Goal: Task Accomplishment & Management: Complete application form

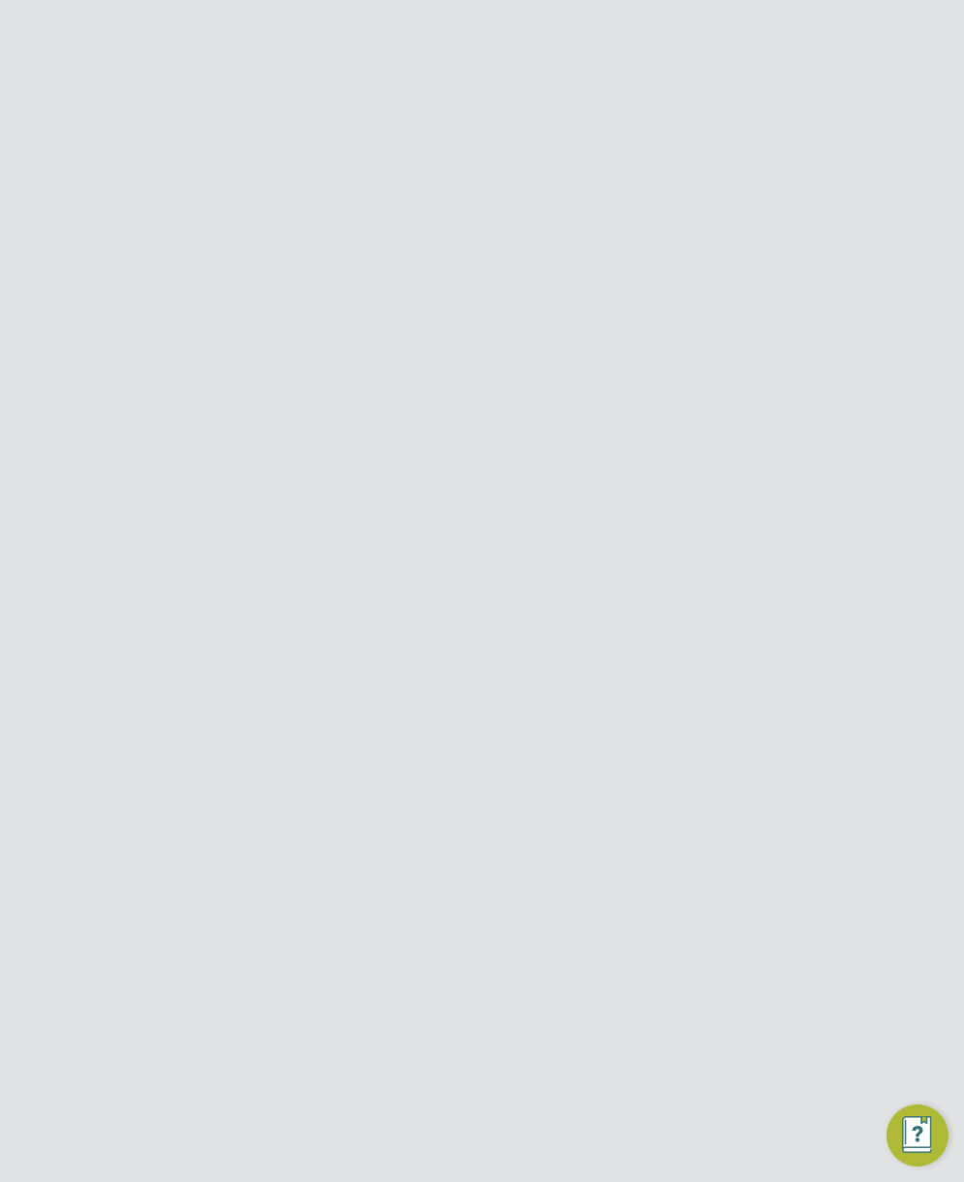
scroll to position [1193, 698]
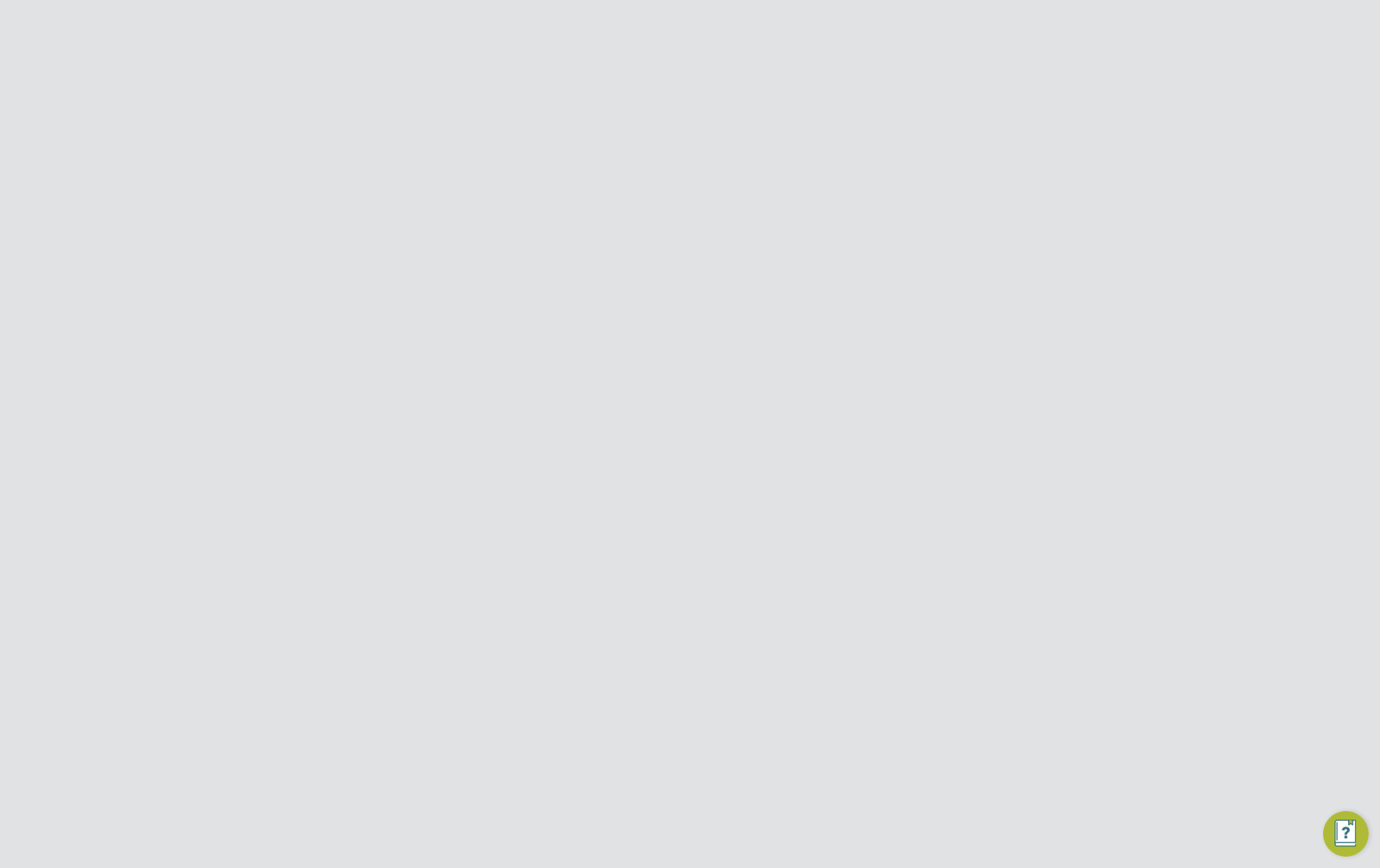
type input "support@engagelabs.io"
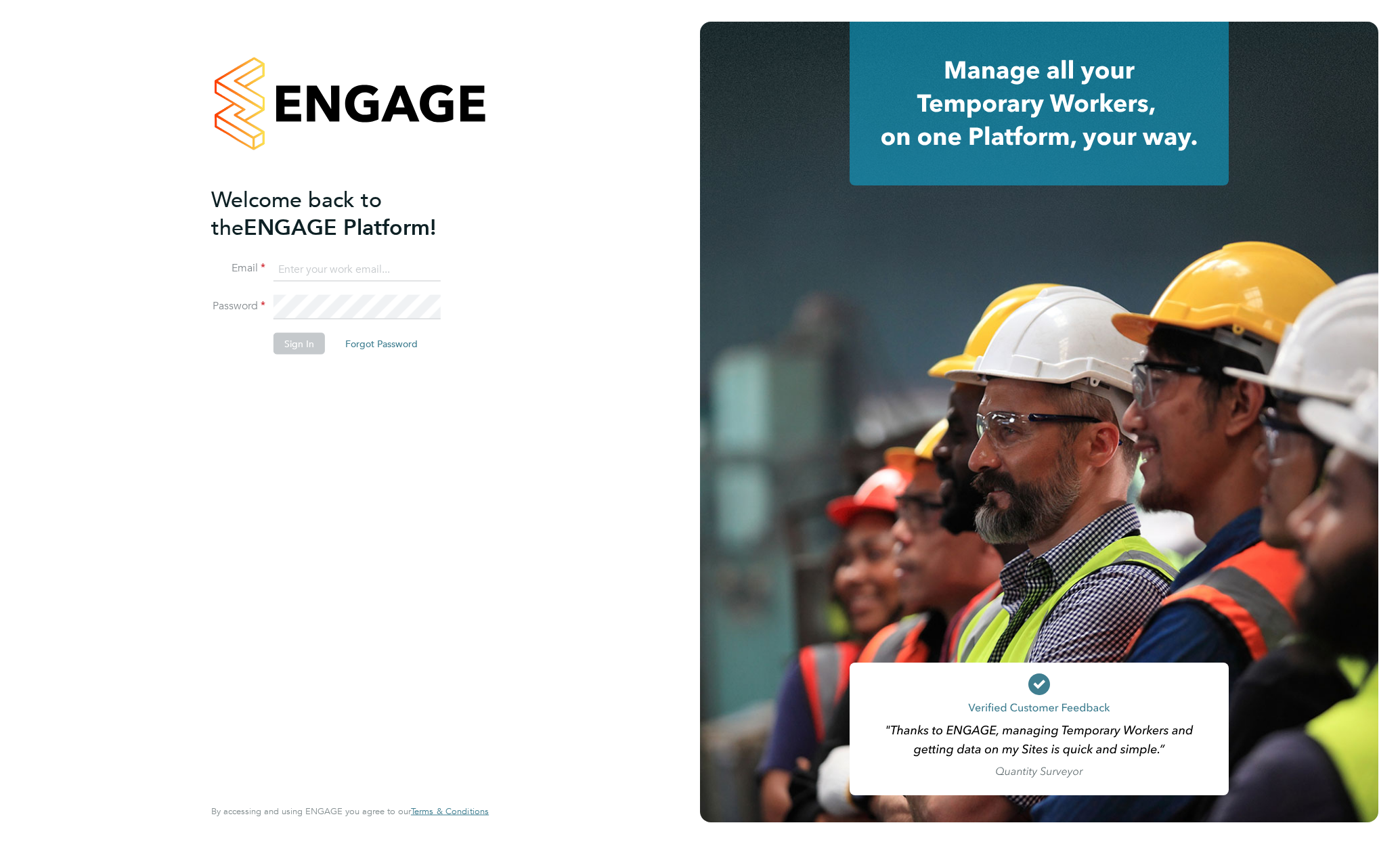
type input "support@engagelabs.io"
click at [294, 348] on button "Sign In" at bounding box center [299, 343] width 52 height 22
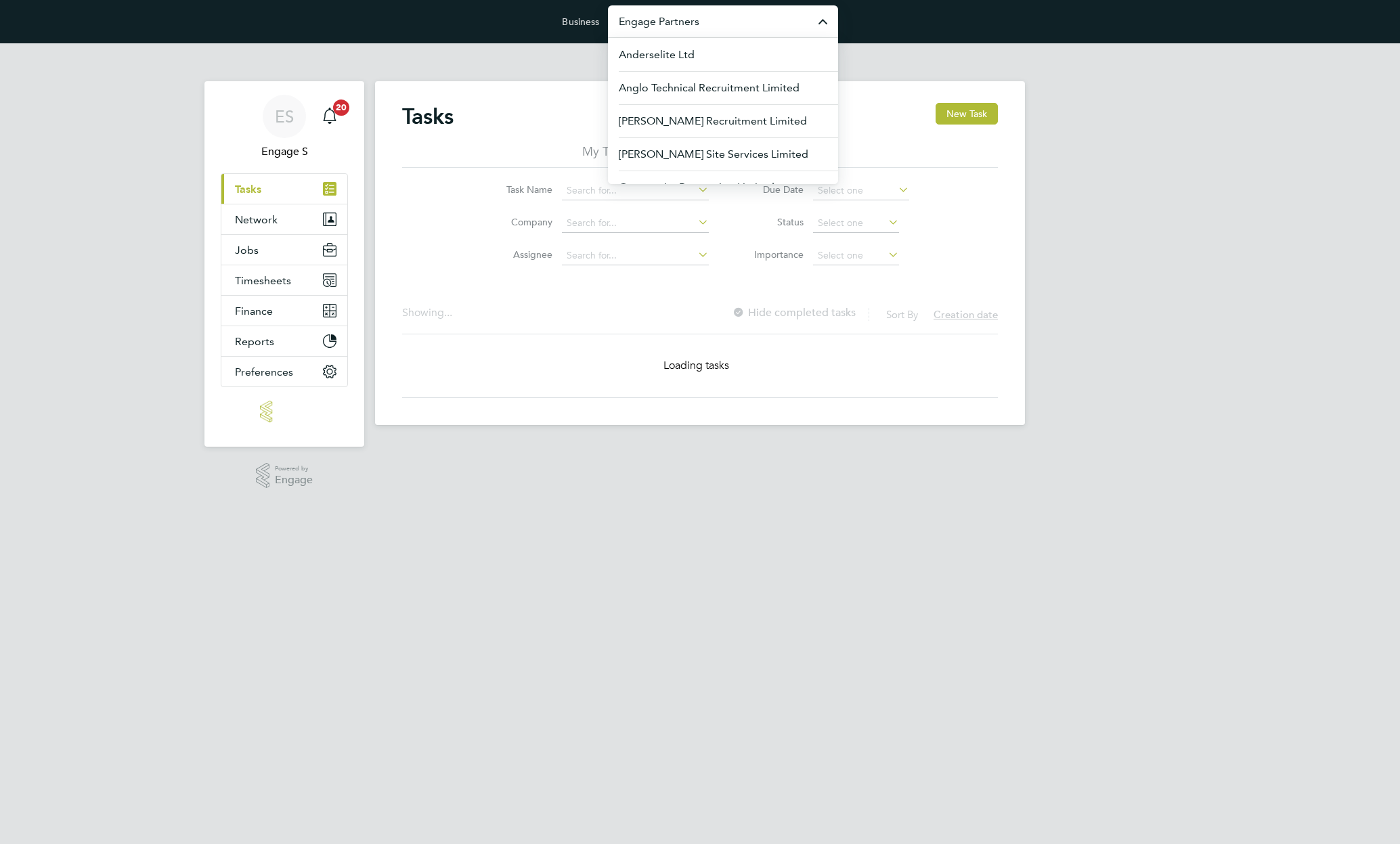
click at [688, 16] on input "Engage Partners" at bounding box center [723, 22] width 230 height 32
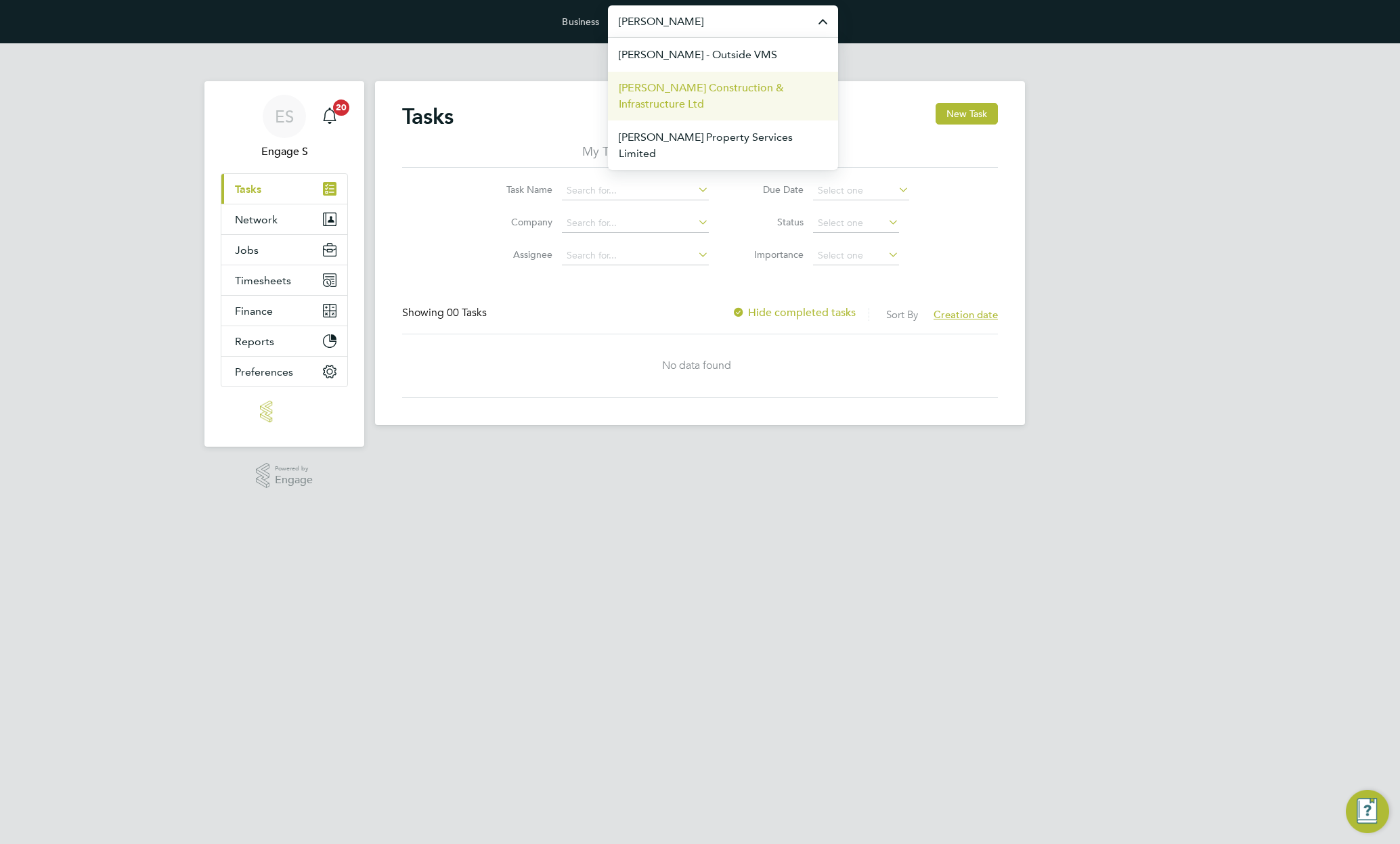
click at [659, 100] on span "[PERSON_NAME] Construction & Infrastructure Ltd" at bounding box center [723, 96] width 208 height 32
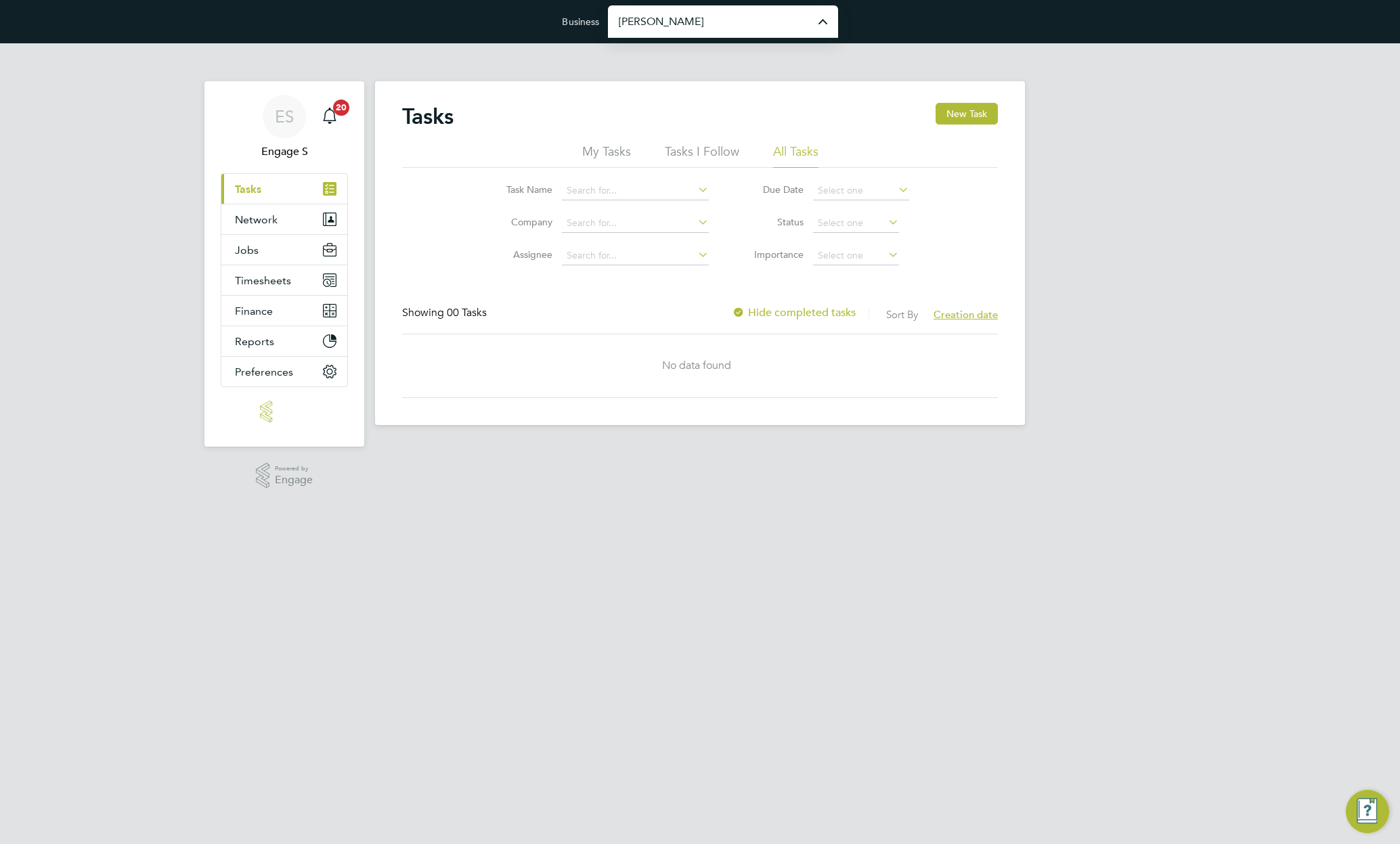
type input "[PERSON_NAME] Construction & Infrastructure Ltd"
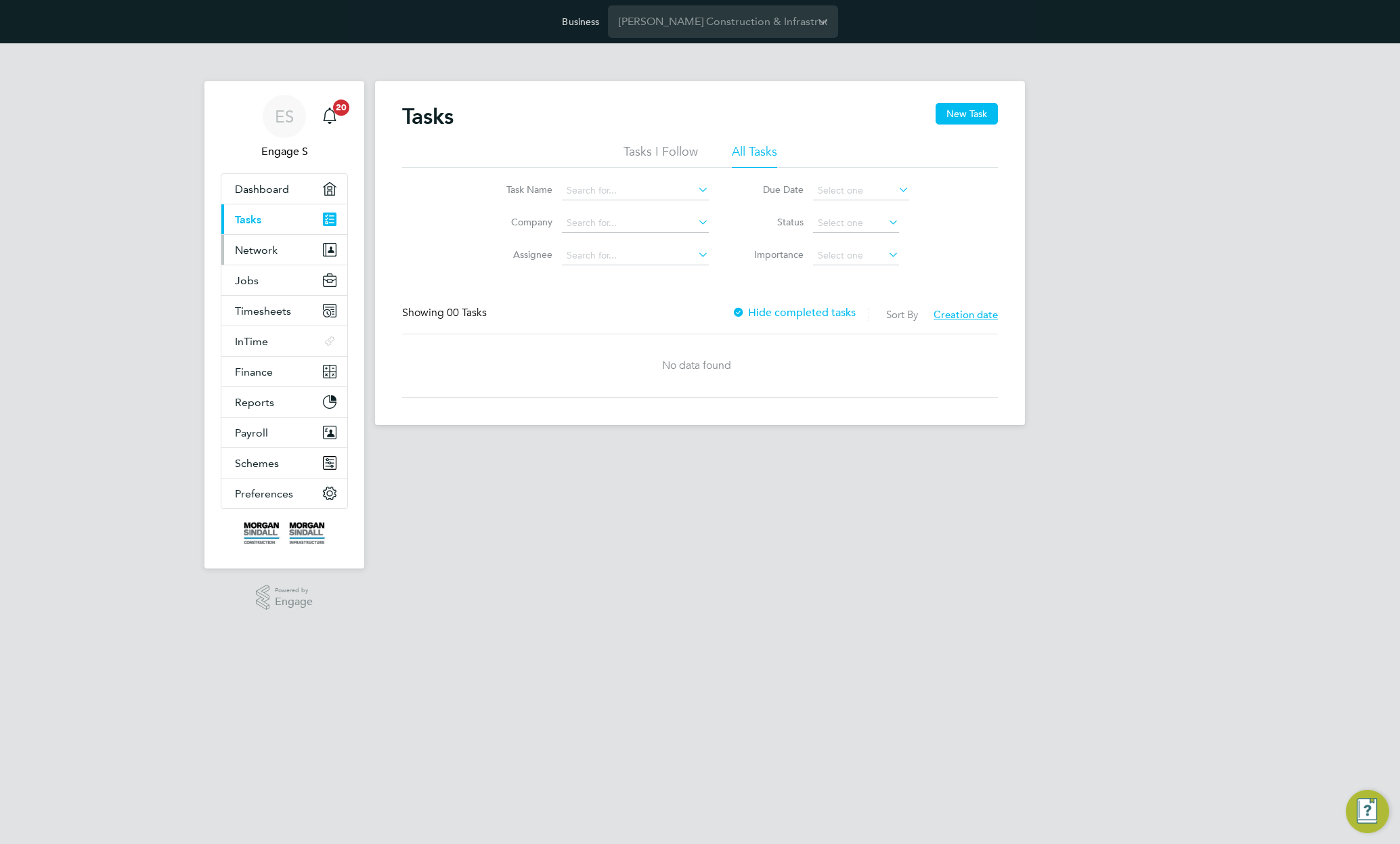
click at [268, 244] on span "Network" at bounding box center [256, 250] width 43 height 13
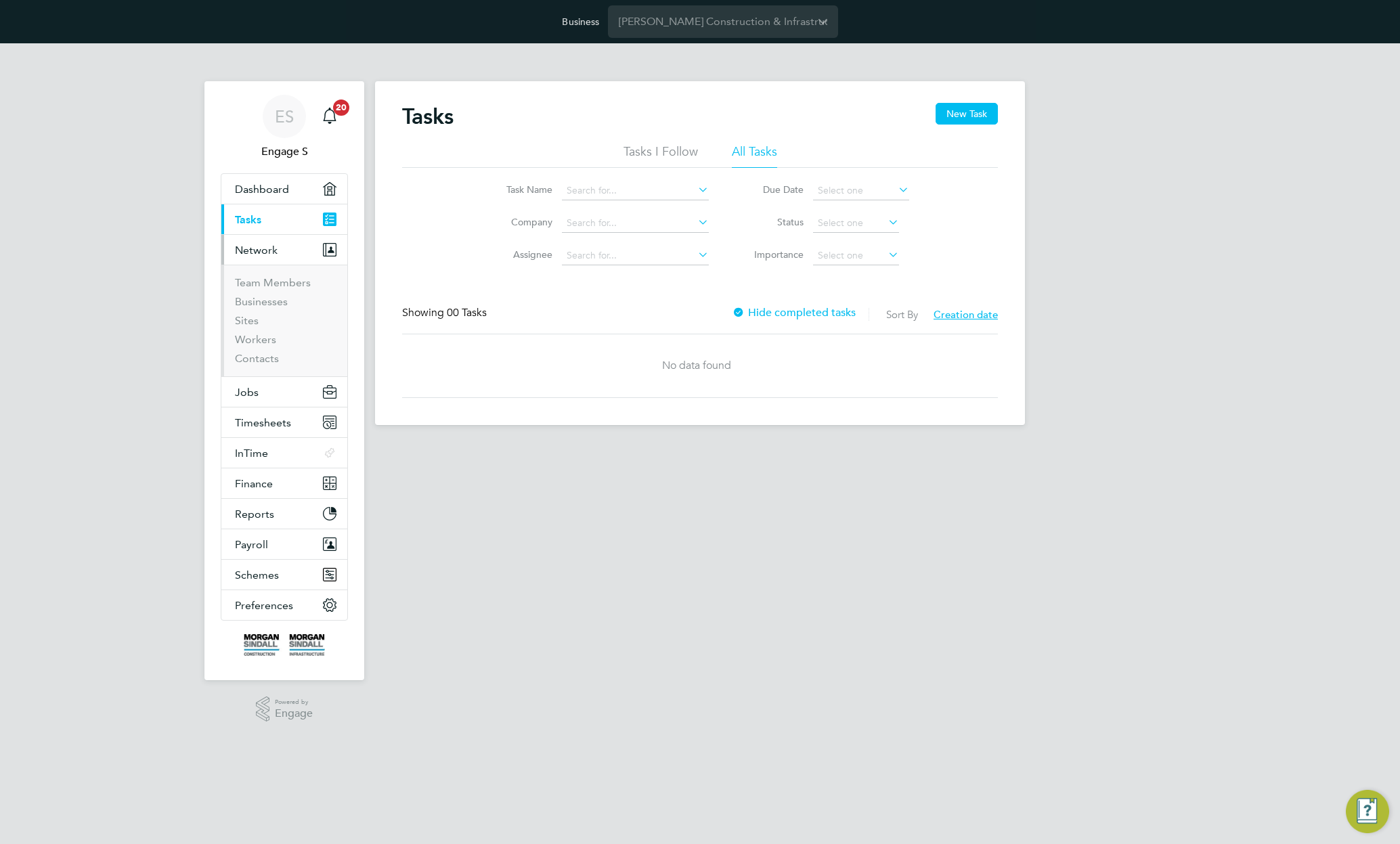
click at [273, 275] on ul "Team Members Businesses Sites Workers Contacts" at bounding box center [284, 321] width 126 height 112
click at [271, 283] on link "Team Members" at bounding box center [273, 282] width 75 height 13
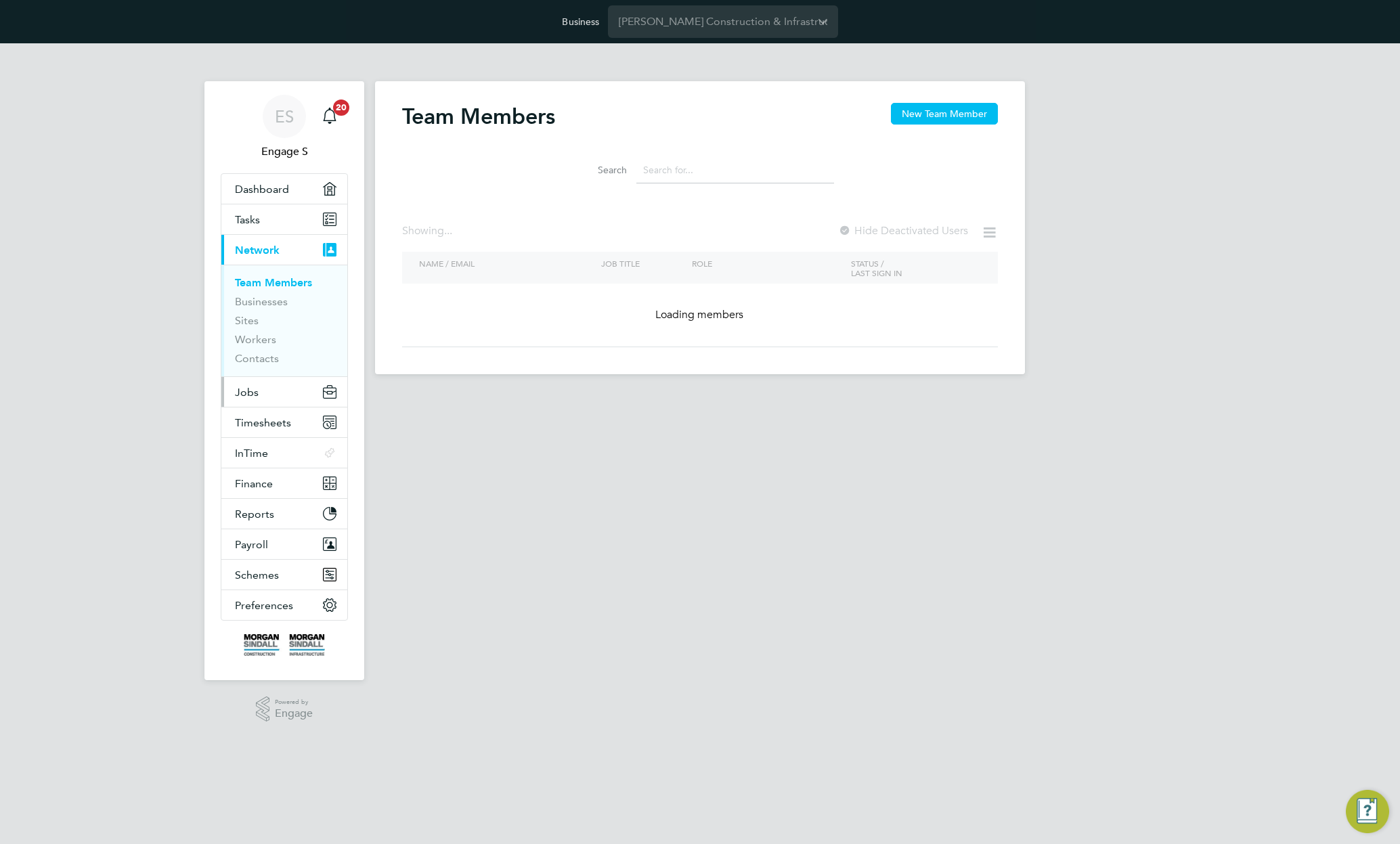
click at [250, 395] on span "Jobs" at bounding box center [247, 392] width 24 height 13
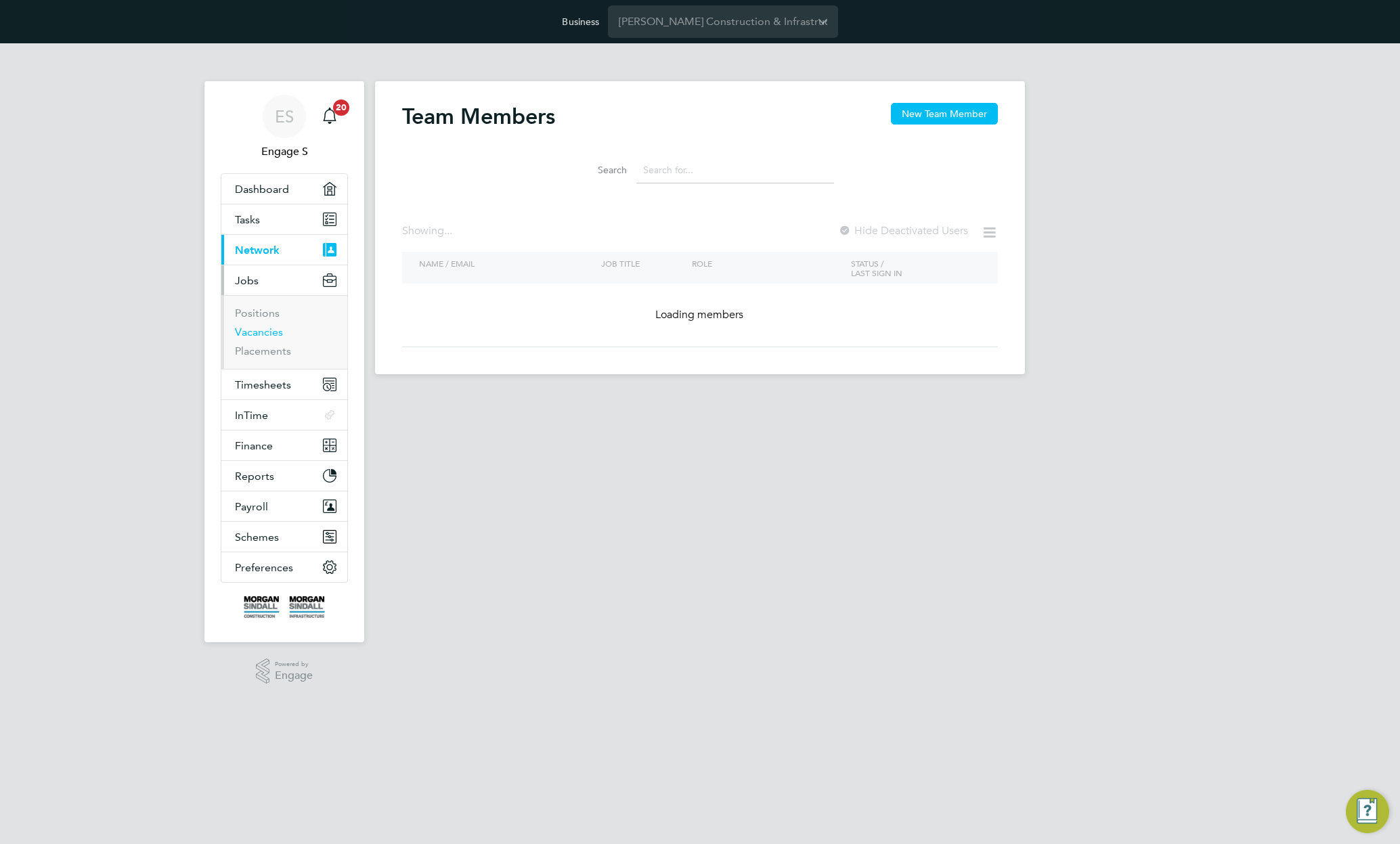
click at [257, 333] on link "Vacancies" at bounding box center [259, 332] width 48 height 13
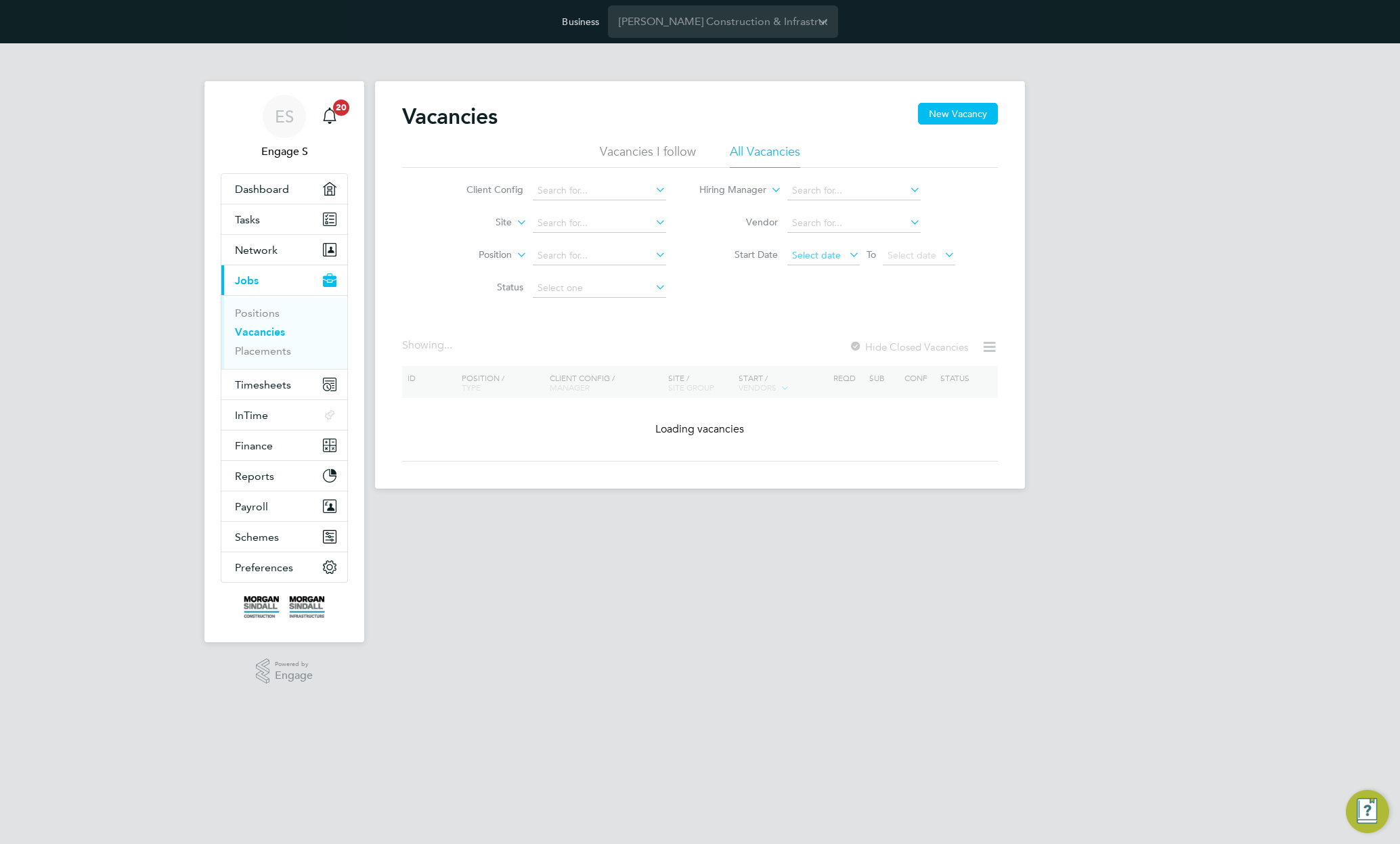
click at [829, 252] on span "Select date" at bounding box center [816, 254] width 49 height 12
click at [813, 314] on span "Sep" at bounding box center [809, 311] width 26 height 7
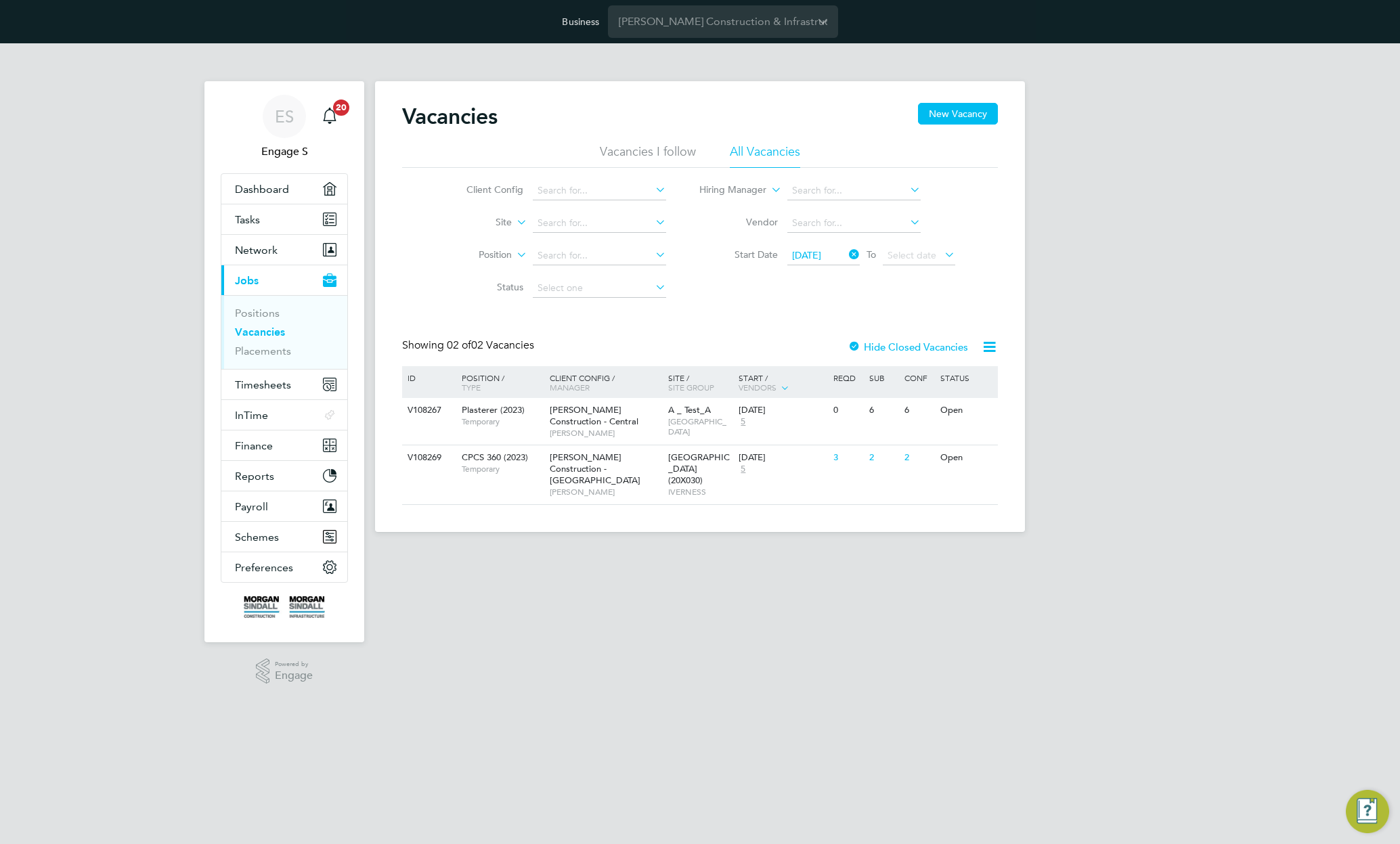
click at [986, 344] on icon at bounding box center [990, 347] width 17 height 17
click at [950, 379] on li "Download Vacancies Report" at bounding box center [927, 379] width 138 height 19
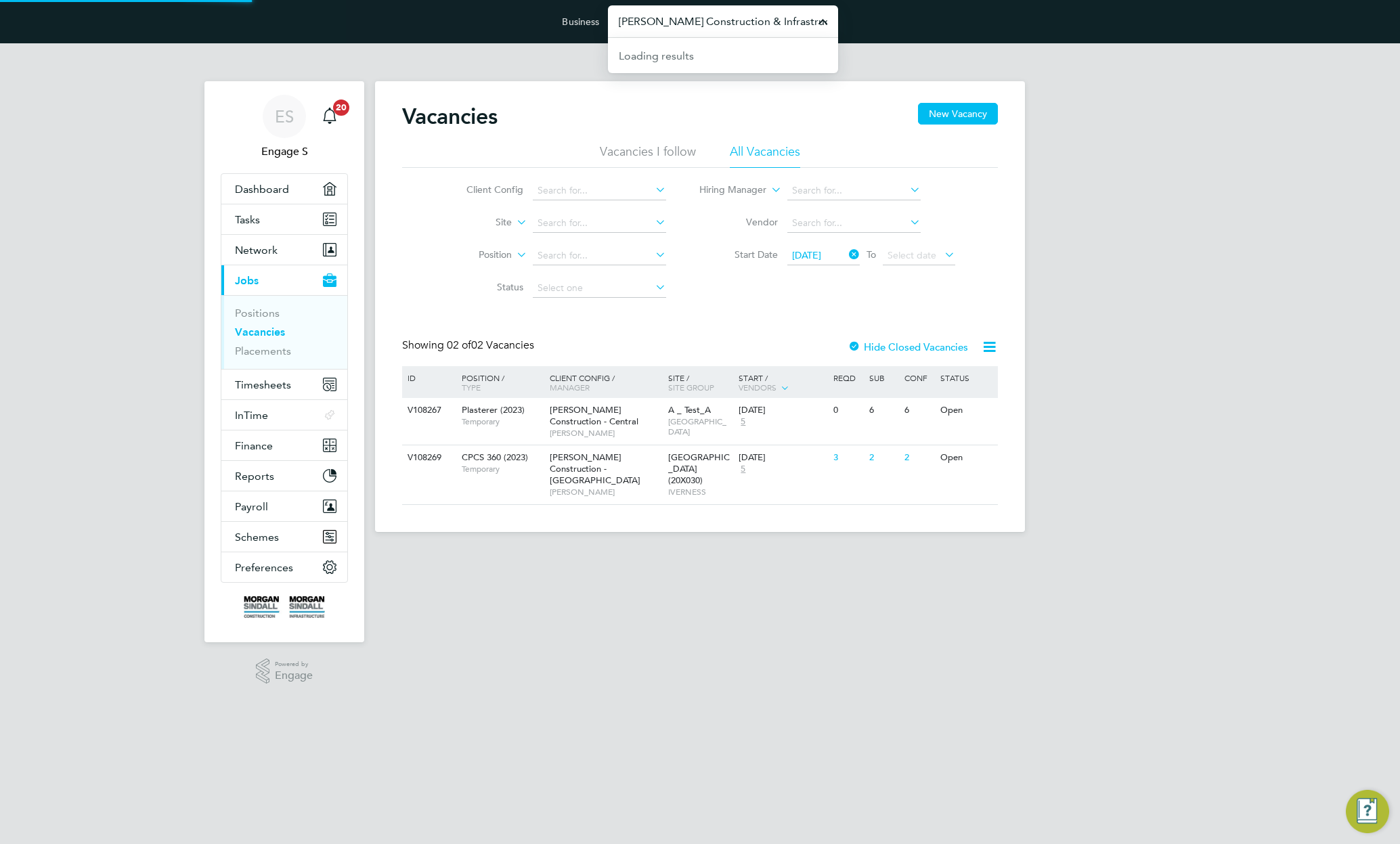
click at [695, 19] on input "[PERSON_NAME] Construction & Infrastructure Ltd" at bounding box center [723, 22] width 230 height 32
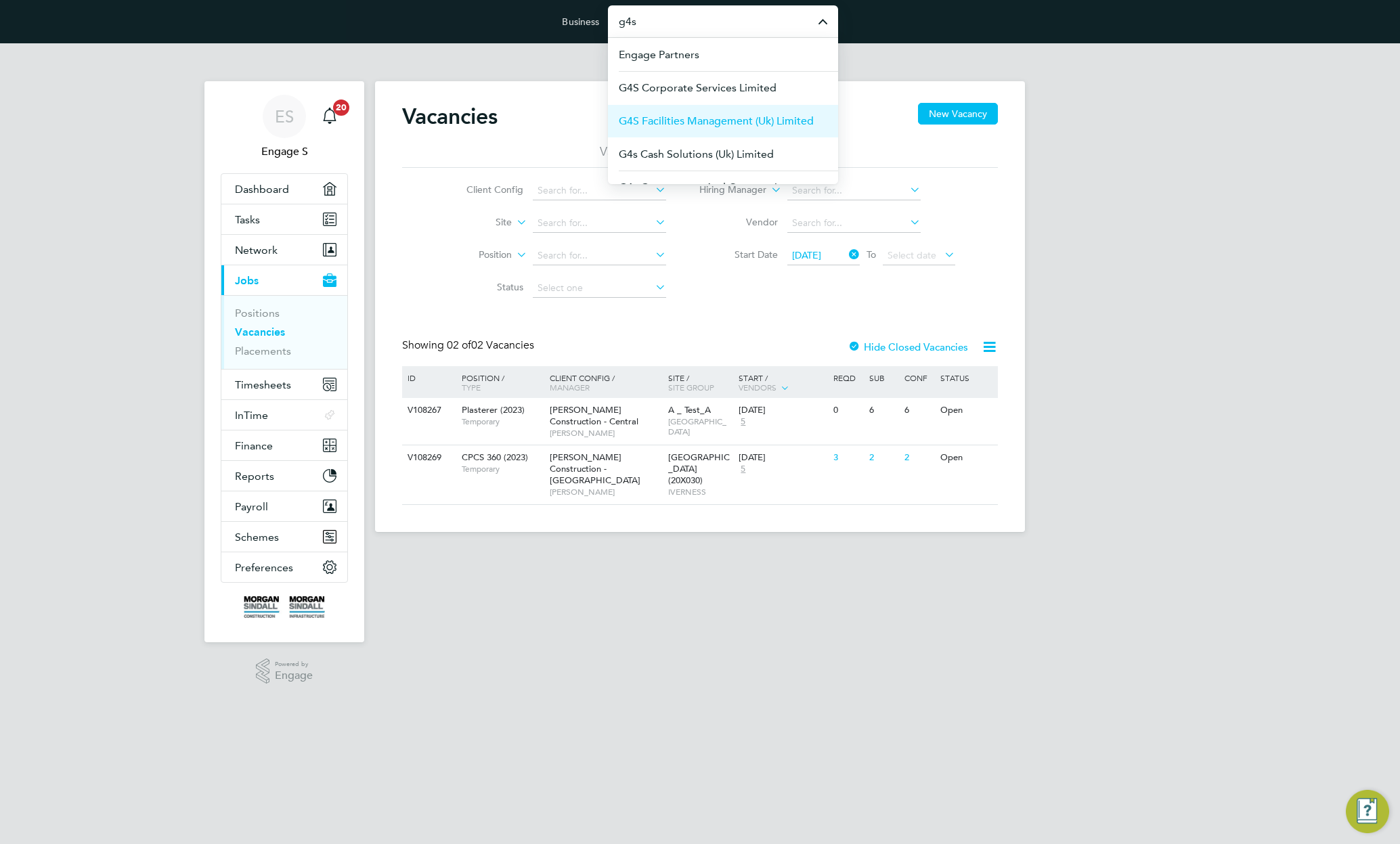
click at [644, 119] on span "G4S Facilities Management (Uk) Limited" at bounding box center [716, 121] width 195 height 16
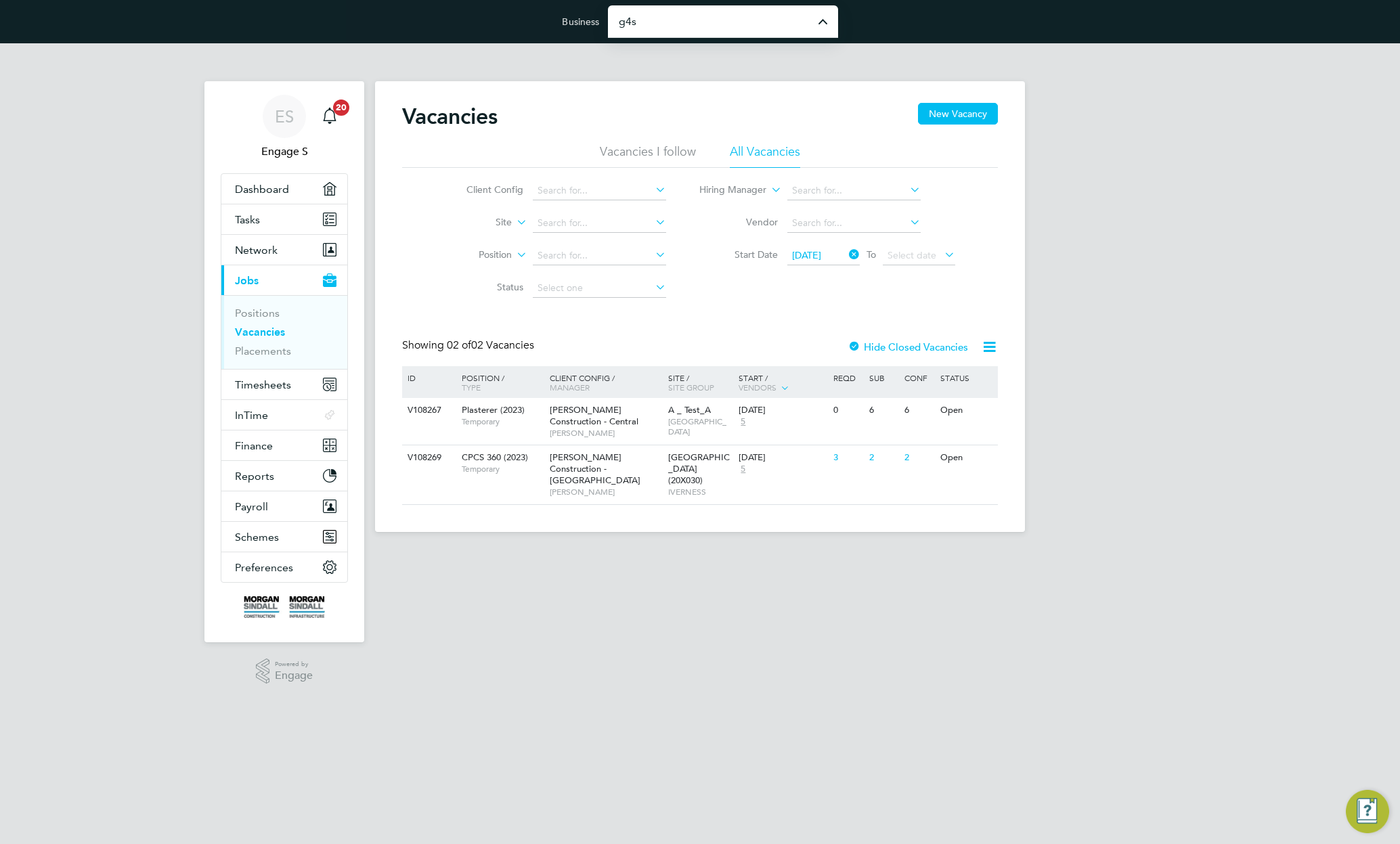
type input "G4S Facilities Management (Uk) Limited"
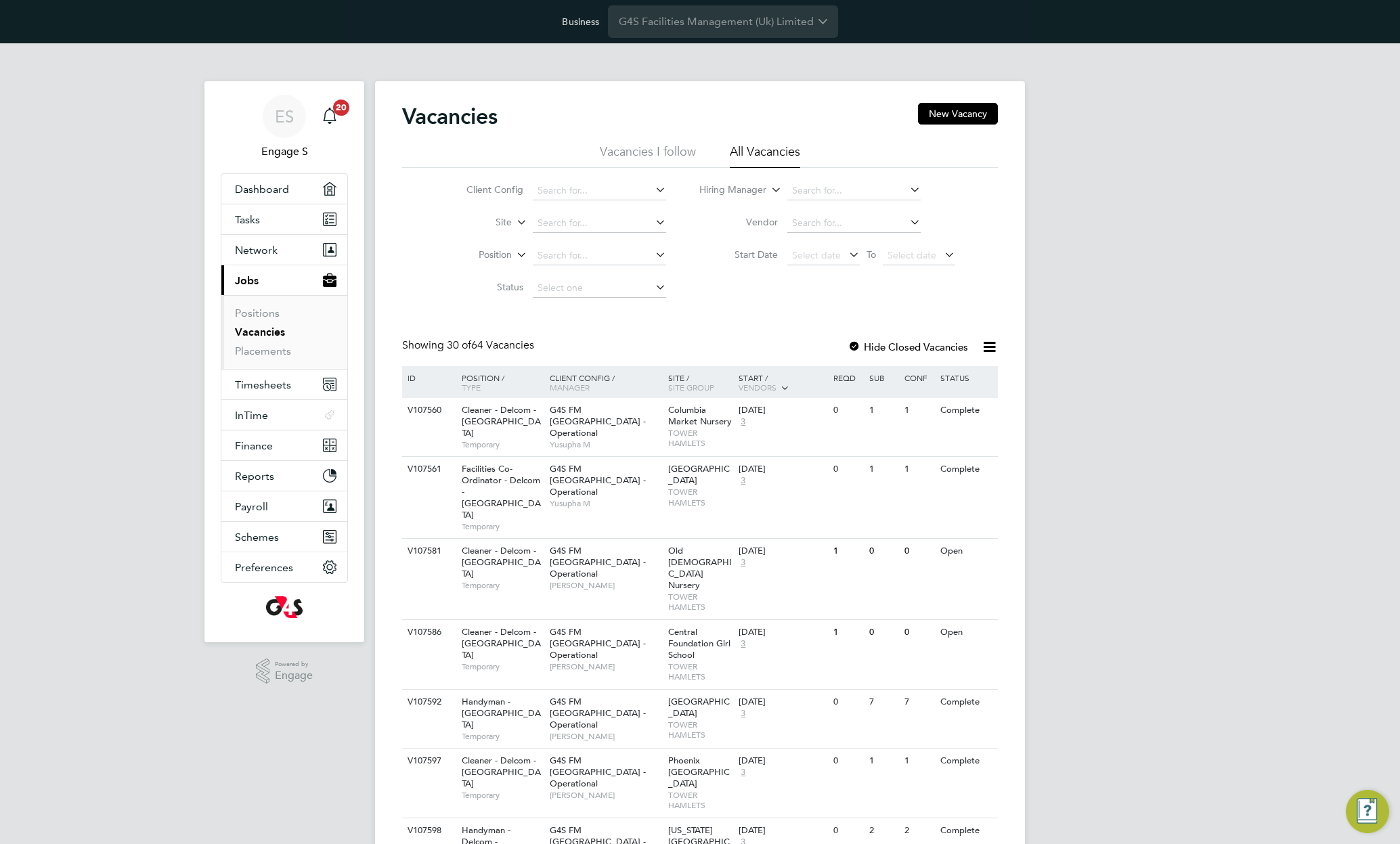
click at [857, 347] on div at bounding box center [854, 347] width 13 height 13
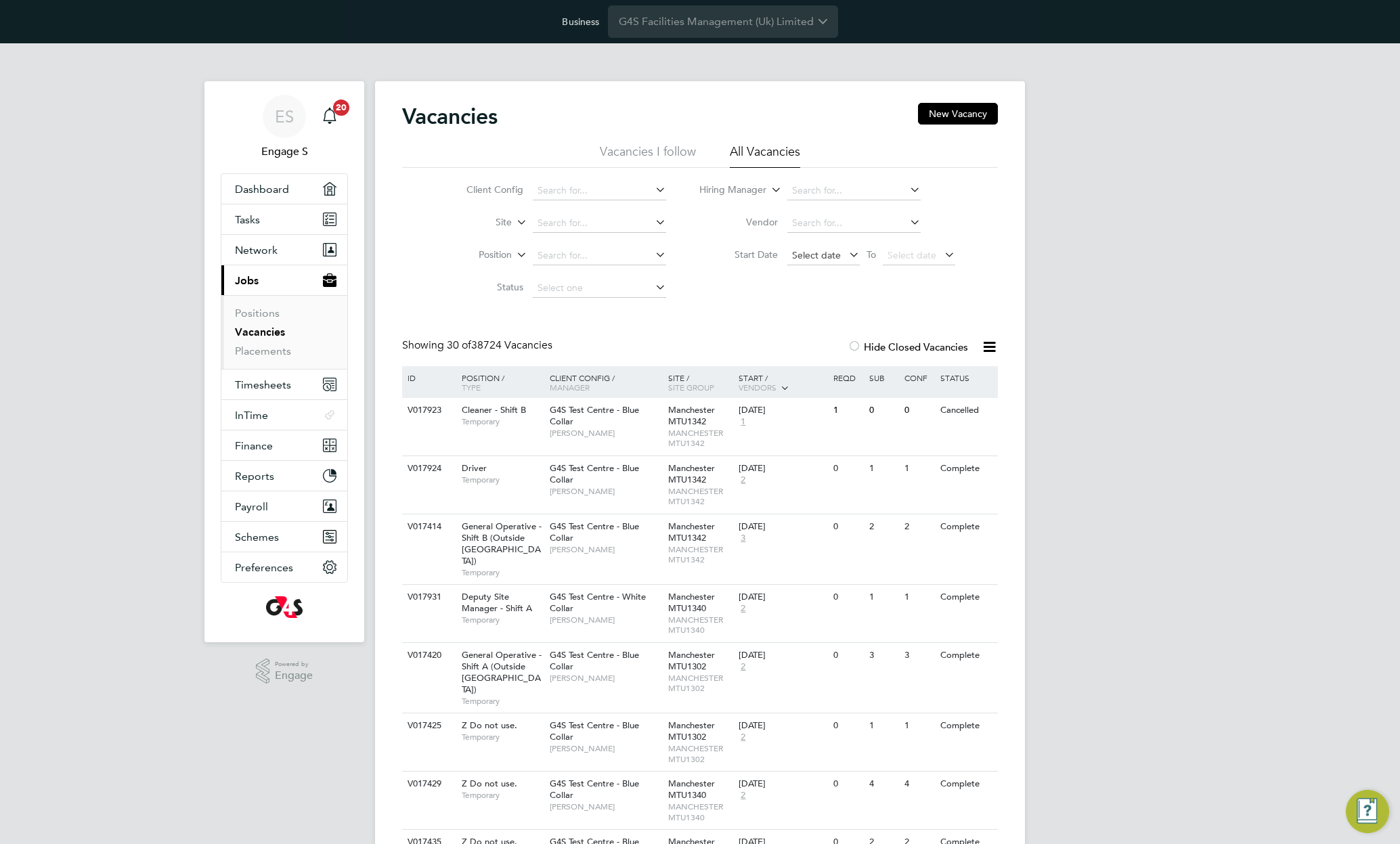
click at [823, 260] on span "Select date" at bounding box center [816, 254] width 49 height 12
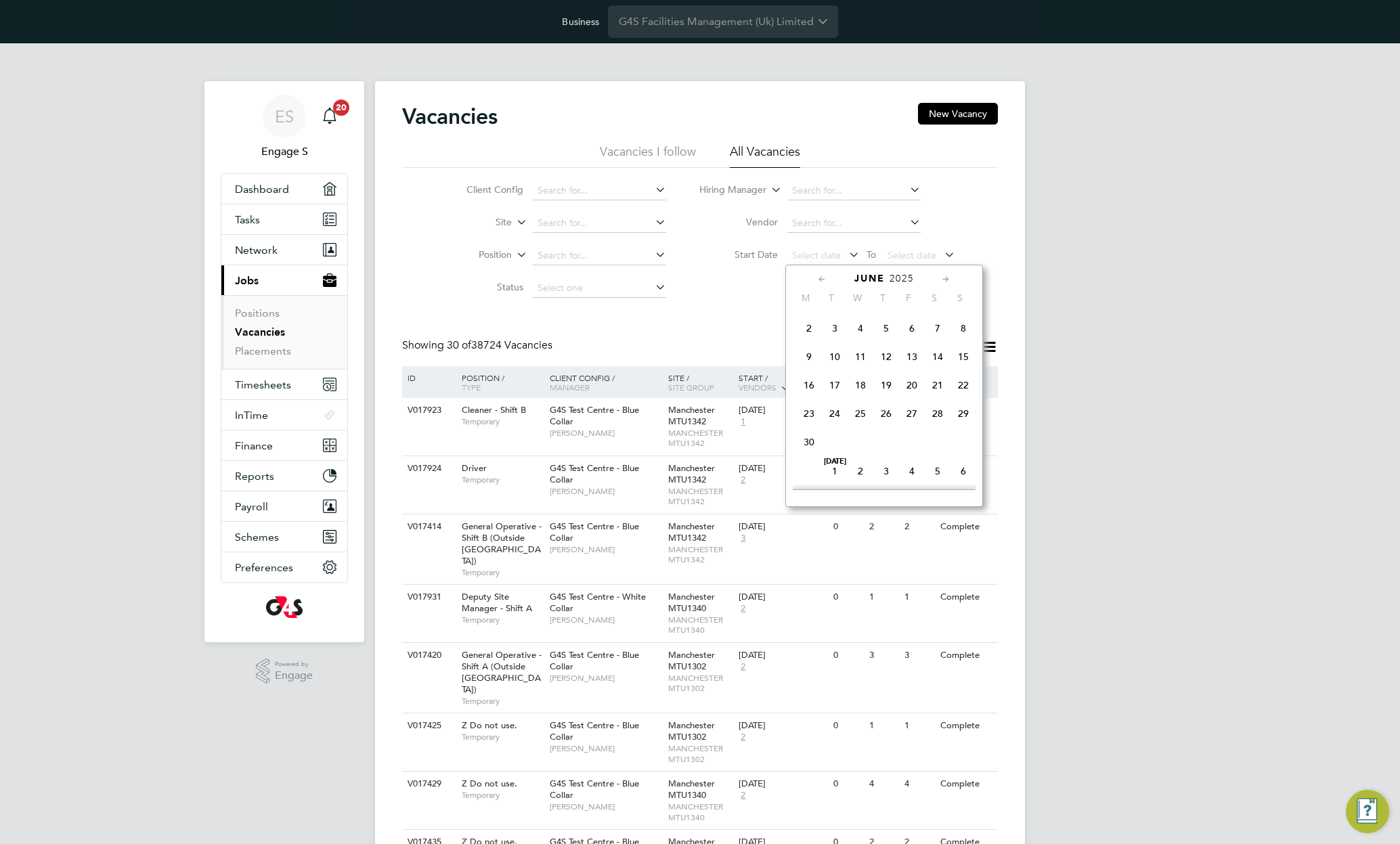
scroll to position [146, 0]
click at [963, 319] on span "Jun" at bounding box center [963, 316] width 26 height 7
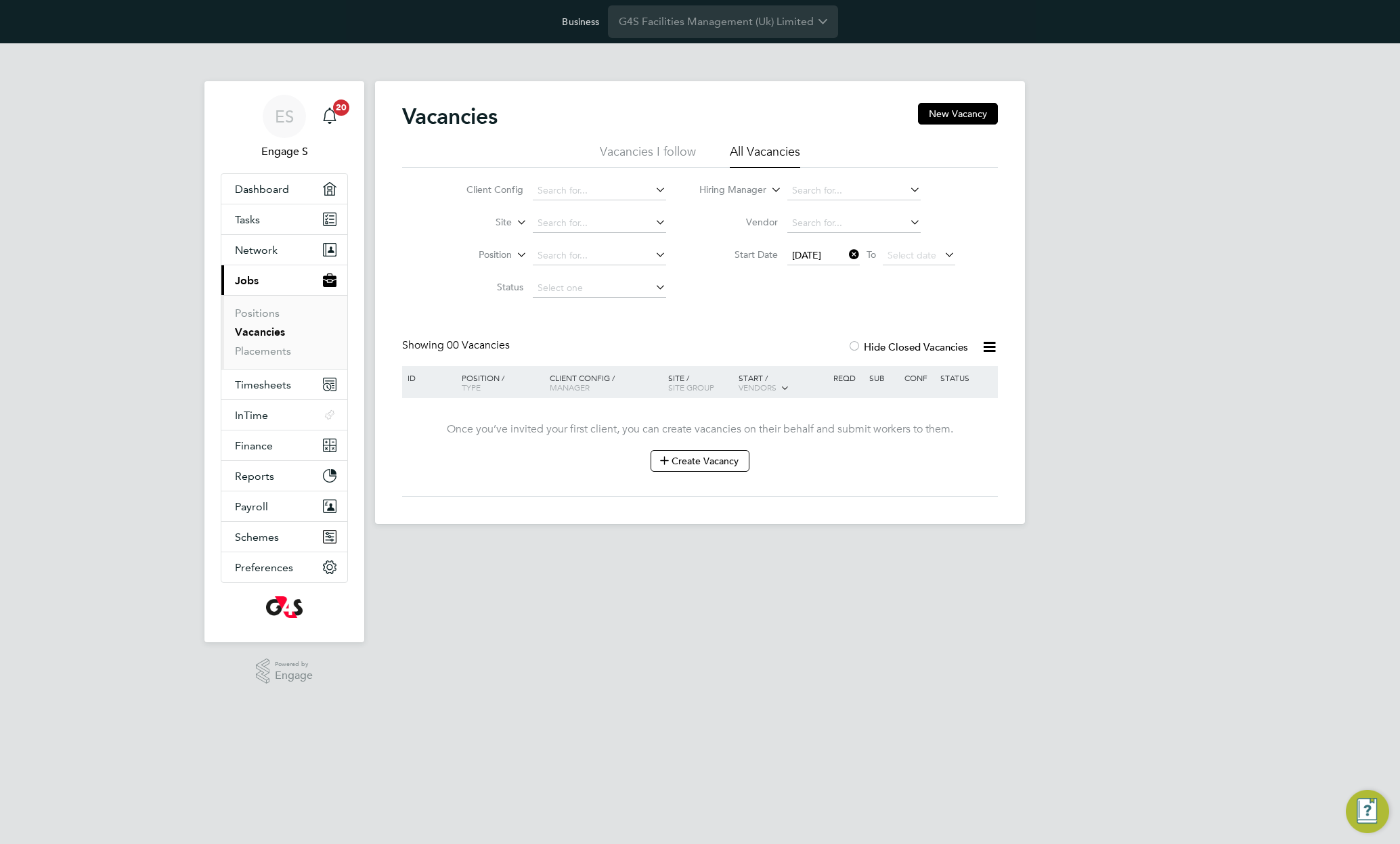
click at [846, 254] on icon at bounding box center [846, 254] width 0 height 19
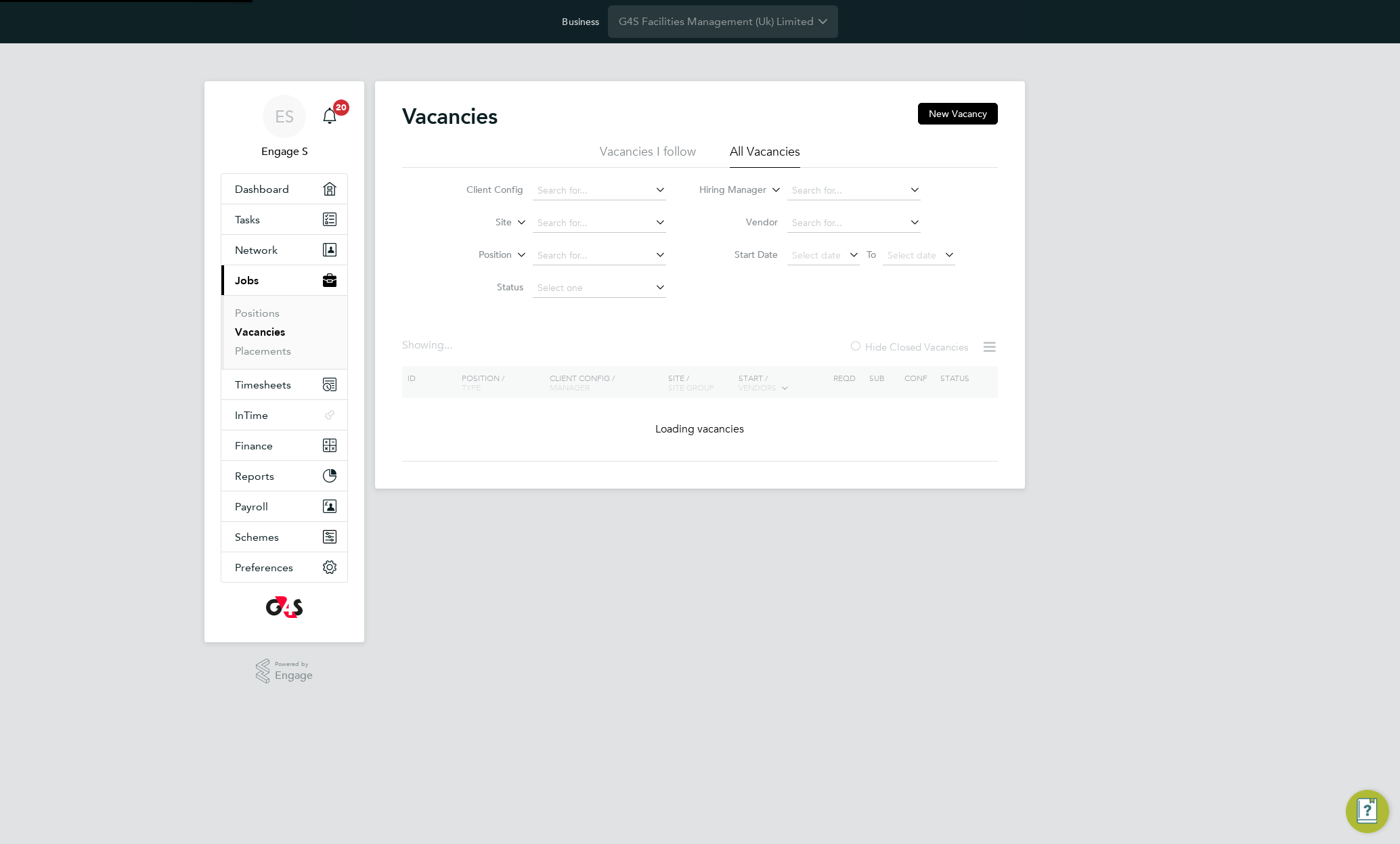
click at [854, 346] on div at bounding box center [856, 347] width 13 height 13
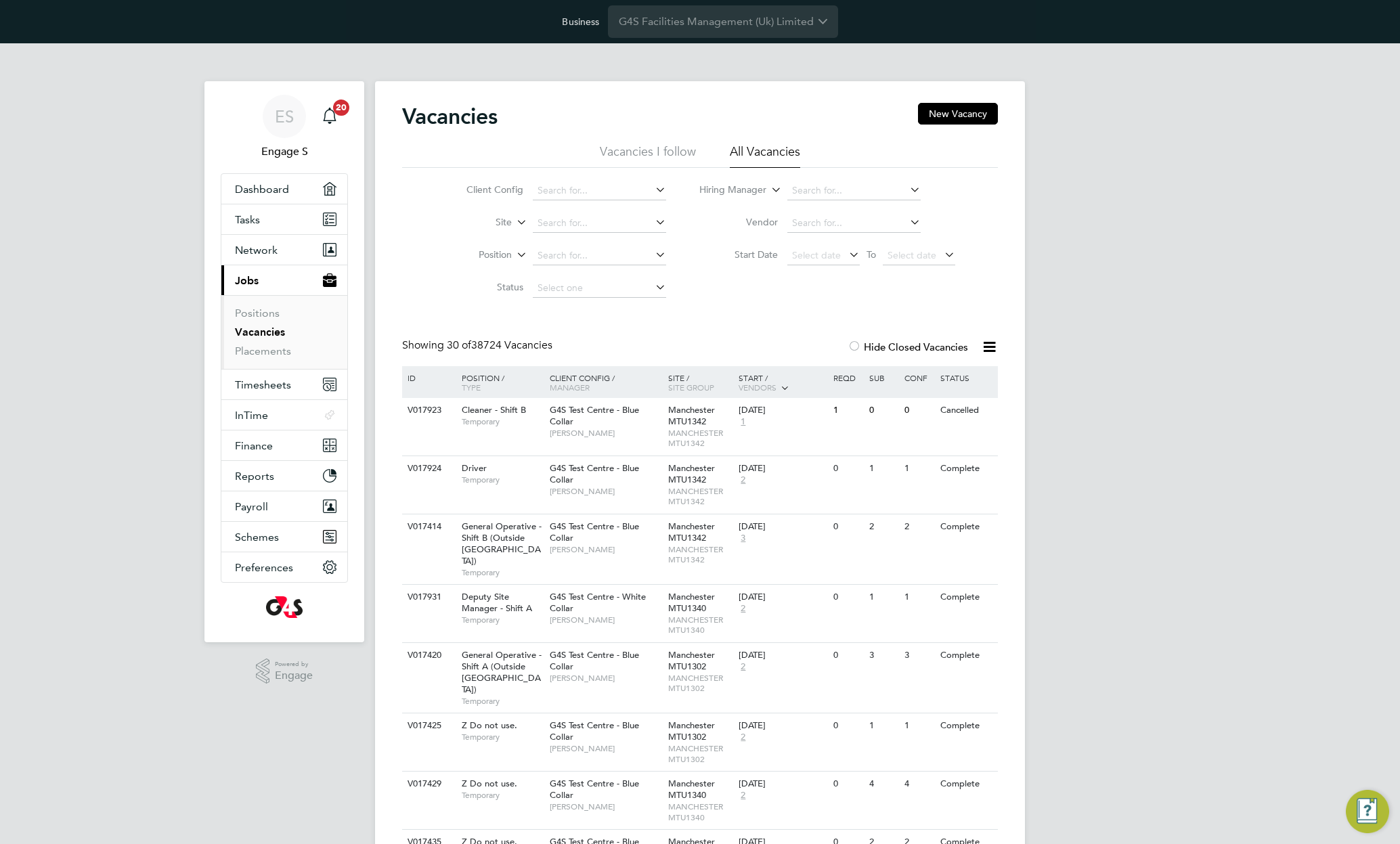
click at [854, 346] on div at bounding box center [854, 347] width 13 height 13
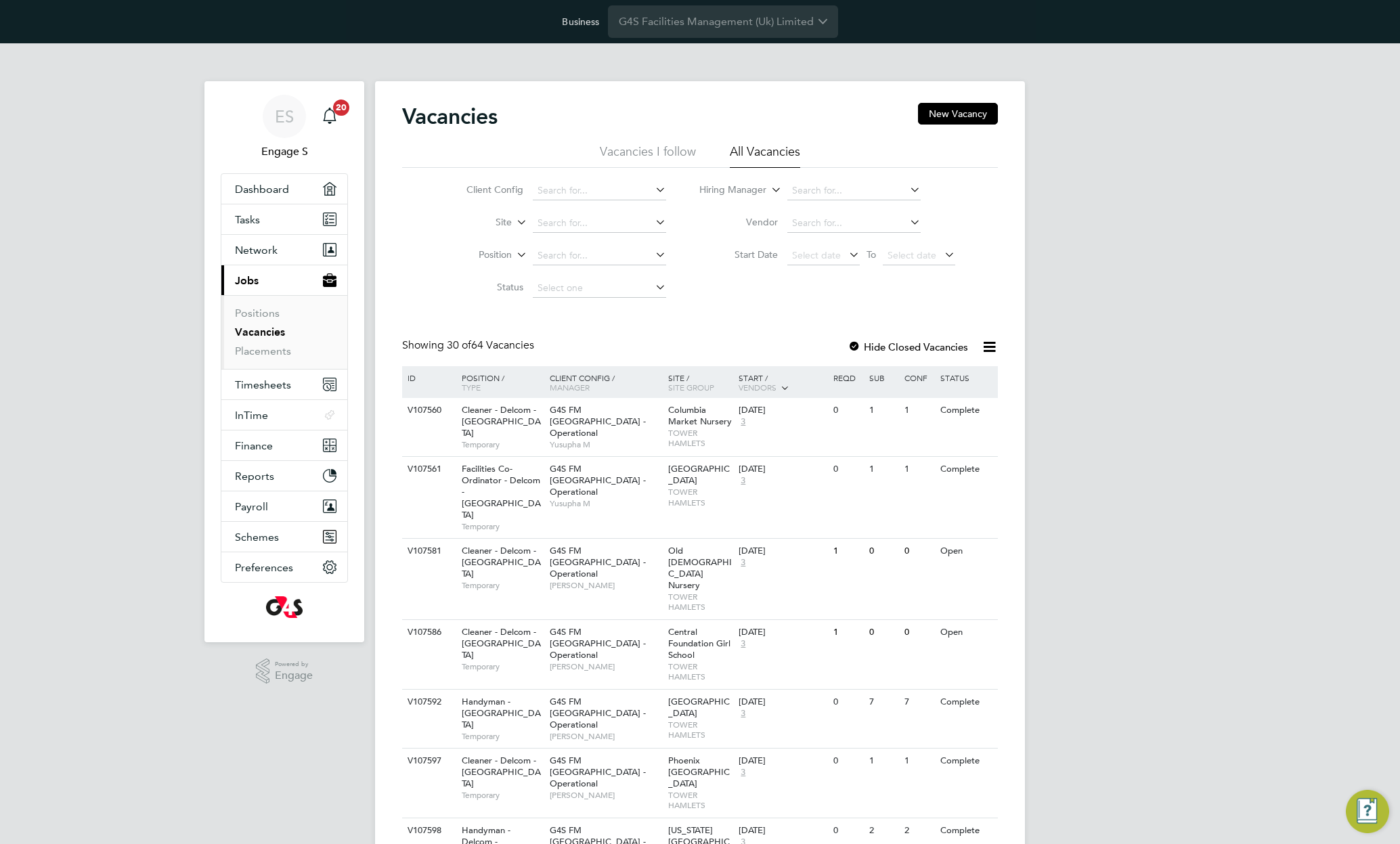
click at [995, 338] on icon at bounding box center [990, 347] width 17 height 17
click at [929, 378] on li "Download Vacancies Report" at bounding box center [927, 379] width 138 height 19
click at [940, 122] on button "New Vacancy" at bounding box center [958, 113] width 80 height 22
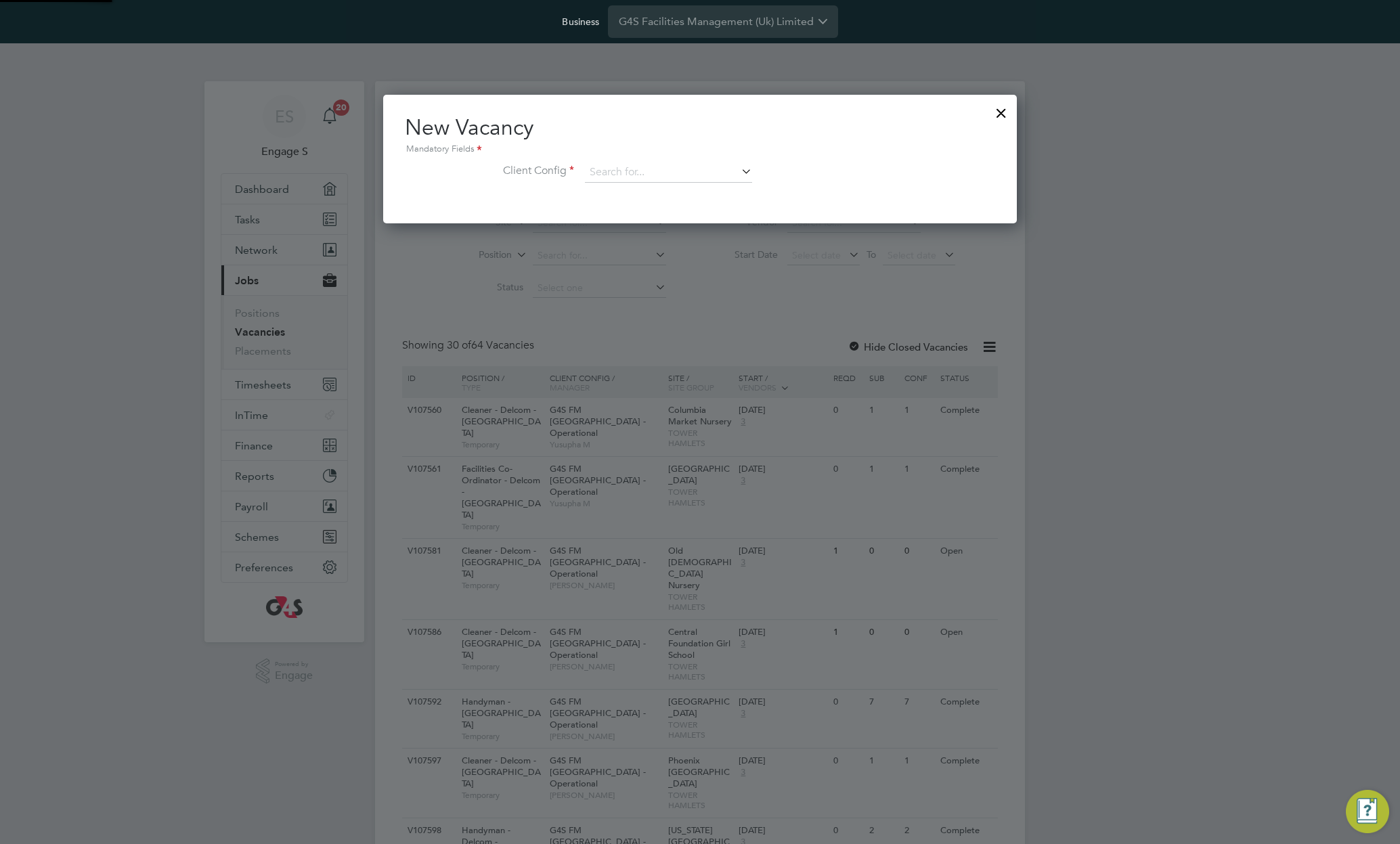
scroll to position [129, 635]
click at [698, 177] on input at bounding box center [668, 172] width 167 height 20
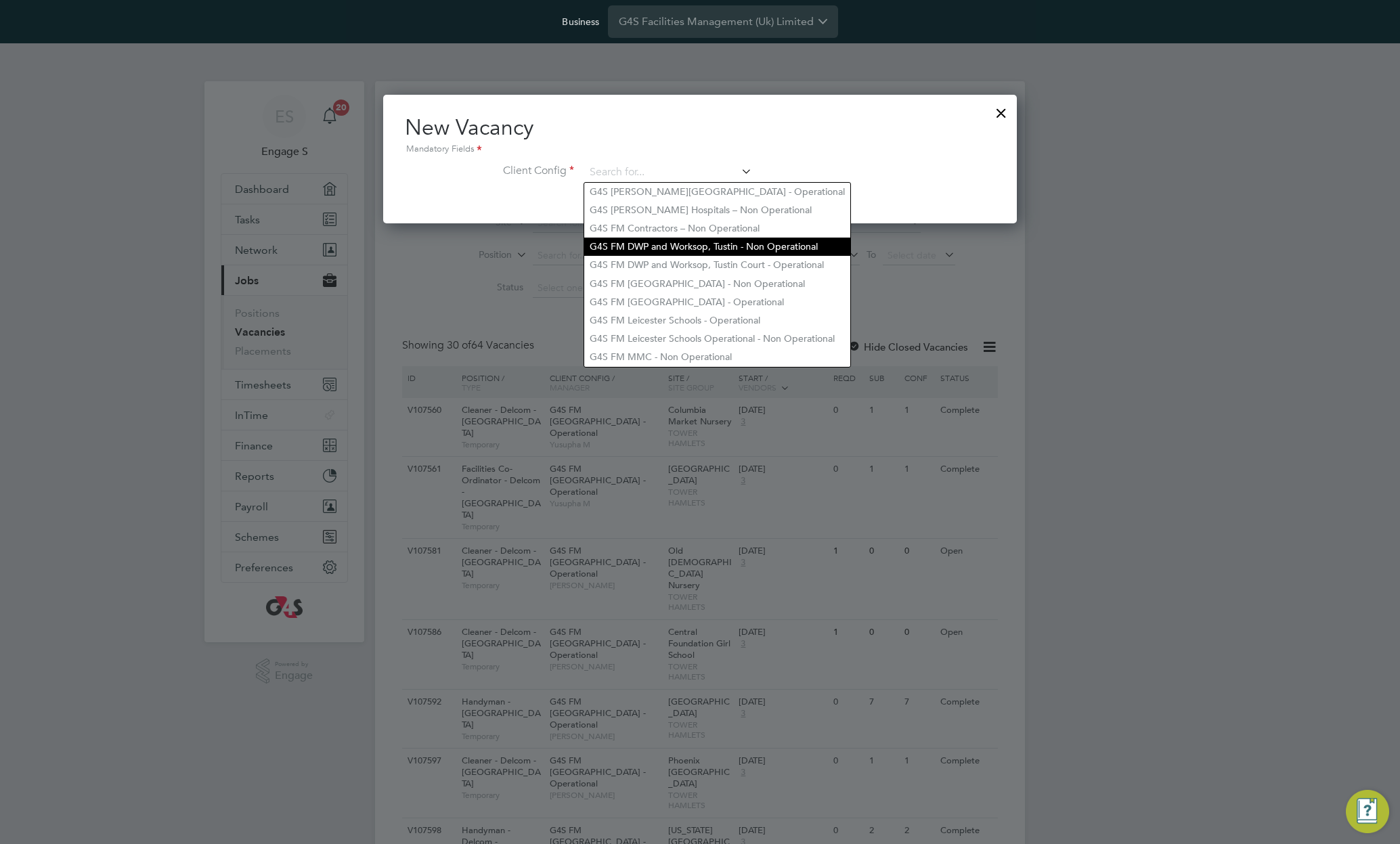
click at [647, 251] on li "G4S FM DWP and Worksop, Tustin - Non Operational" at bounding box center [717, 247] width 266 height 18
type input "G4S FM DWP and Worksop, Tustin - Non Operational"
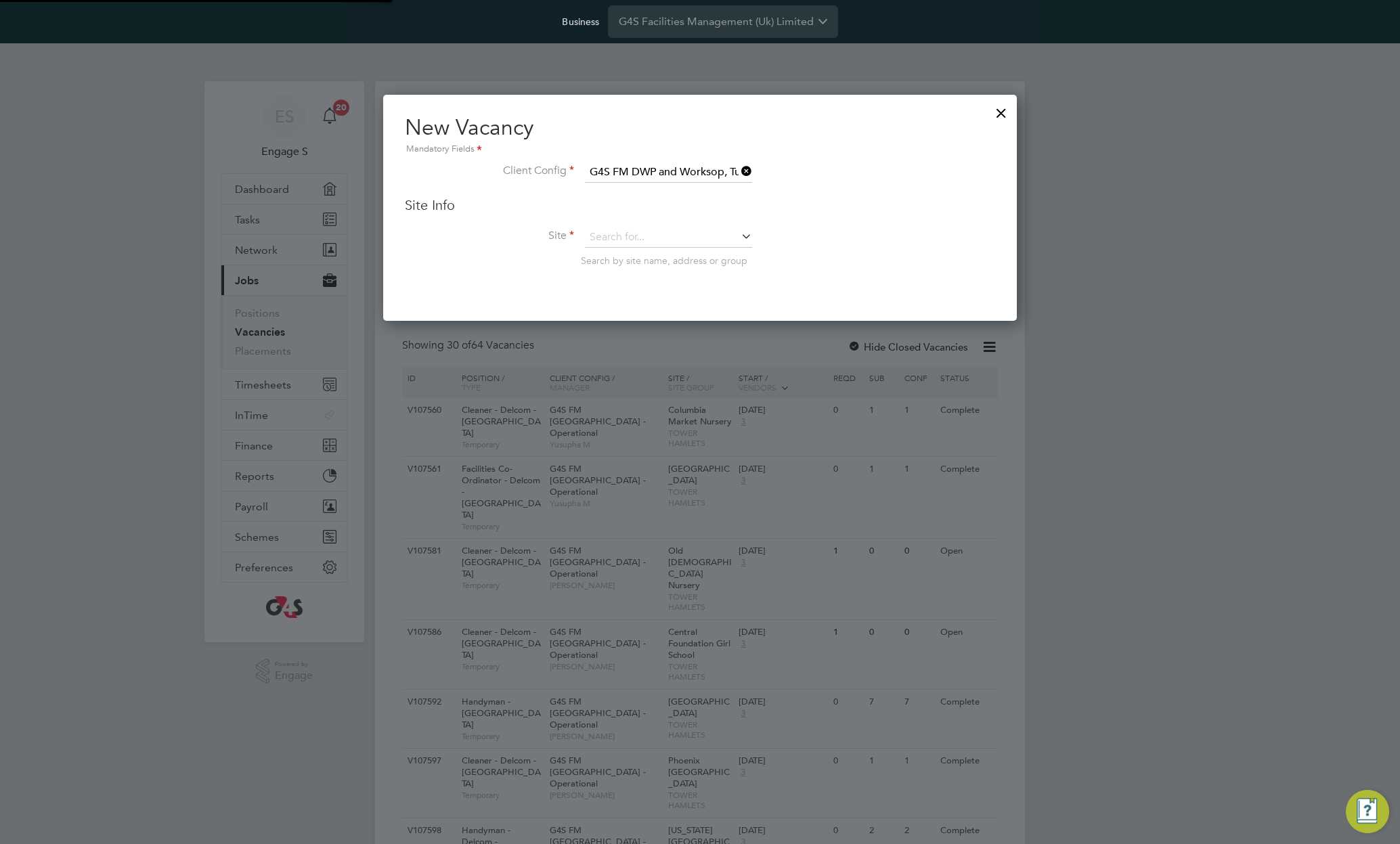
scroll to position [227, 635]
click at [648, 250] on li "Site Search by site name, address or group" at bounding box center [700, 260] width 591 height 66
click at [663, 240] on input at bounding box center [668, 237] width 167 height 20
click at [643, 257] on li "DWP Rotherham" at bounding box center [668, 257] width 168 height 18
type input "DWP Rotherham"
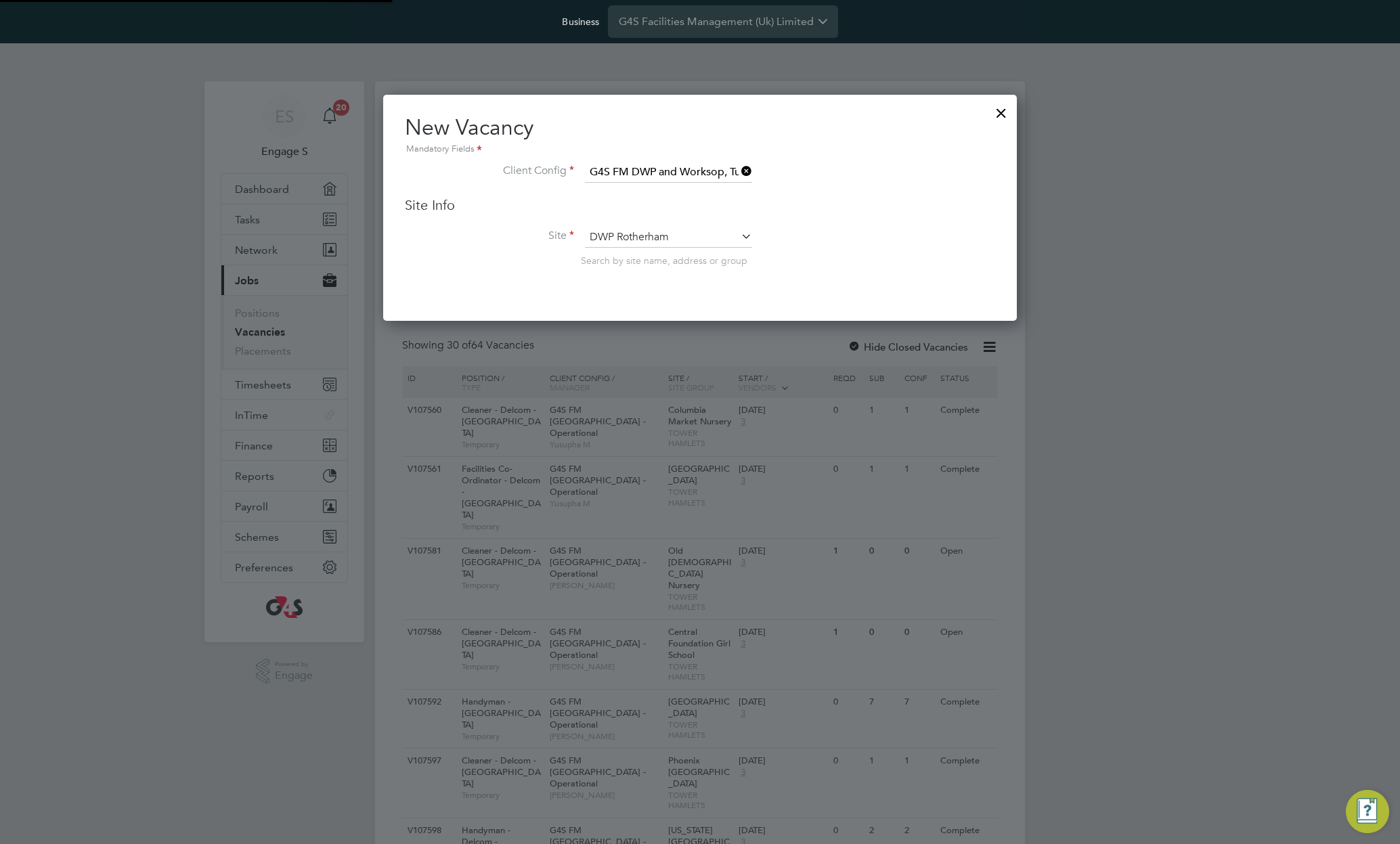
scroll to position [562, 635]
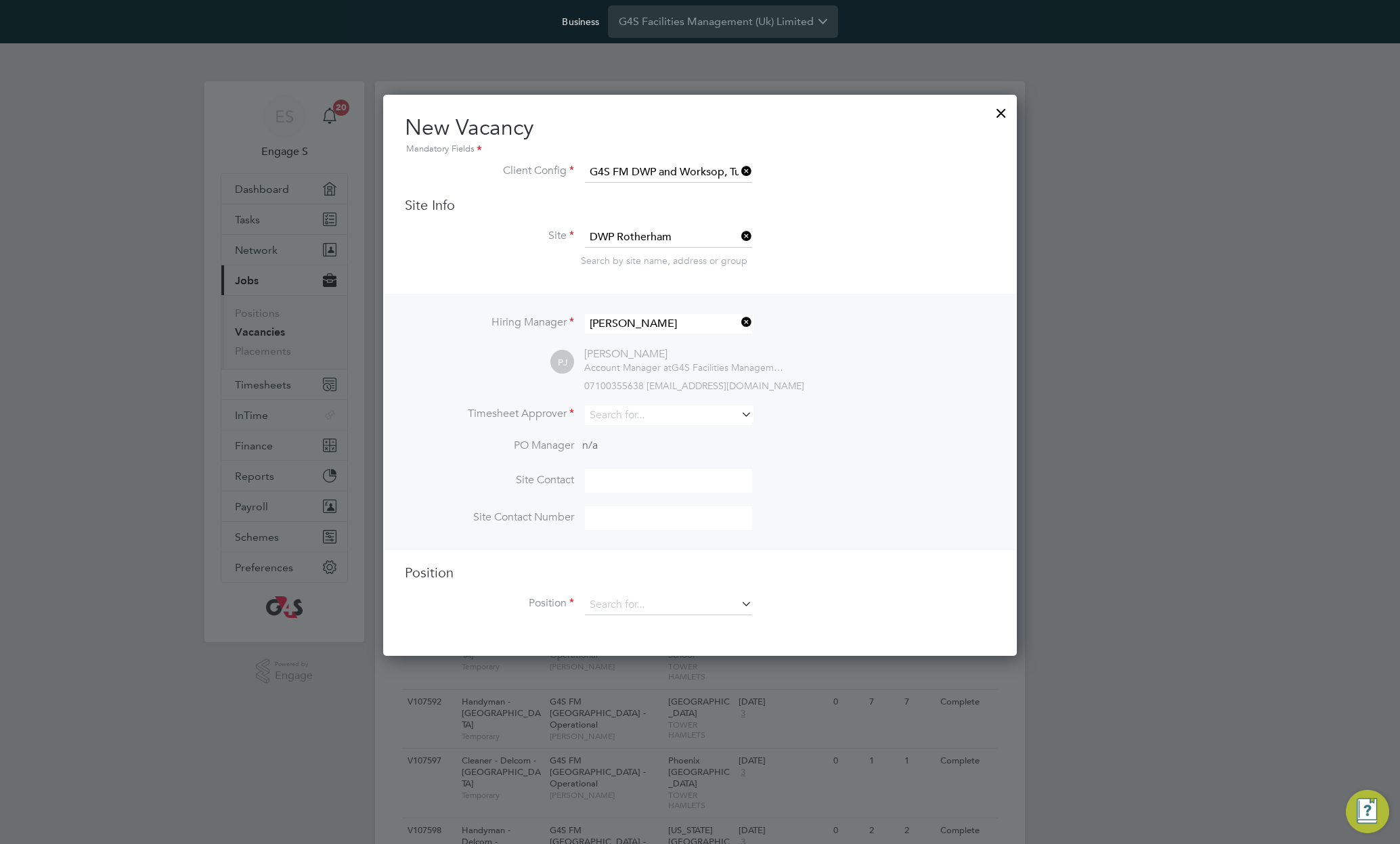
click at [899, 353] on div "PJ Paula J Account Manager at G4S Facilities Management (Uk) Limited 0710035563…" at bounding box center [773, 370] width 445 height 45
click at [649, 414] on input at bounding box center [668, 415] width 167 height 20
click at [616, 439] on li "and re w h" at bounding box center [668, 435] width 168 height 18
type input "andrew h"
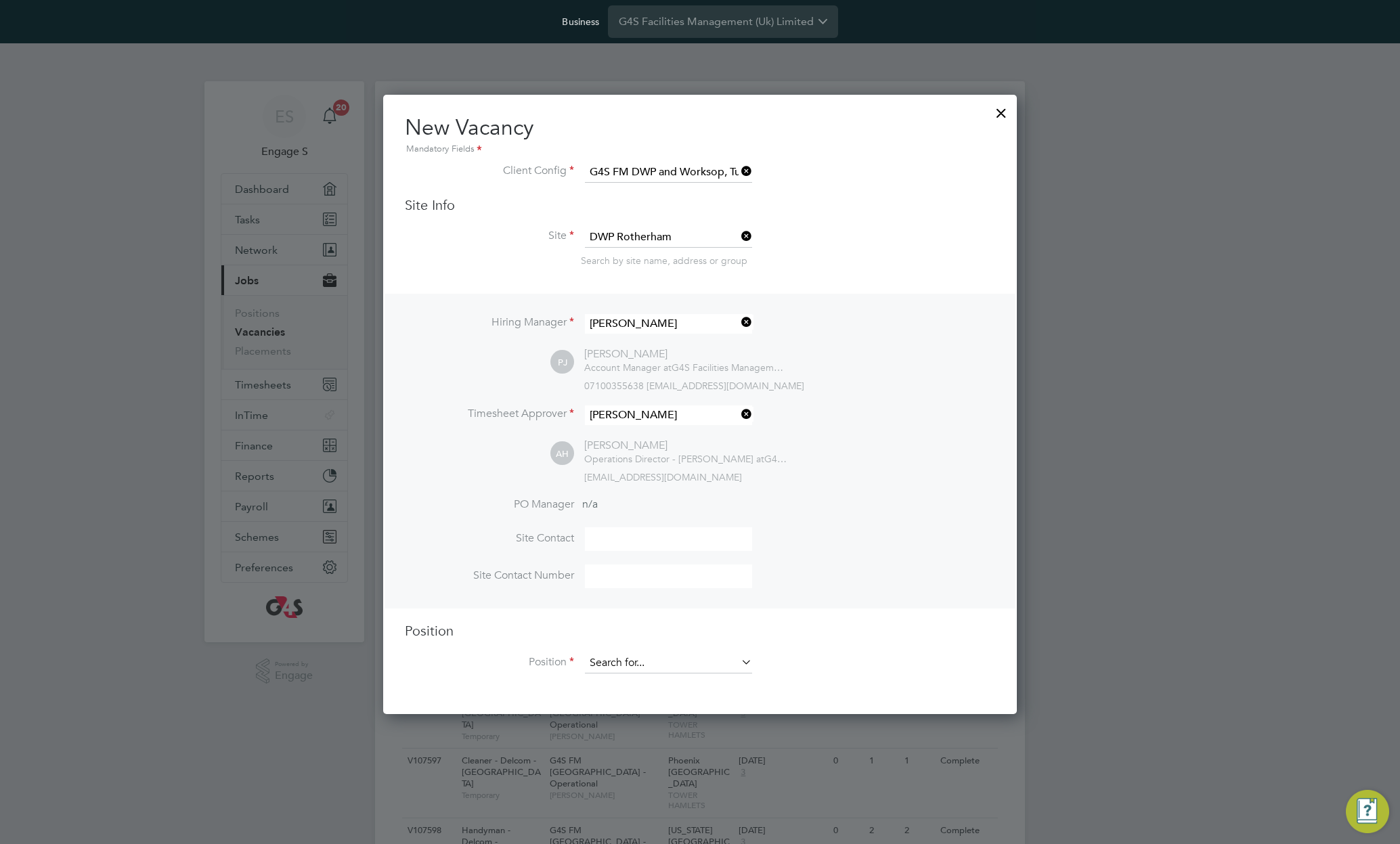
click at [646, 662] on input at bounding box center [668, 663] width 167 height 20
click at [655, 237] on input at bounding box center [668, 237] width 167 height 20
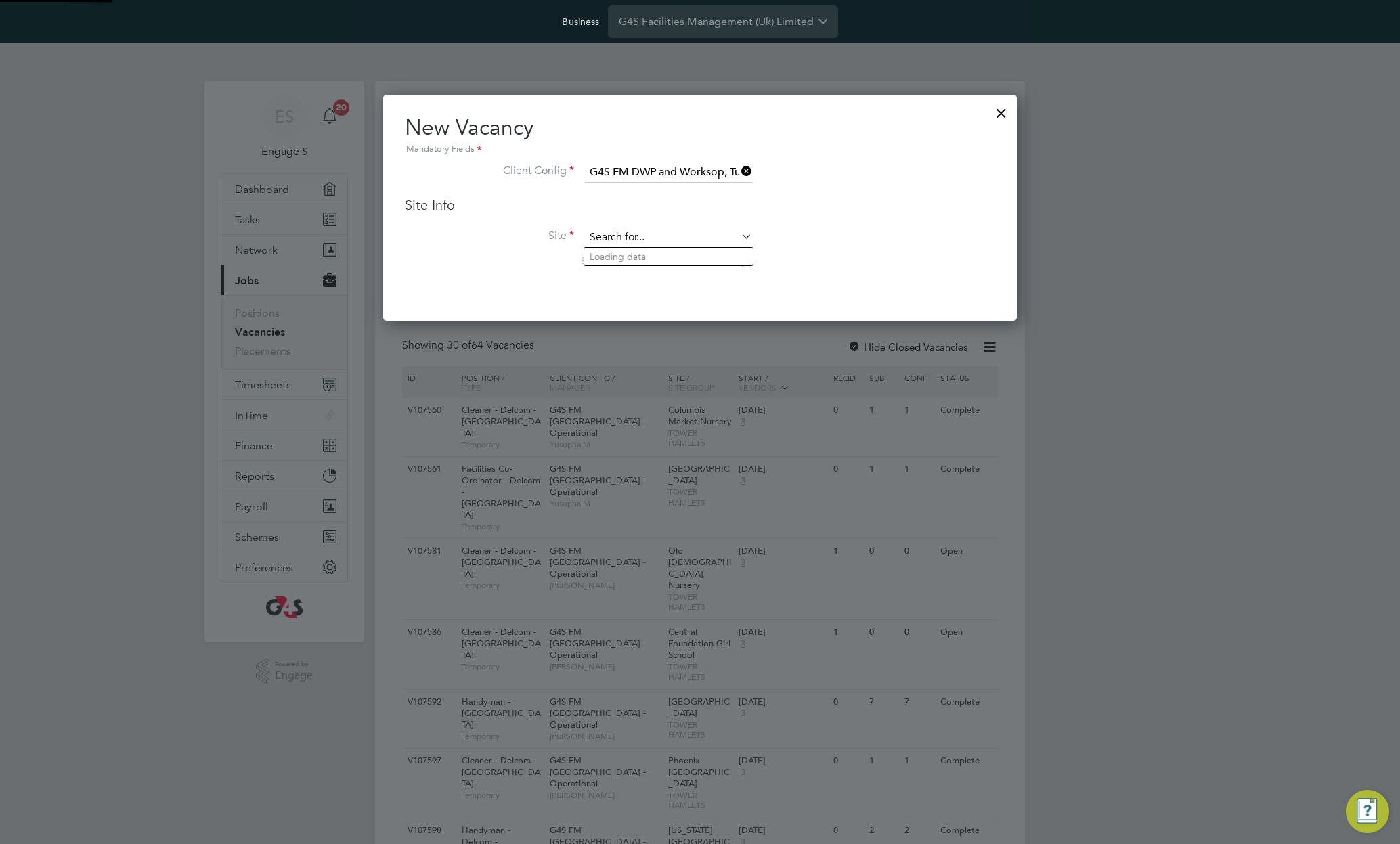
scroll to position [227, 635]
click at [1001, 111] on div at bounding box center [1001, 109] width 24 height 24
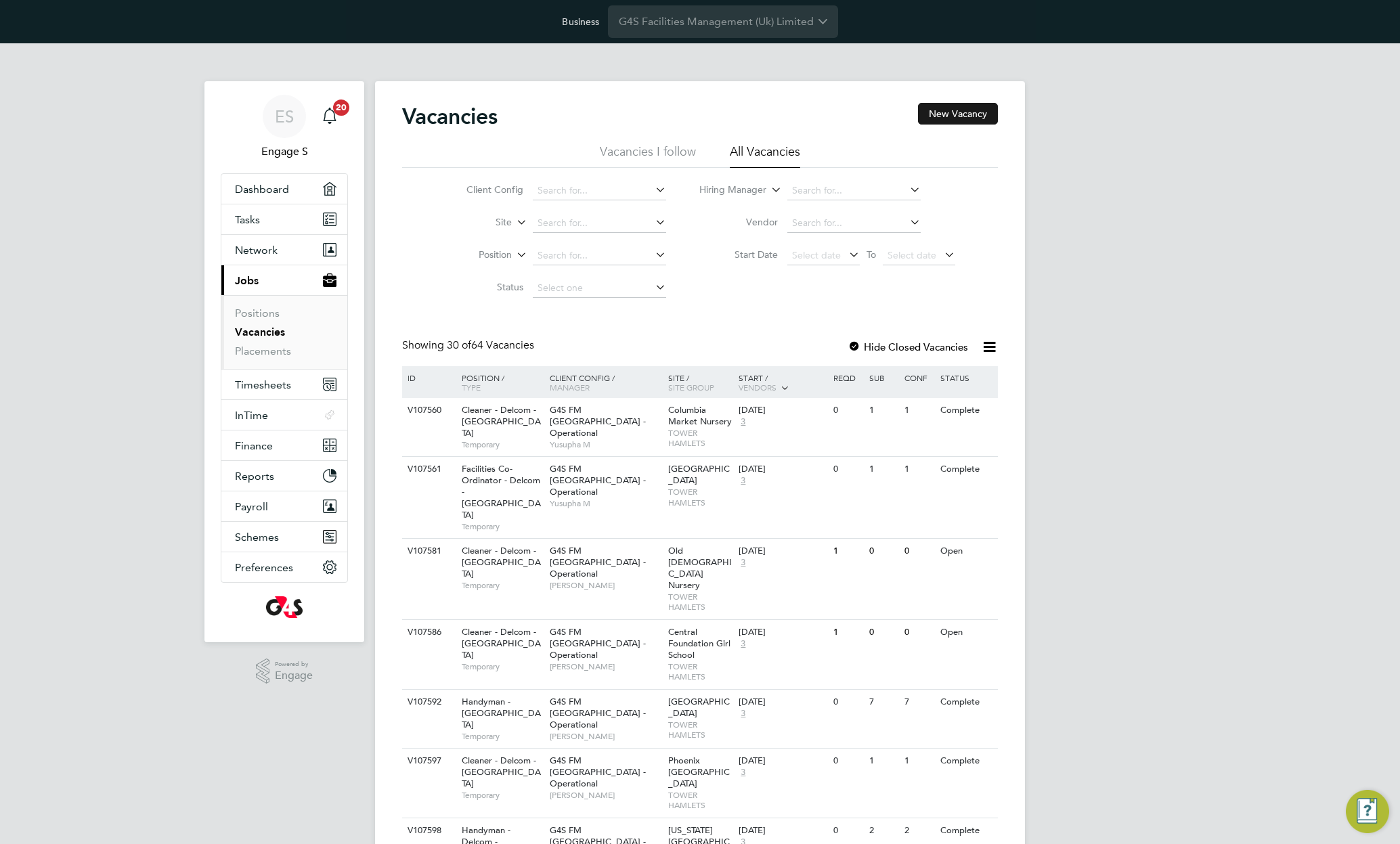
click at [964, 112] on button "New Vacancy" at bounding box center [958, 113] width 80 height 22
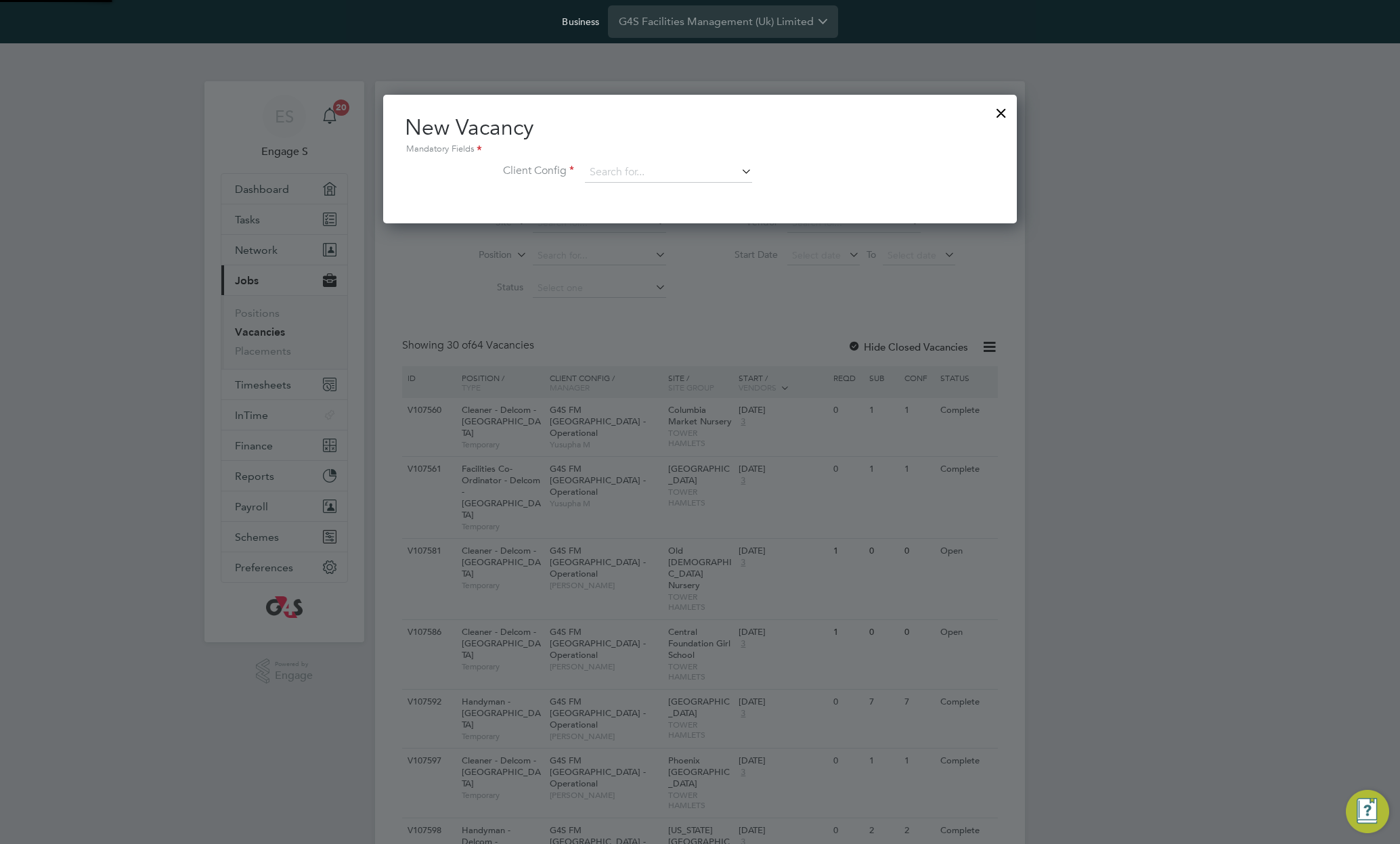
scroll to position [129, 635]
click at [668, 176] on input at bounding box center [668, 172] width 167 height 20
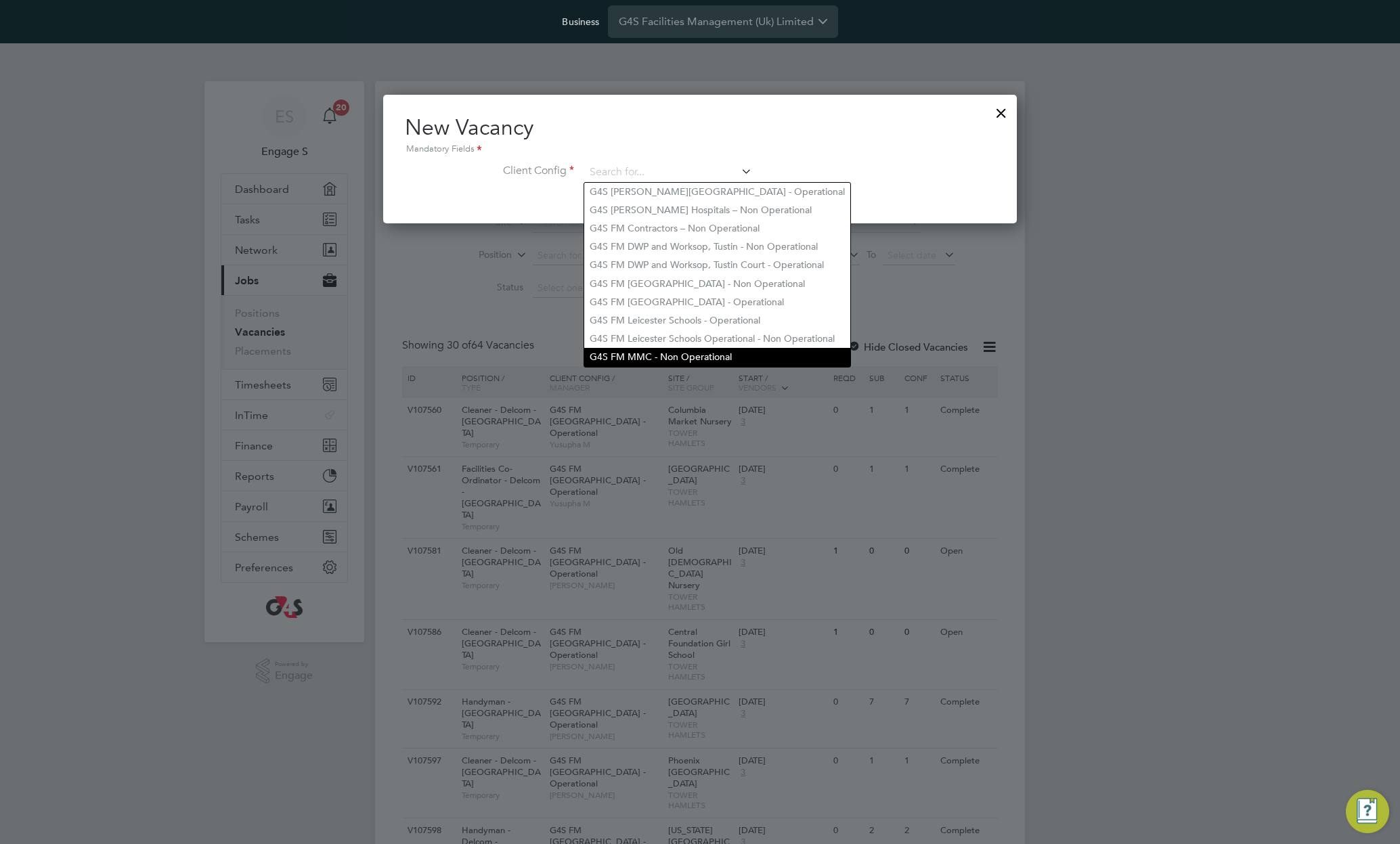
click at [700, 350] on li "G4S FM MMC - Non Operational" at bounding box center [717, 357] width 266 height 18
type input "G4S FM MMC - Non Operational"
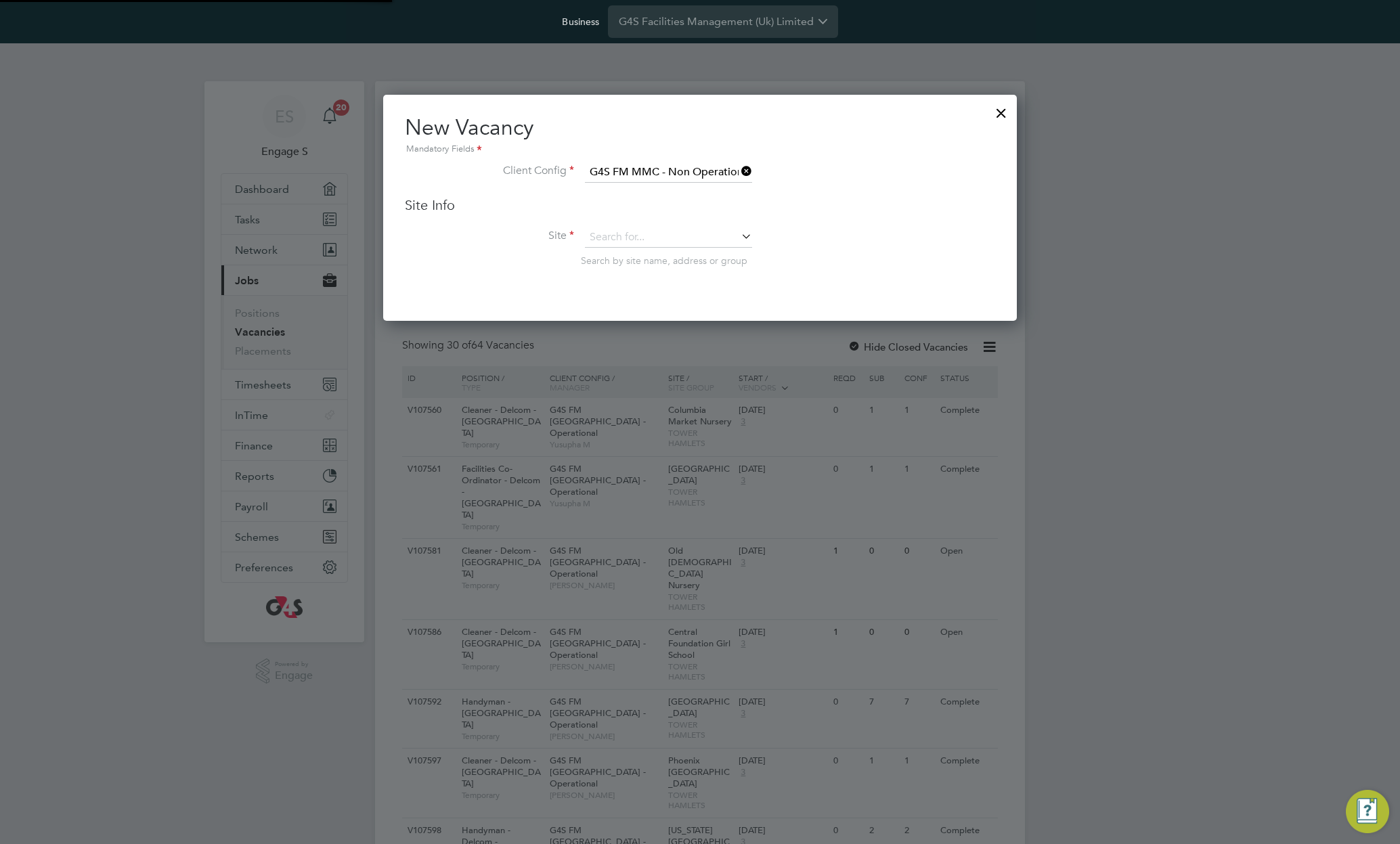
scroll to position [227, 635]
click at [703, 248] on li "Site Search by site name, address or group" at bounding box center [700, 260] width 591 height 66
click at [707, 238] on input at bounding box center [668, 237] width 167 height 20
click at [703, 257] on li "Manchester Magistrates' Court (MMC)" at bounding box center [672, 257] width 177 height 18
type input "Manchester Magistrates' Court (MMC)"
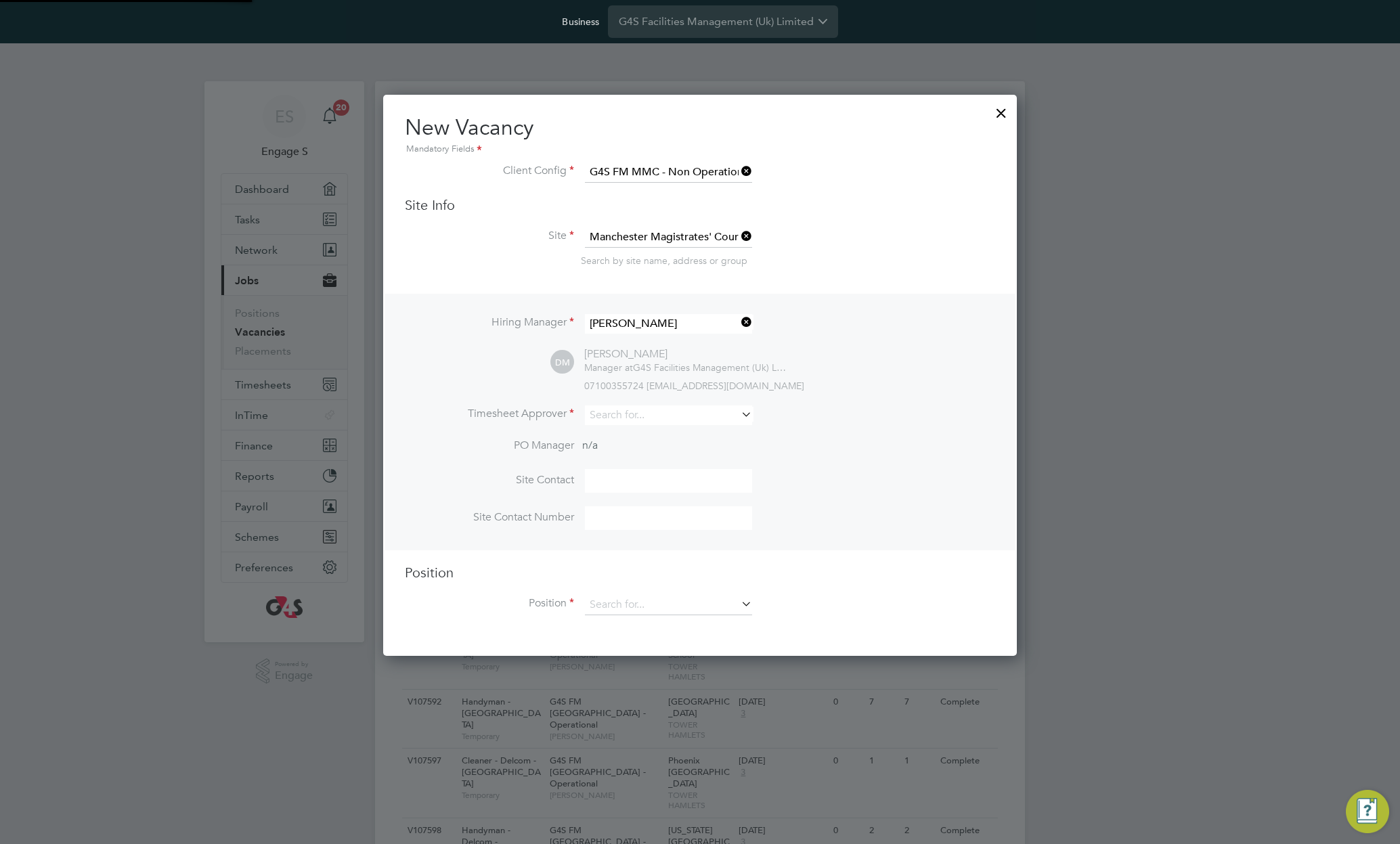
scroll to position [562, 635]
click at [658, 607] on input at bounding box center [668, 605] width 167 height 20
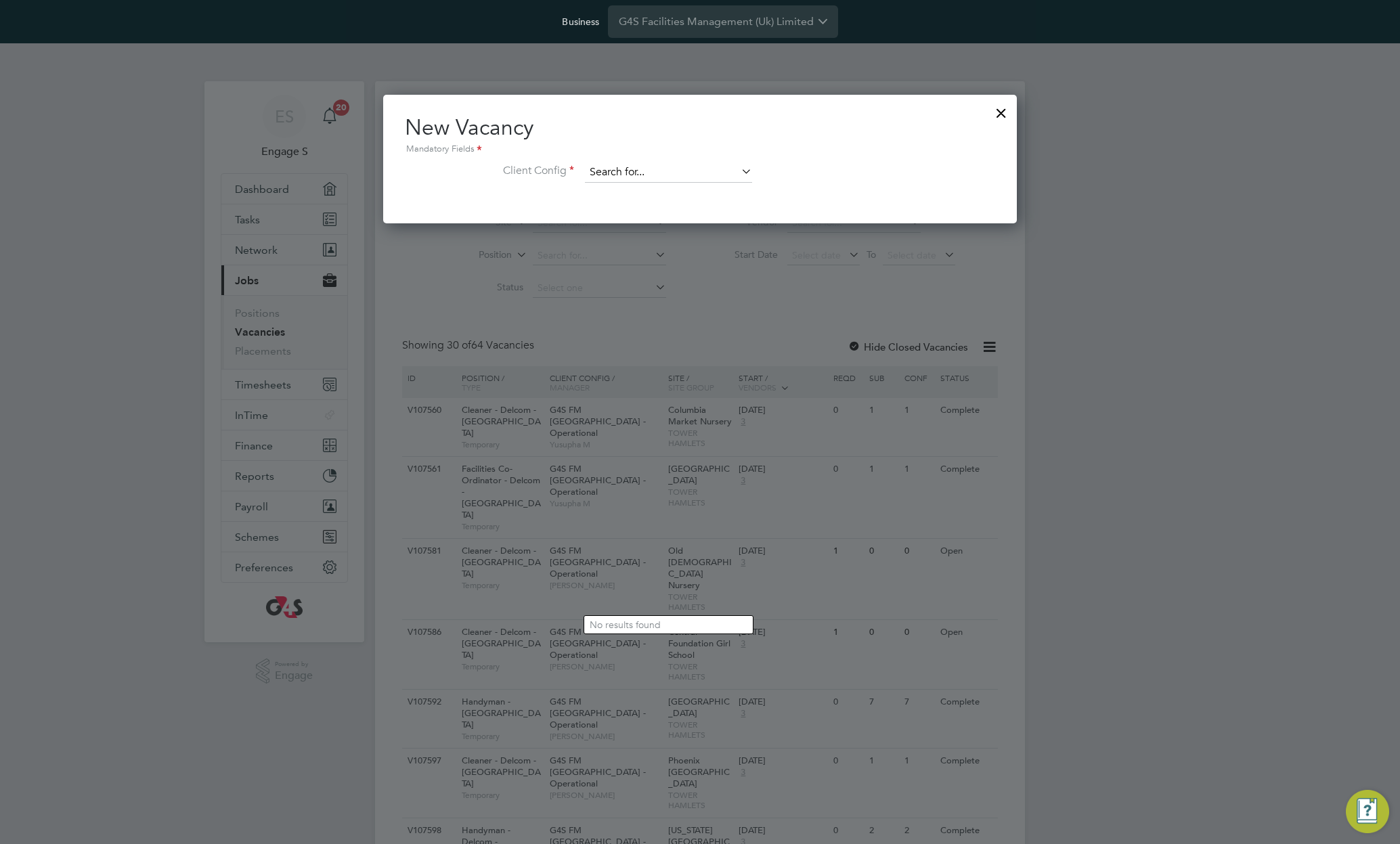
scroll to position [129, 635]
click at [709, 166] on input at bounding box center [668, 172] width 167 height 20
click at [662, 195] on li "G4S FTC" at bounding box center [668, 192] width 168 height 18
type input "G4S FTC"
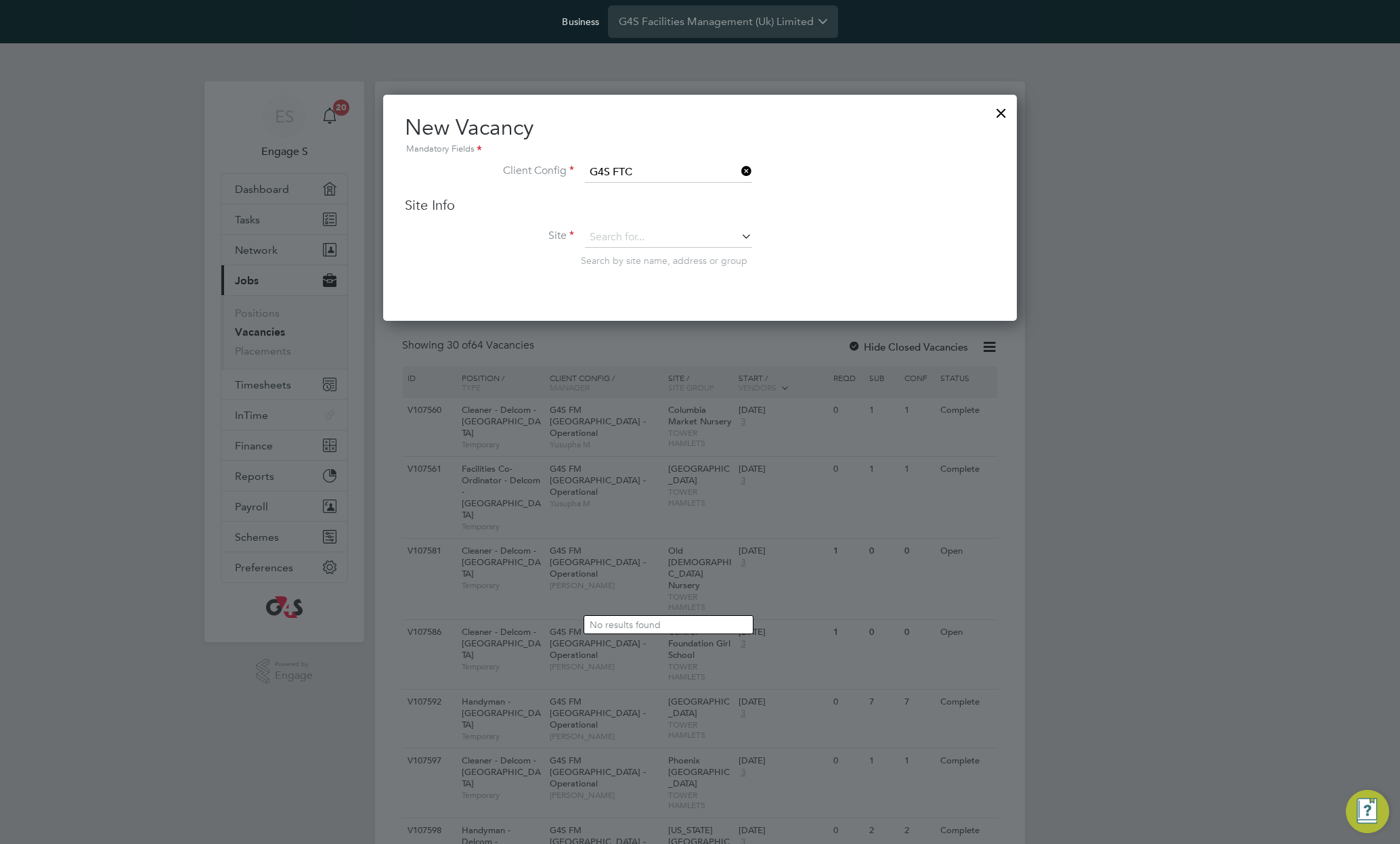
scroll to position [227, 635]
click at [643, 253] on li "Site Search by site name, address or group" at bounding box center [700, 260] width 591 height 66
click at [648, 245] on input at bounding box center [668, 237] width 167 height 20
click at [636, 328] on li "Birmingham MTU1354" at bounding box center [668, 330] width 168 height 18
type input "Birmingham MTU1354"
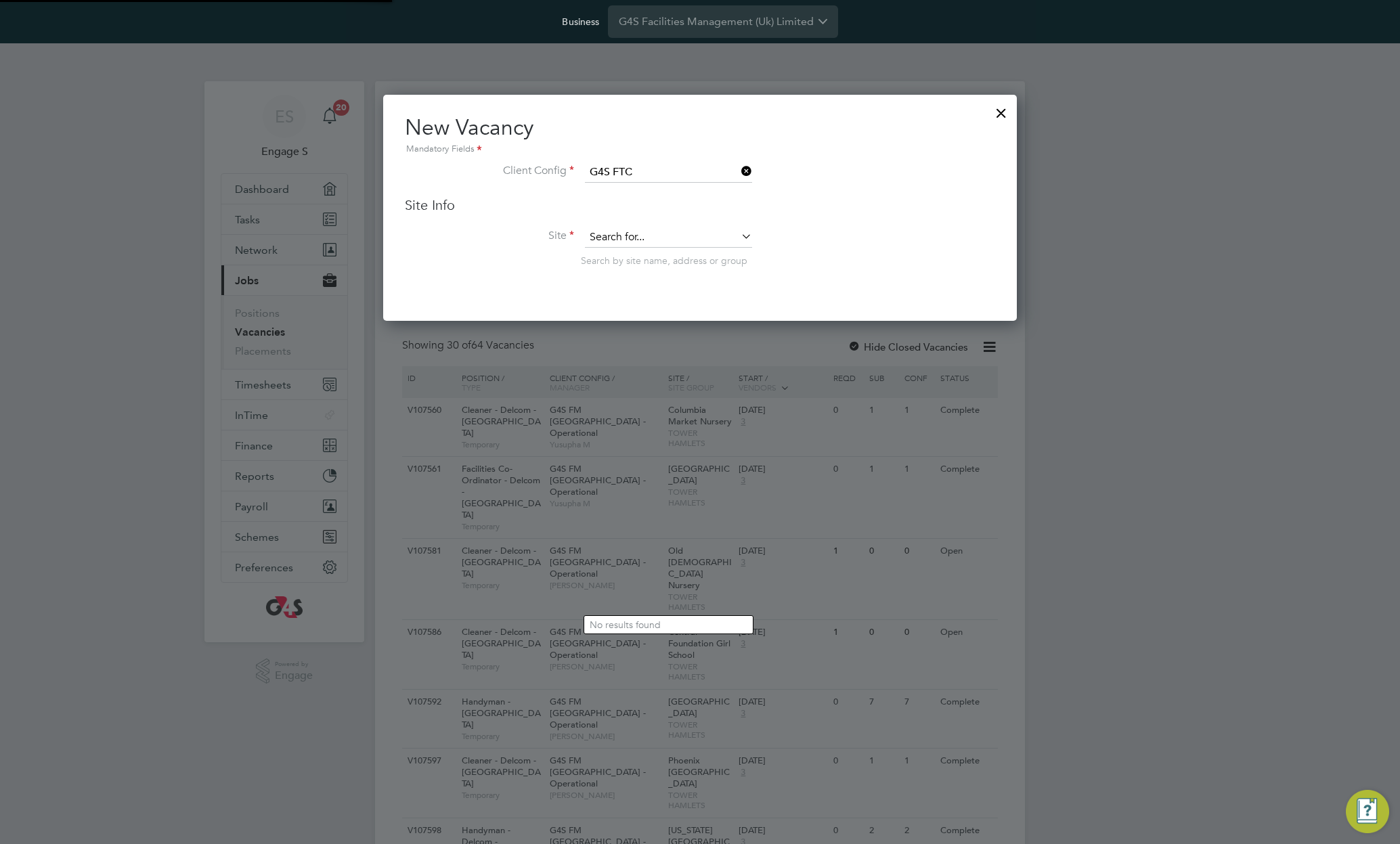
scroll to position [7, 7]
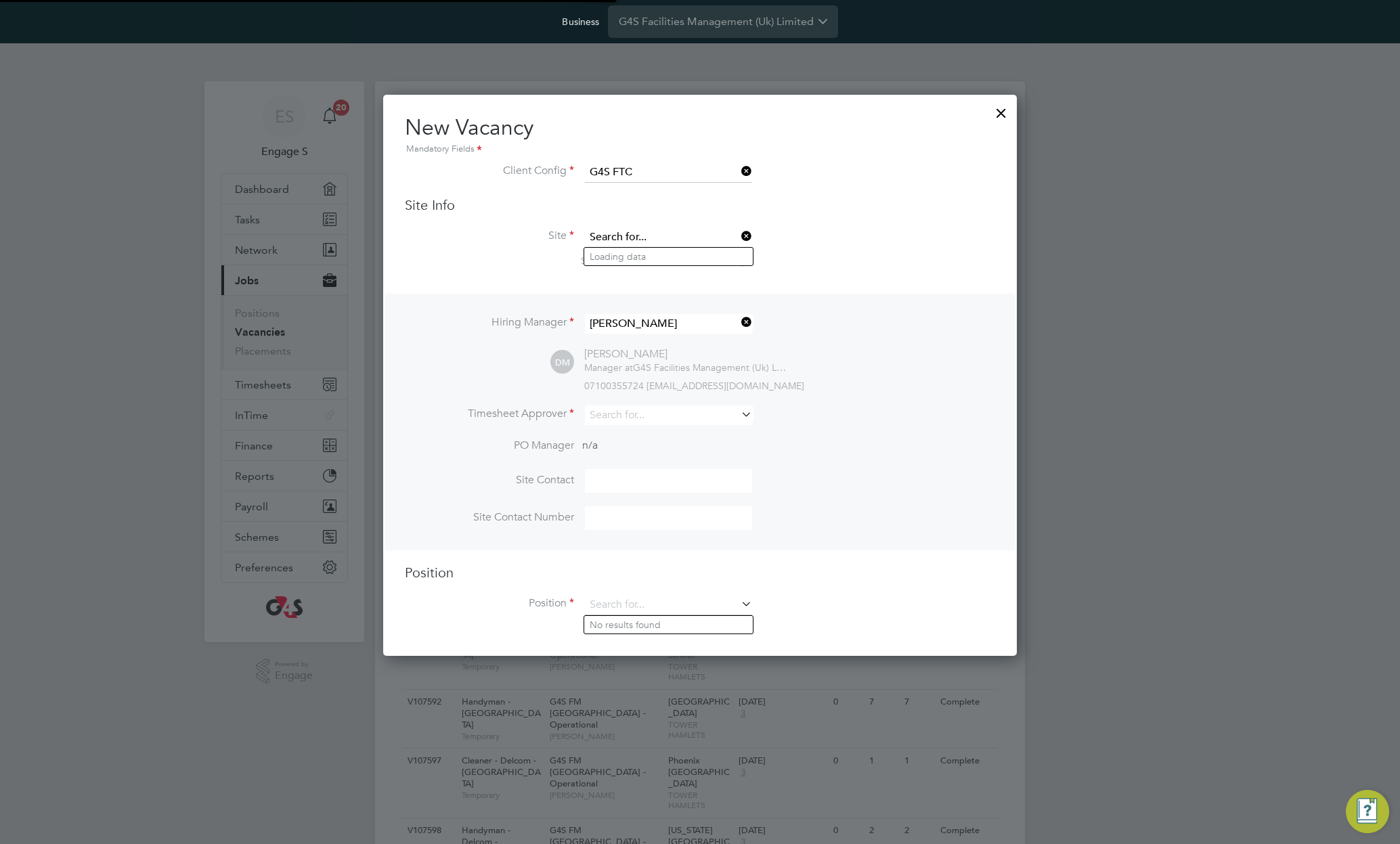
click at [663, 240] on input at bounding box center [668, 237] width 167 height 20
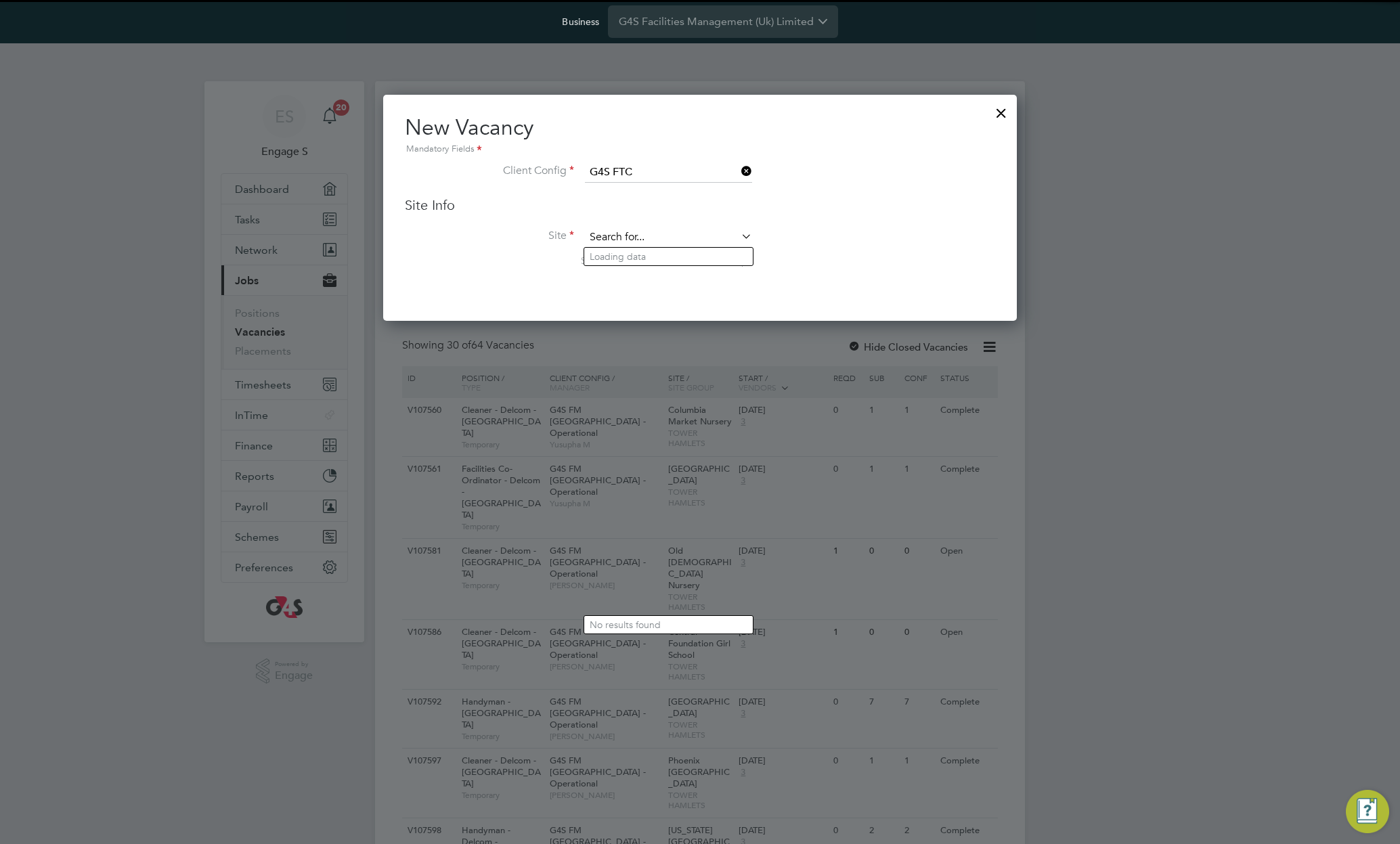
scroll to position [227, 635]
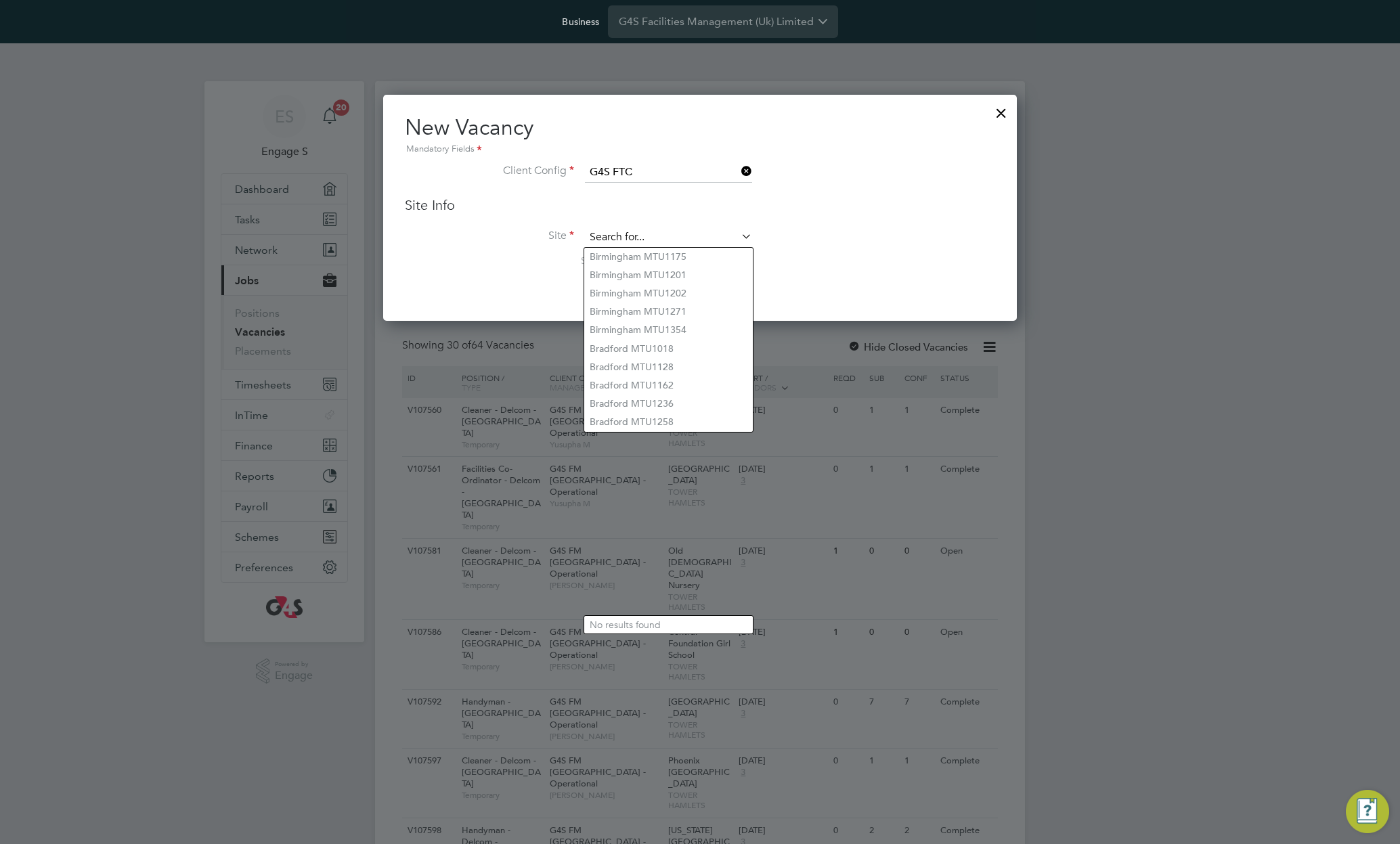
click at [663, 240] on input at bounding box center [668, 237] width 167 height 20
click at [654, 268] on li "Birmingham MTU1201" at bounding box center [668, 275] width 168 height 18
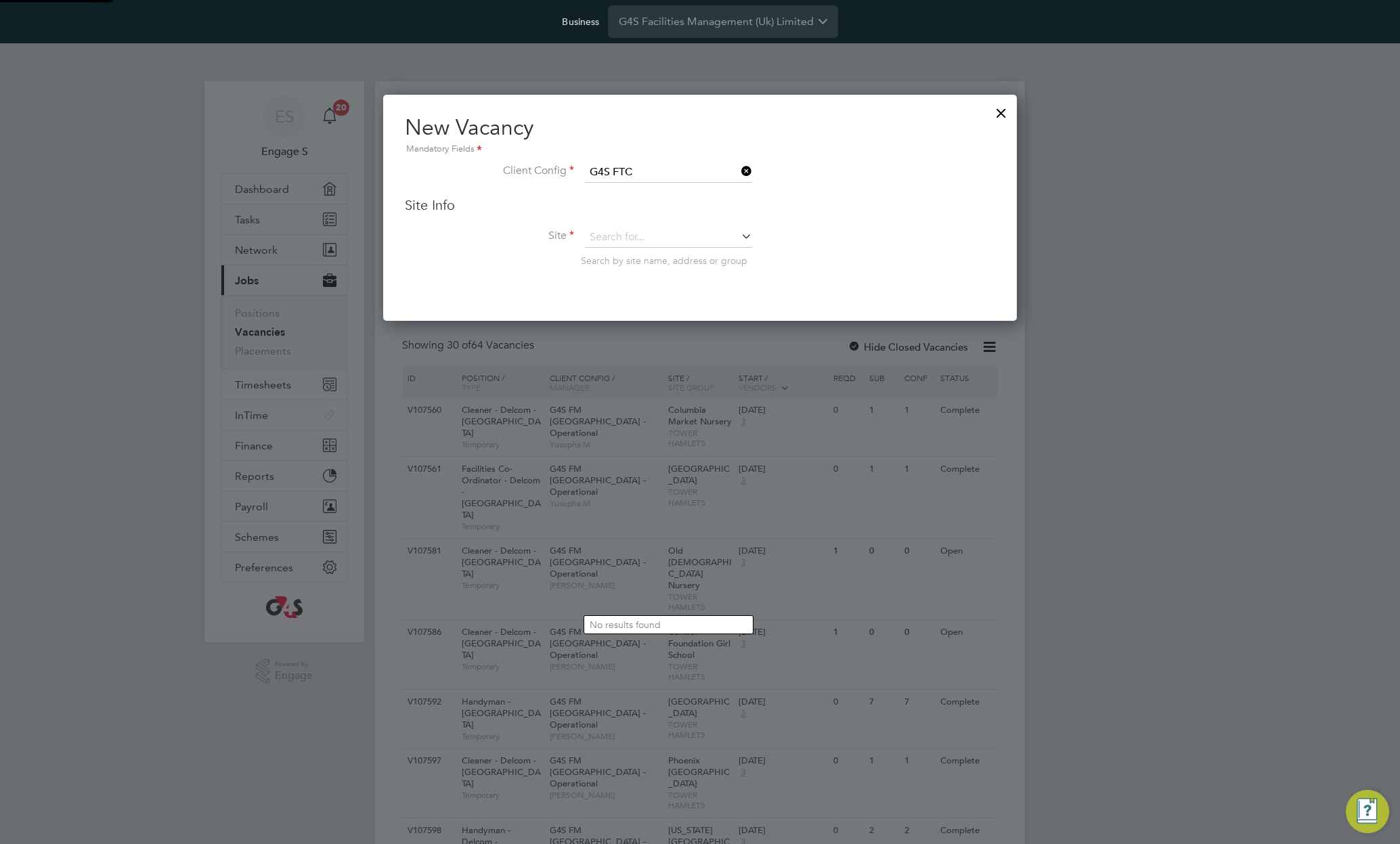
type input "Birmingham MTU1201"
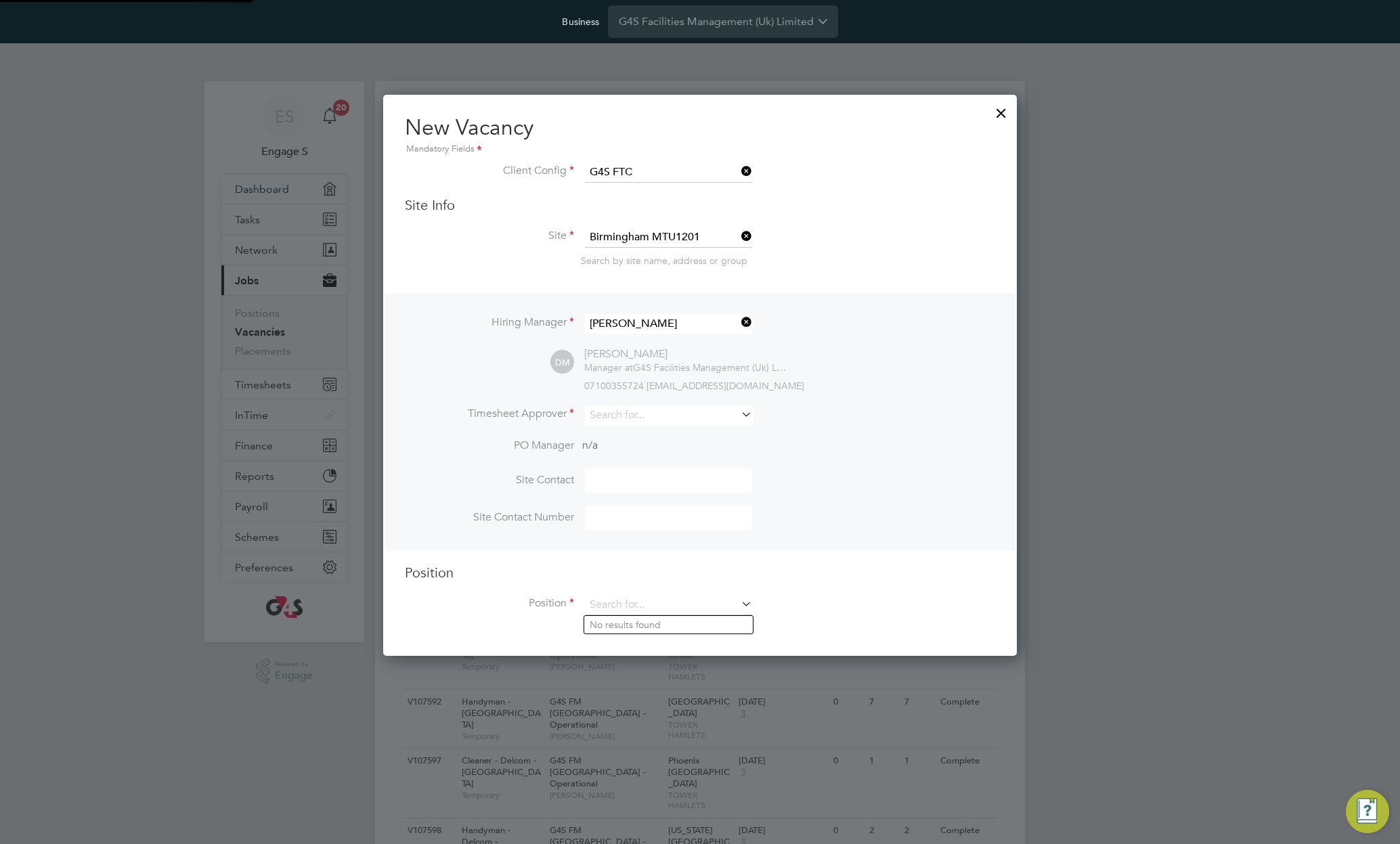
scroll to position [562, 635]
click at [680, 611] on input at bounding box center [668, 605] width 167 height 20
click at [656, 639] on li "Account Manager - Leicester" at bounding box center [684, 643] width 201 height 18
type input "Account Manager - Leicester"
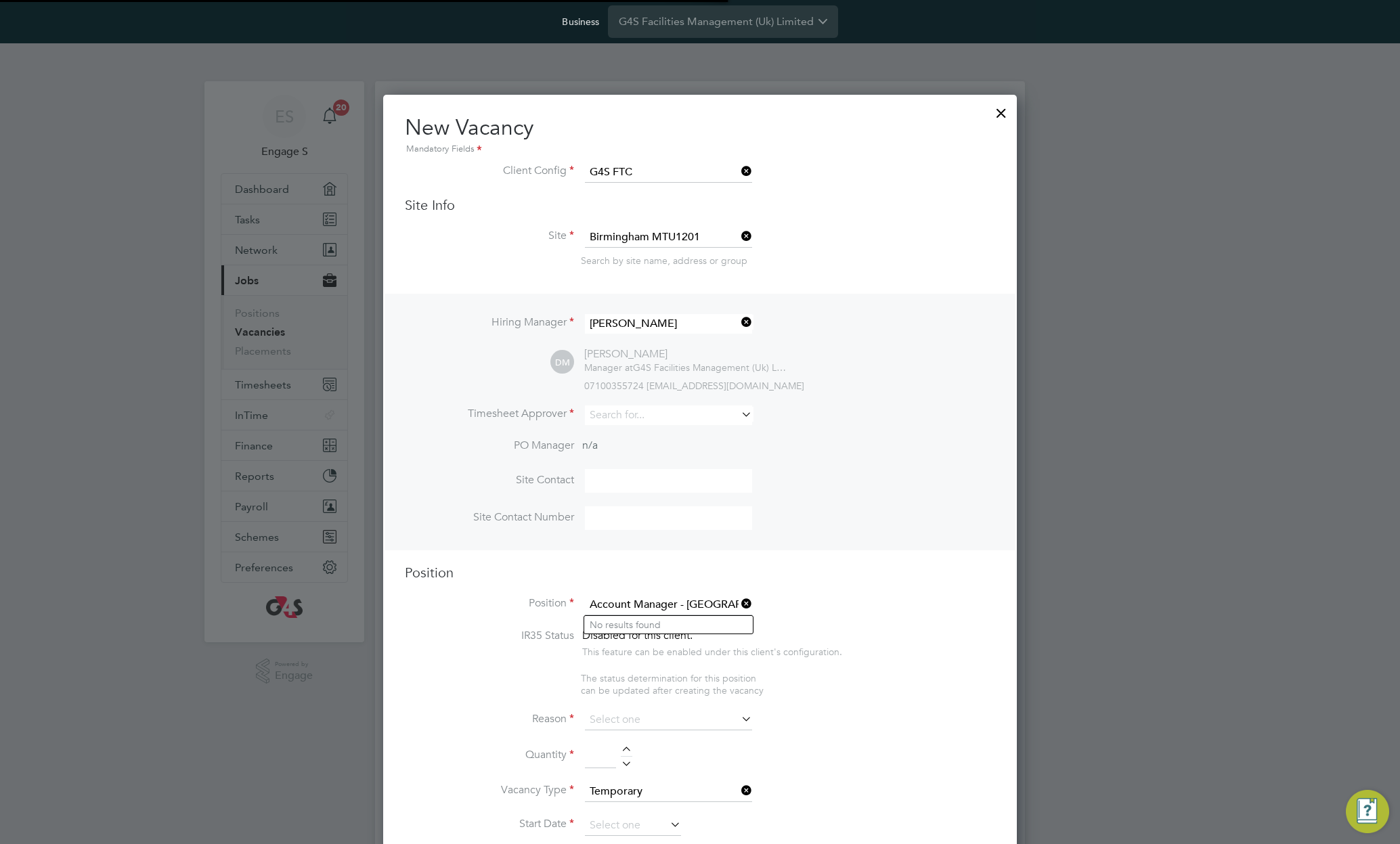
scroll to position [2132, 635]
type textarea "Interim Account Manager - Desmond Hill"
click at [687, 412] on input at bounding box center [668, 415] width 167 height 20
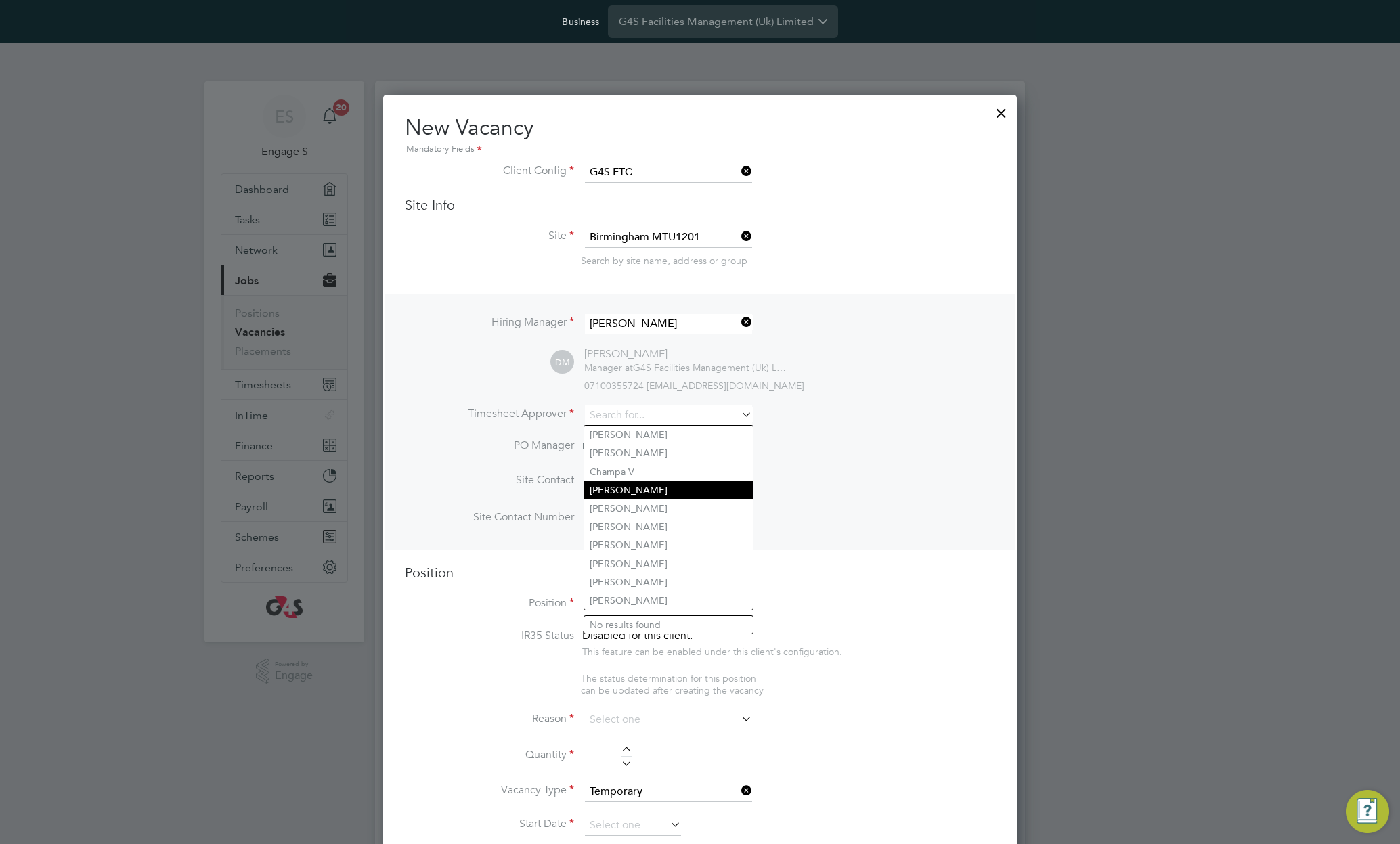
click at [632, 481] on li "Anthony L" at bounding box center [668, 490] width 168 height 18
type input "Anthony L"
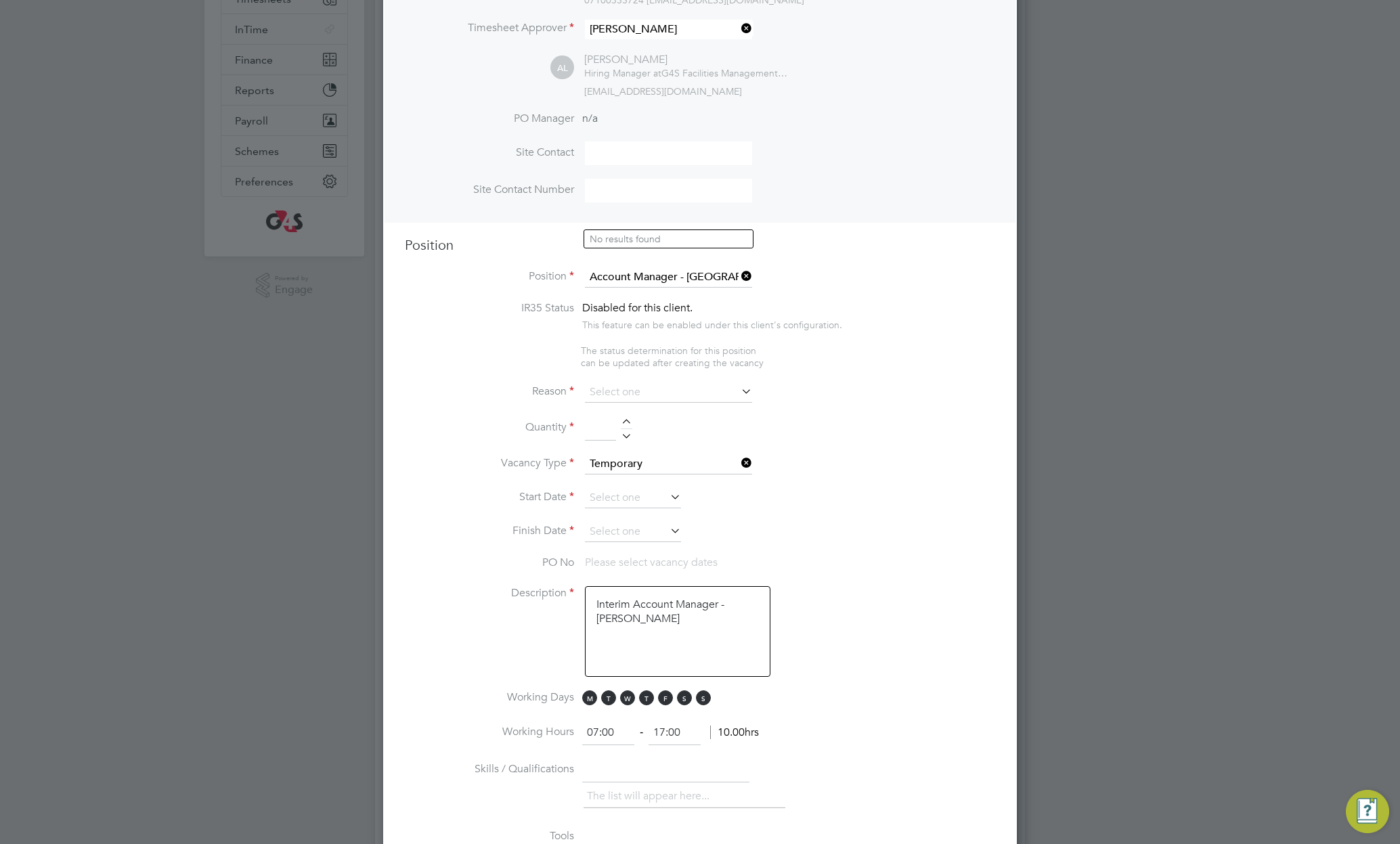
scroll to position [388, 0]
click at [683, 392] on input at bounding box center [668, 390] width 167 height 20
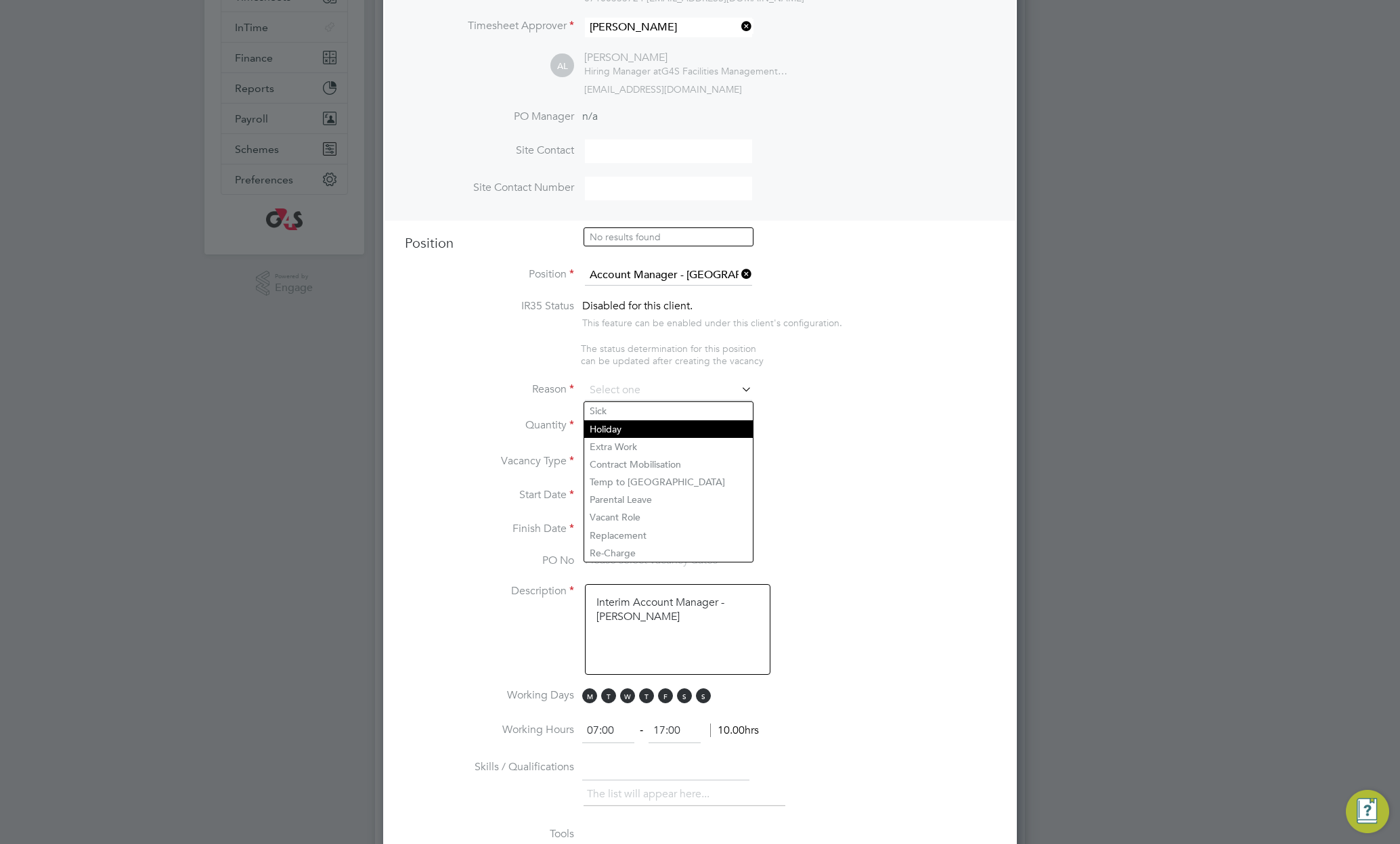
click at [640, 424] on li "Holiday" at bounding box center [668, 429] width 168 height 17
type input "Holiday"
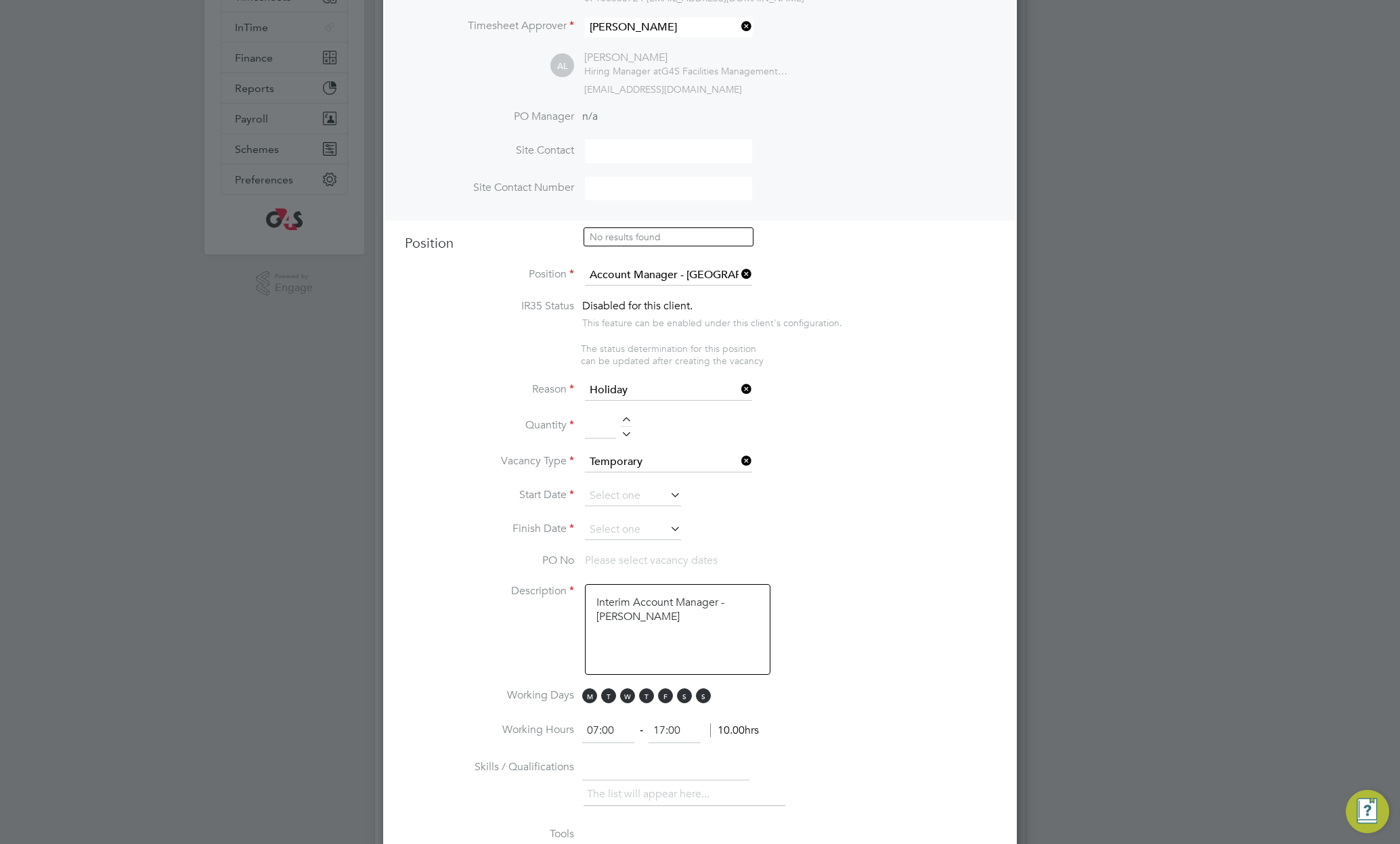
click at [627, 422] on div at bounding box center [626, 422] width 11 height 10
type input "2"
click at [614, 494] on input at bounding box center [633, 496] width 96 height 20
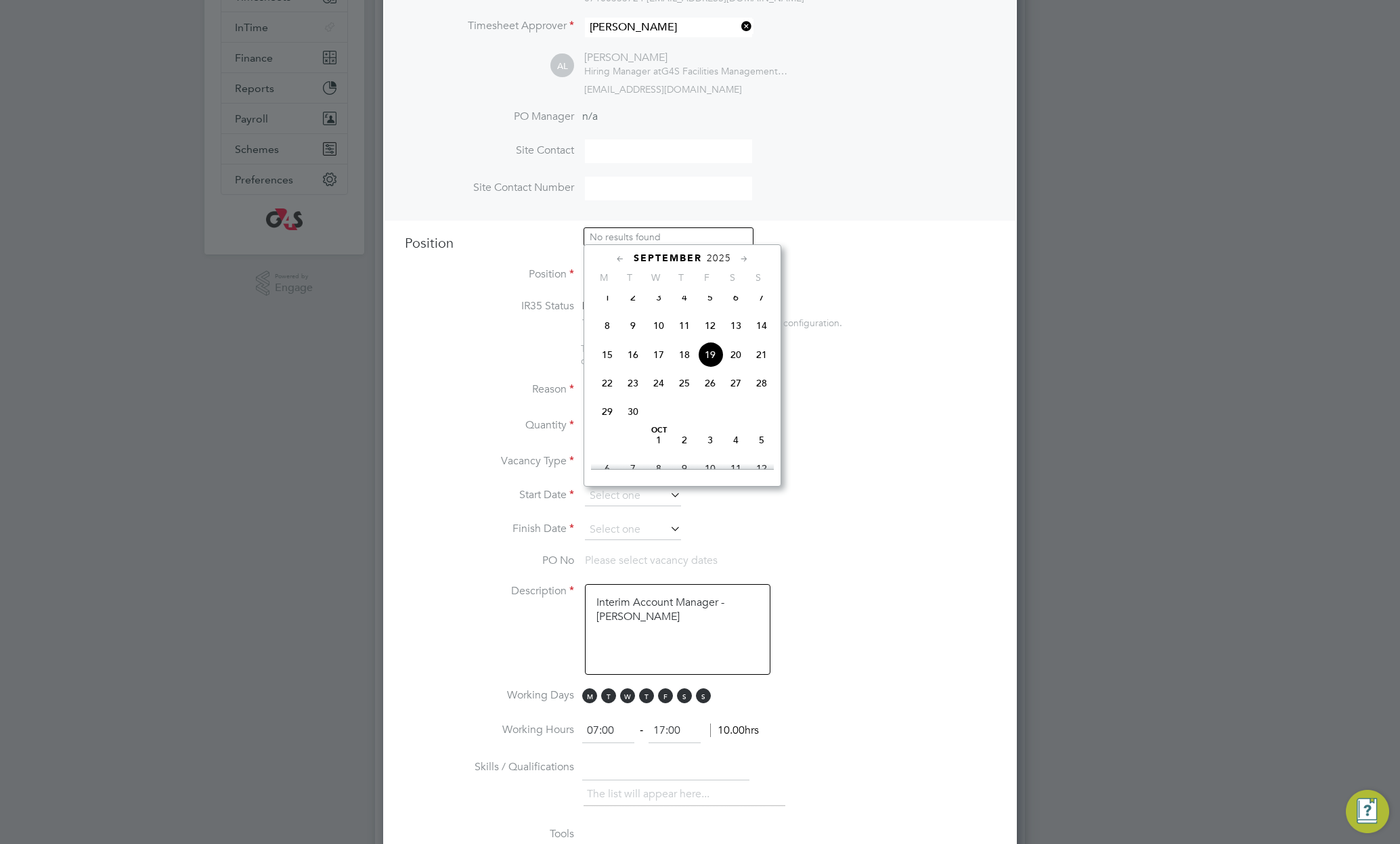
click at [602, 304] on span "Sep 1" at bounding box center [607, 297] width 26 height 26
type input "01 Sep 2025"
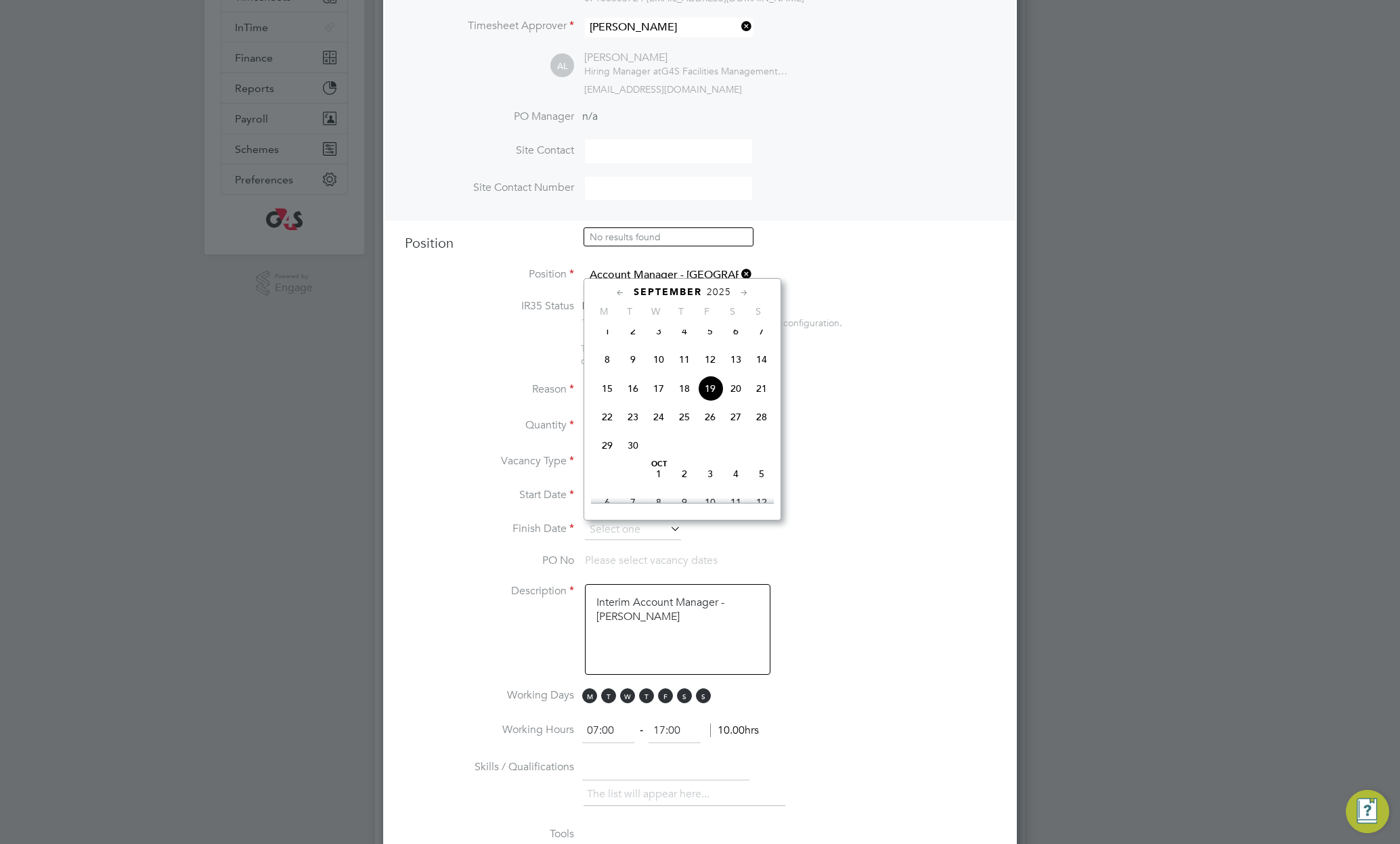
drag, startPoint x: 647, startPoint y: 531, endPoint x: 693, endPoint y: 516, distance: 48.4
click at [651, 531] on input at bounding box center [633, 530] width 96 height 20
click at [762, 487] on span "5" at bounding box center [761, 474] width 26 height 26
type input "05 Oct 2025"
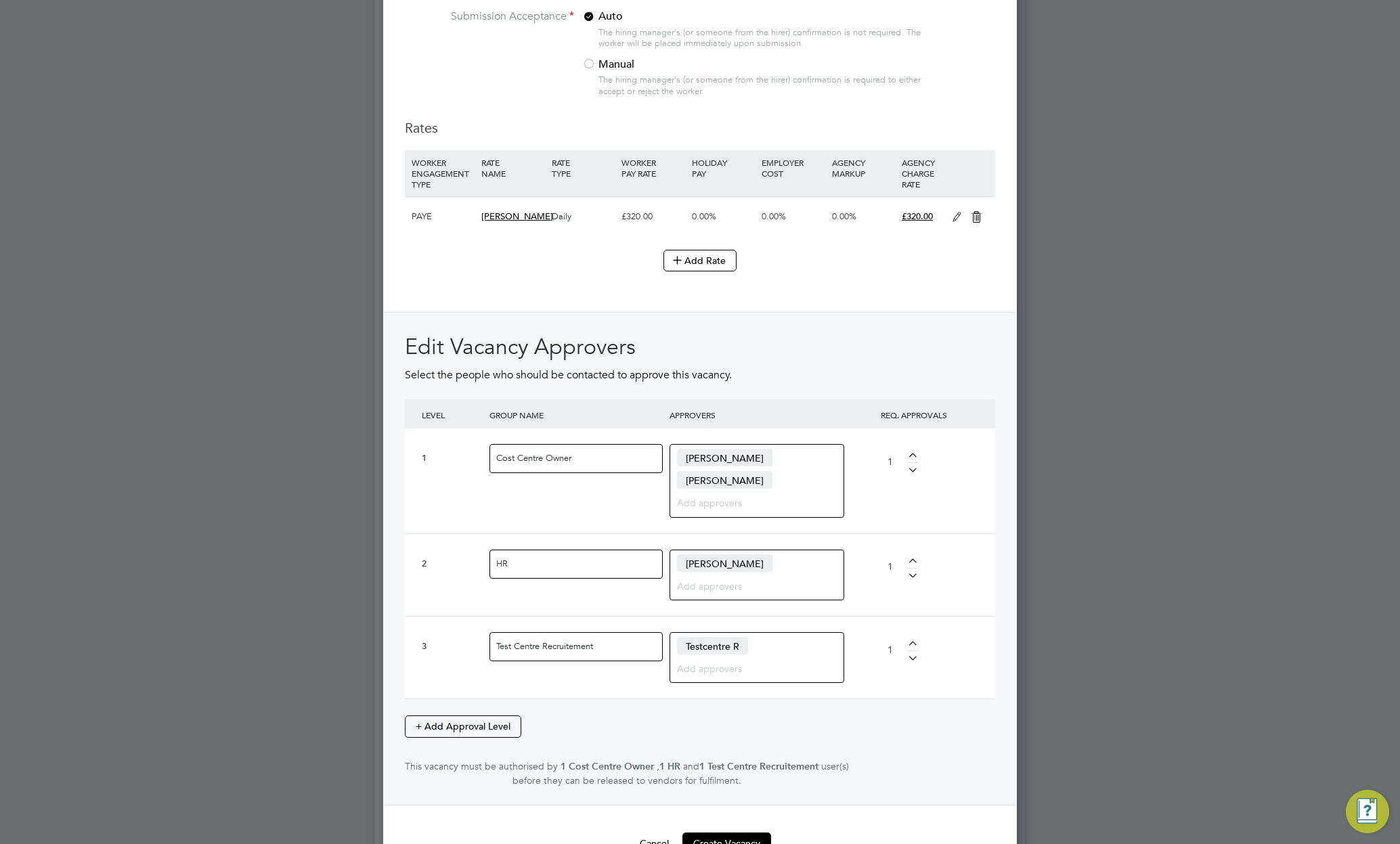
scroll to position [1519, 0]
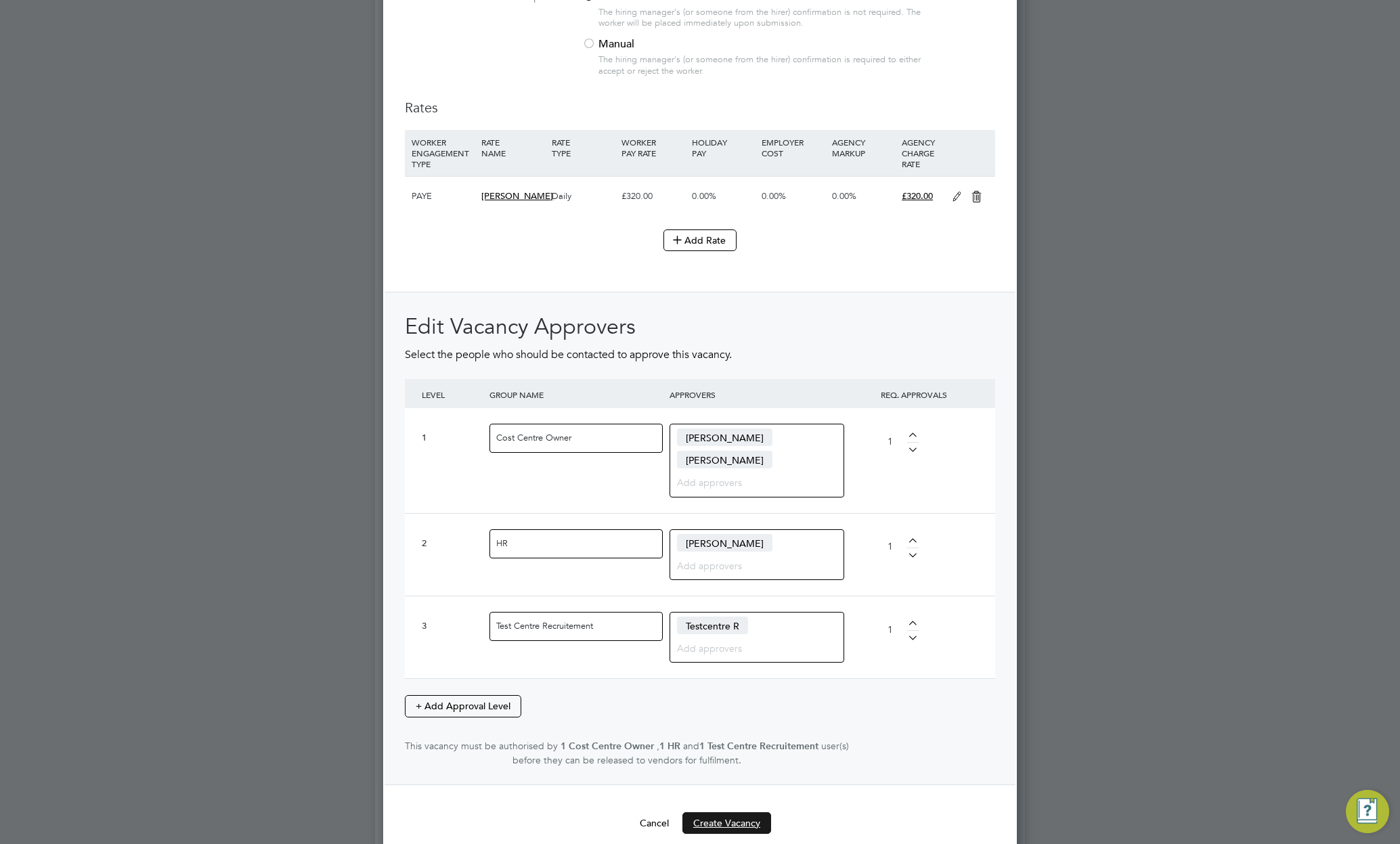
click at [719, 812] on button "Create Vacancy" at bounding box center [726, 822] width 89 height 22
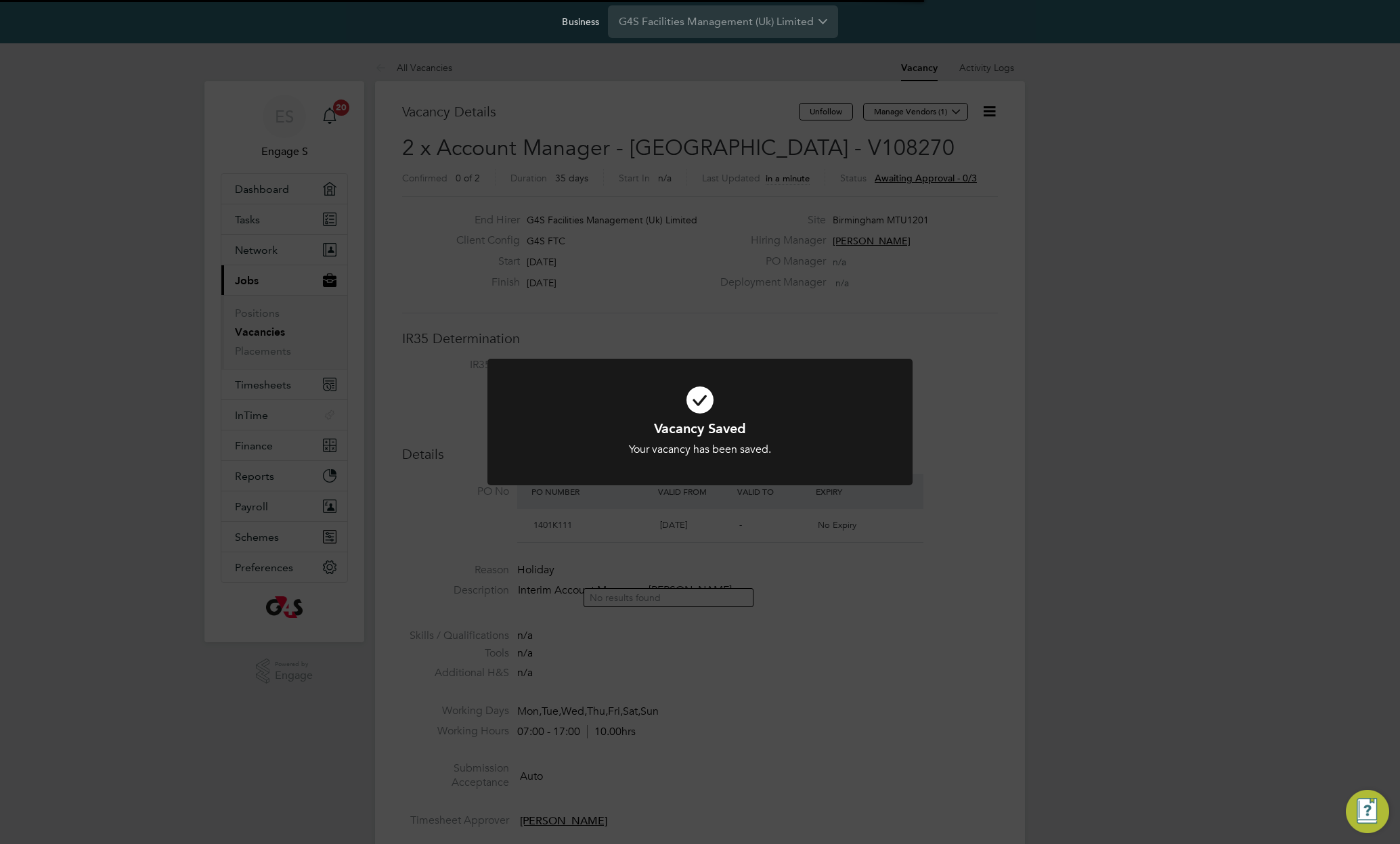
click at [988, 112] on div "Vacancy Saved Your vacancy has been saved. Cancel Okay" at bounding box center [700, 422] width 1400 height 844
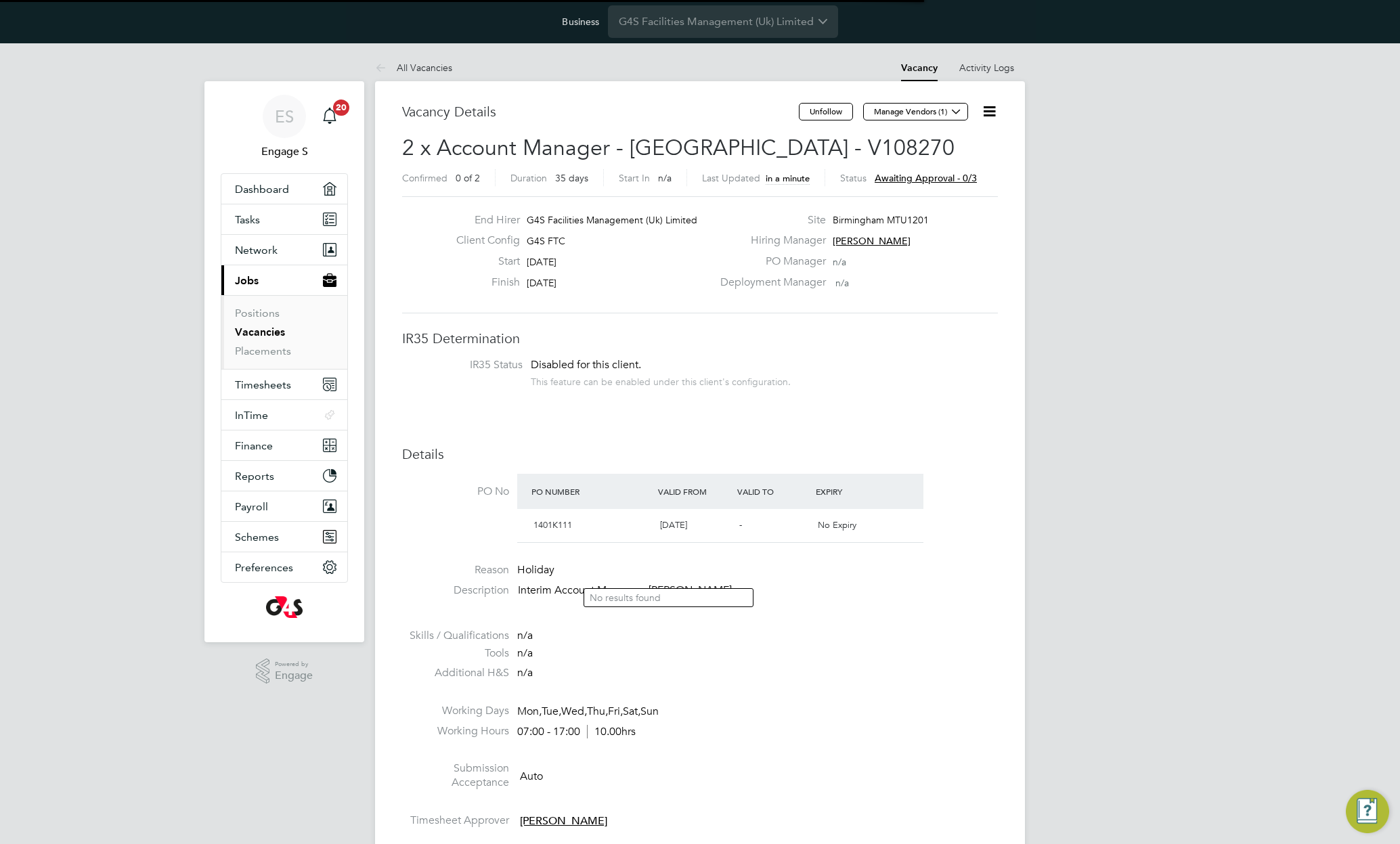
click at [988, 112] on icon at bounding box center [990, 111] width 17 height 17
click at [955, 185] on li "Approve All Levels" at bounding box center [946, 189] width 97 height 19
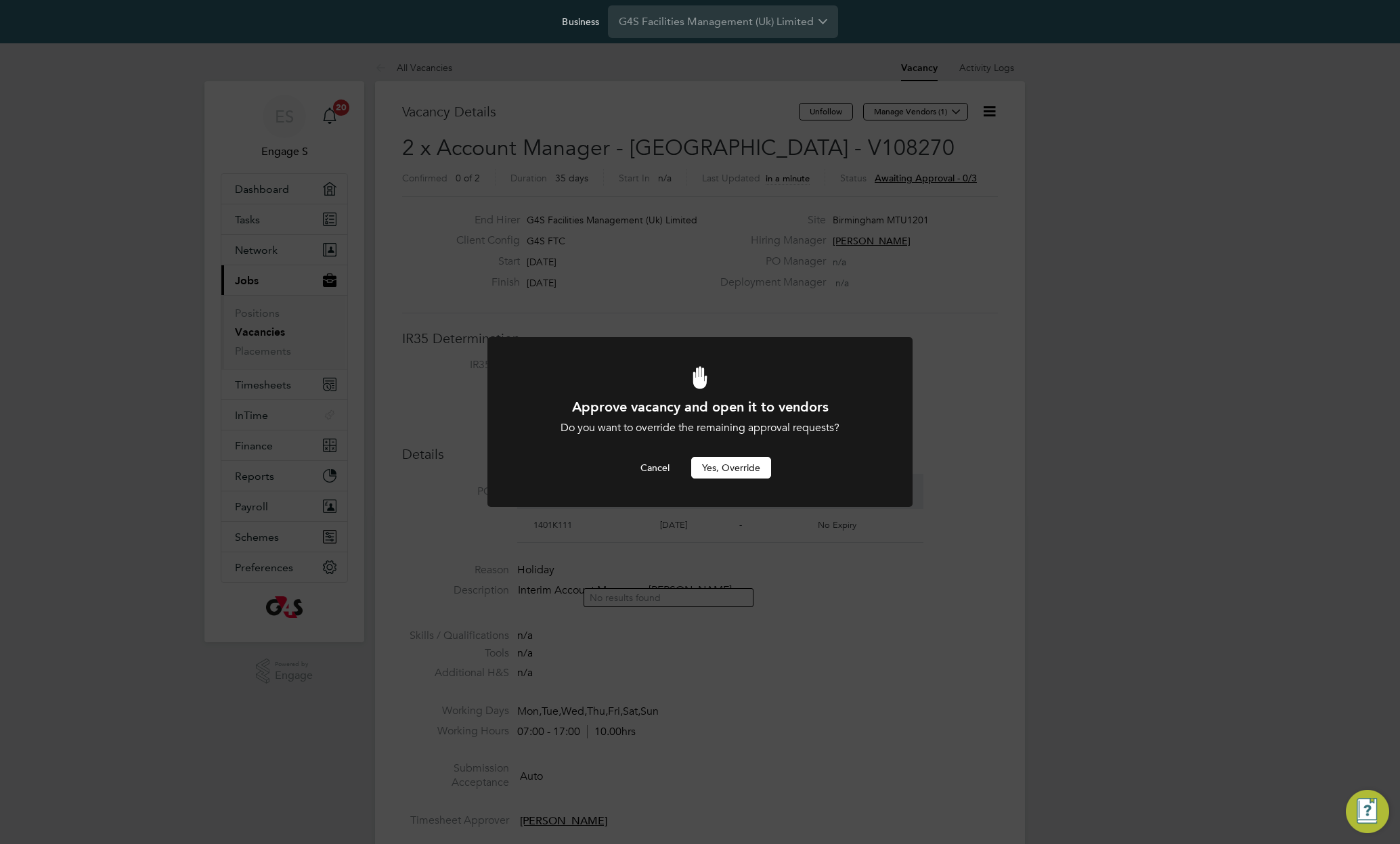
click at [720, 467] on button "Yes, Override" at bounding box center [731, 467] width 80 height 22
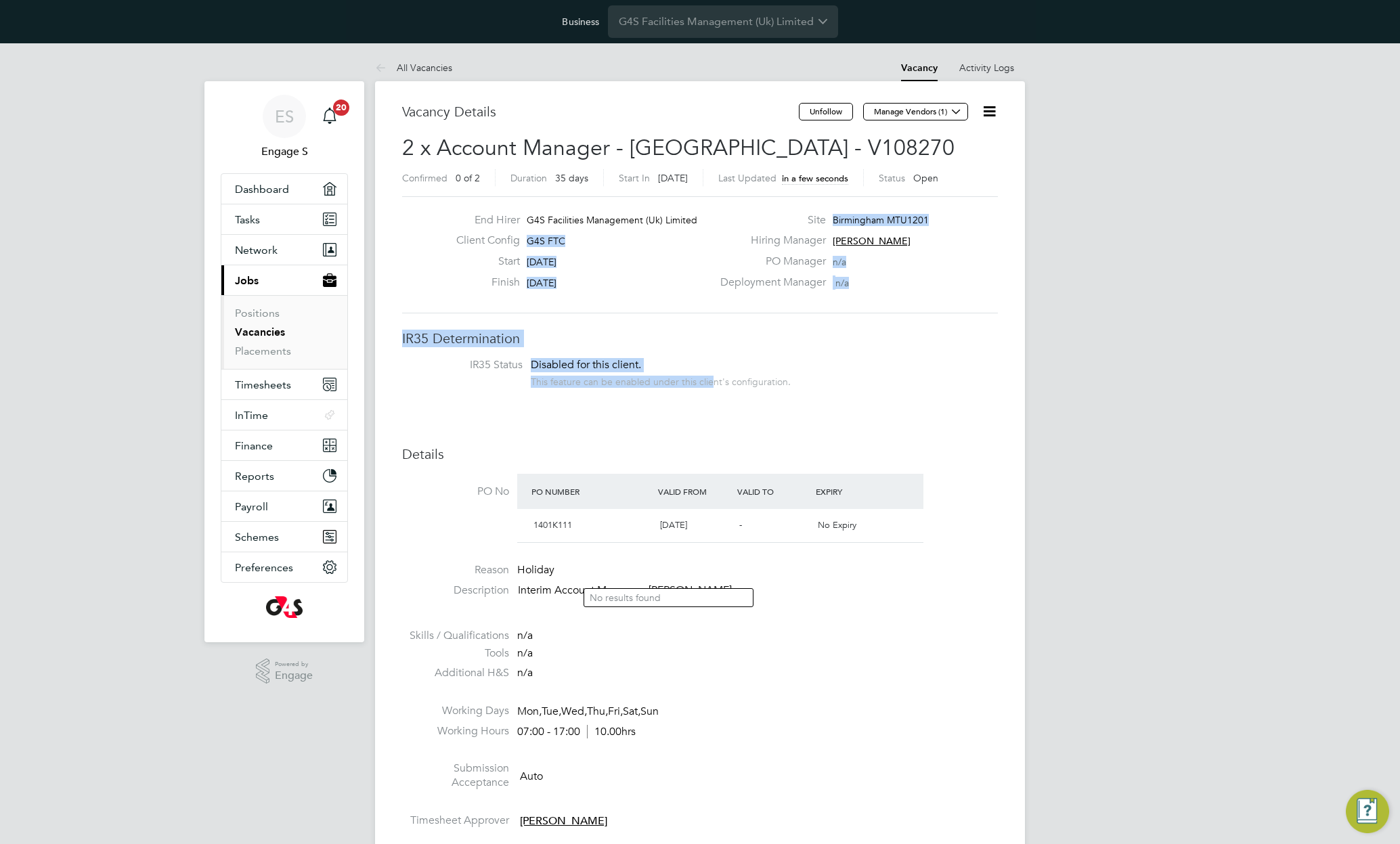
drag, startPoint x: 709, startPoint y: 381, endPoint x: 466, endPoint y: 245, distance: 278.5
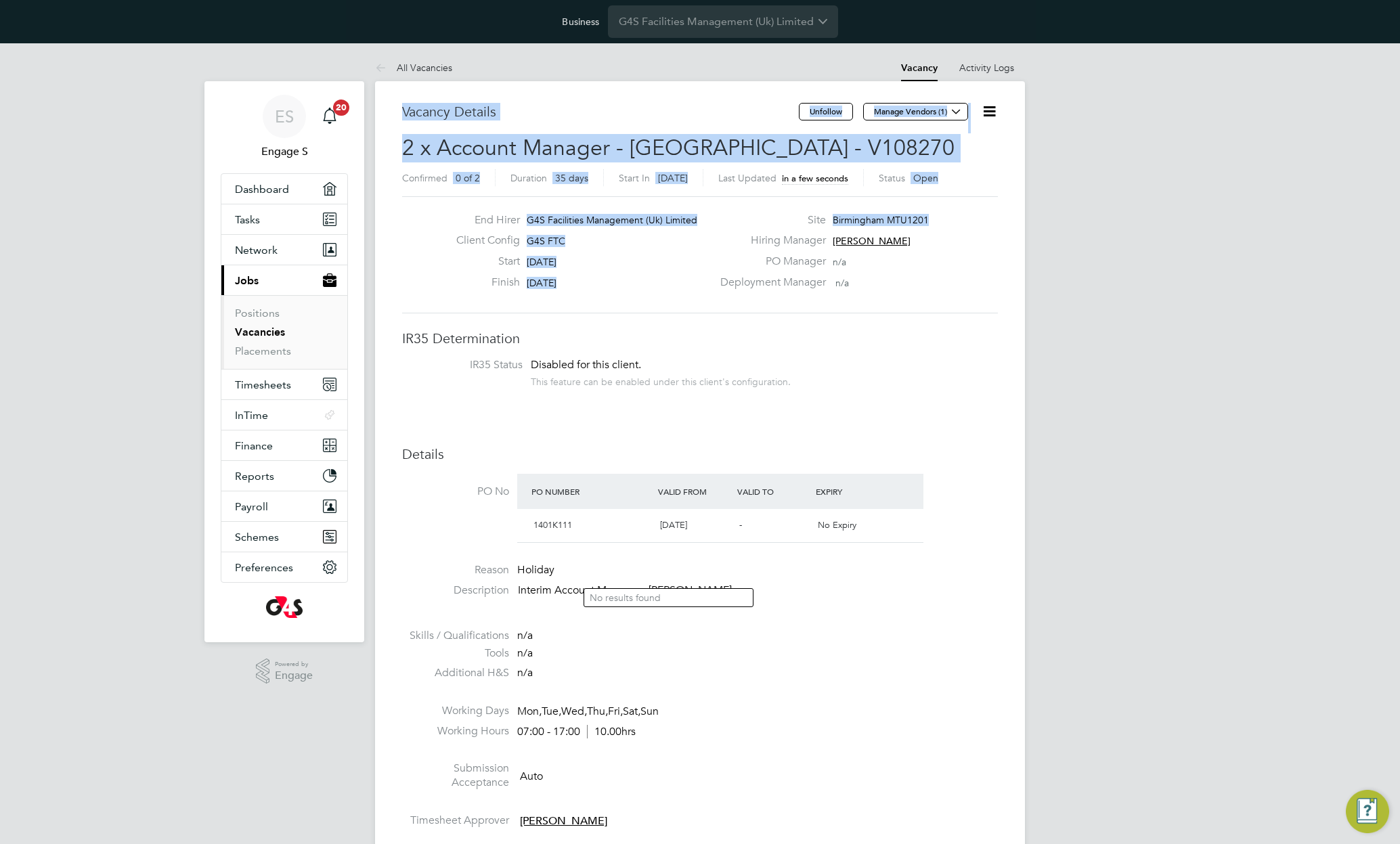
drag, startPoint x: 945, startPoint y: 215, endPoint x: 374, endPoint y: 87, distance: 585.2
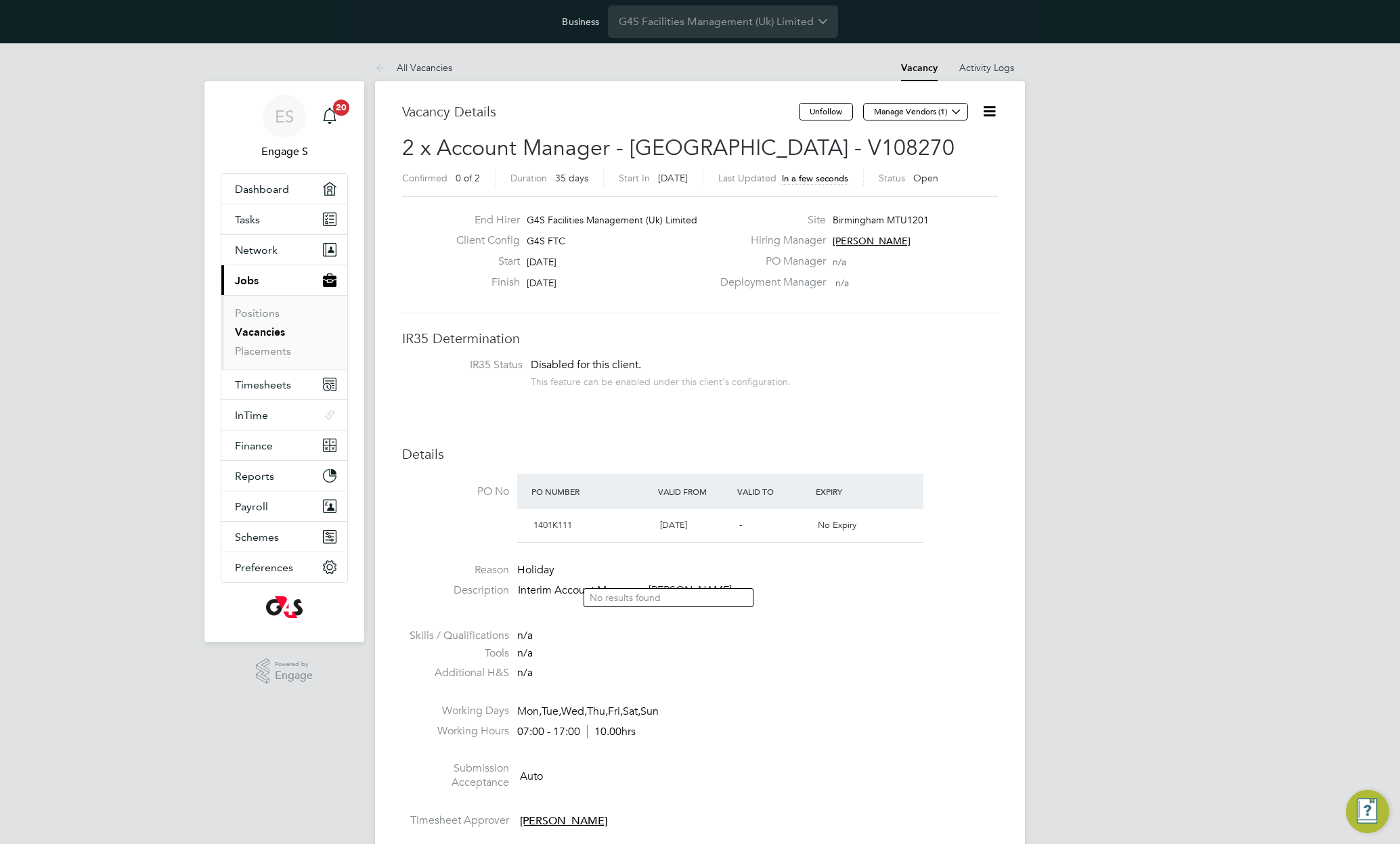
click at [993, 110] on icon at bounding box center [990, 111] width 17 height 17
drag, startPoint x: 906, startPoint y: 307, endPoint x: 901, endPoint y: 227, distance: 80.2
click at [908, 303] on div "End Hirer G4S Facilities Management (Uk) Limited Client Config G4S FTC Start 01…" at bounding box center [700, 255] width 596 height 117
click at [909, 108] on button "Manage Vendors (1)" at bounding box center [916, 111] width 105 height 17
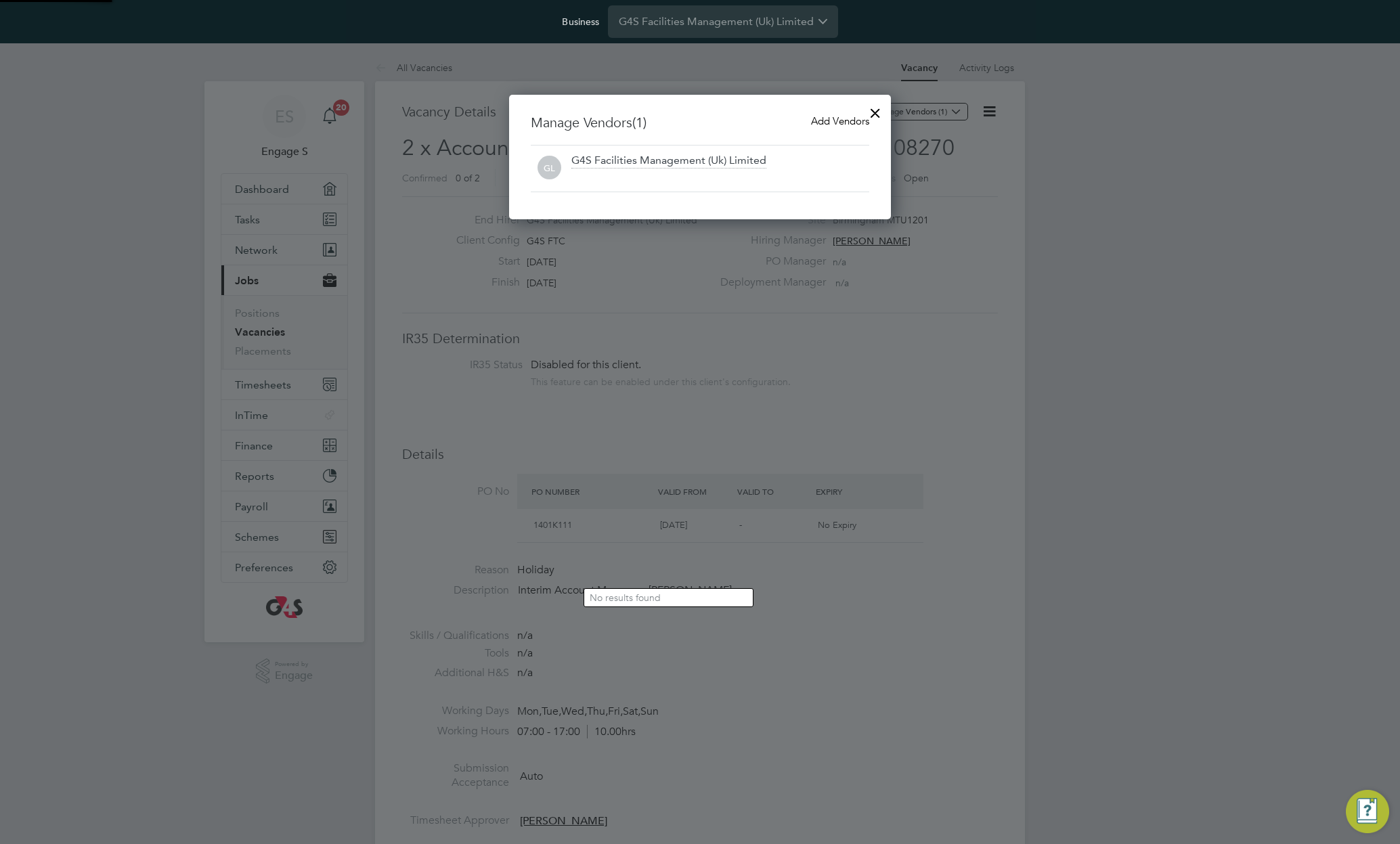
scroll to position [125, 382]
click at [829, 119] on span "Add Vendors" at bounding box center [840, 121] width 58 height 13
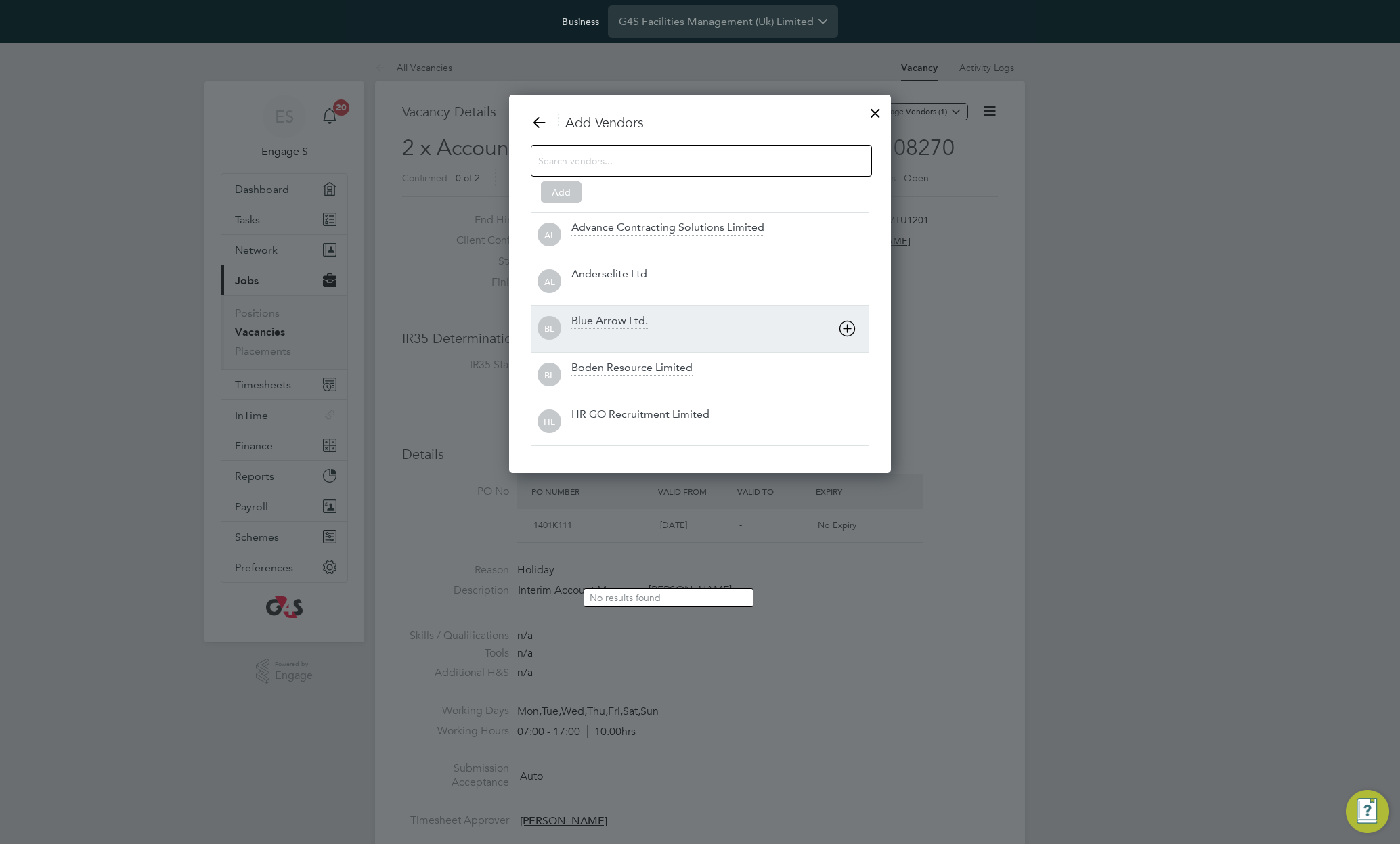
click at [630, 326] on div "Blue Arrow Ltd." at bounding box center [609, 321] width 76 height 15
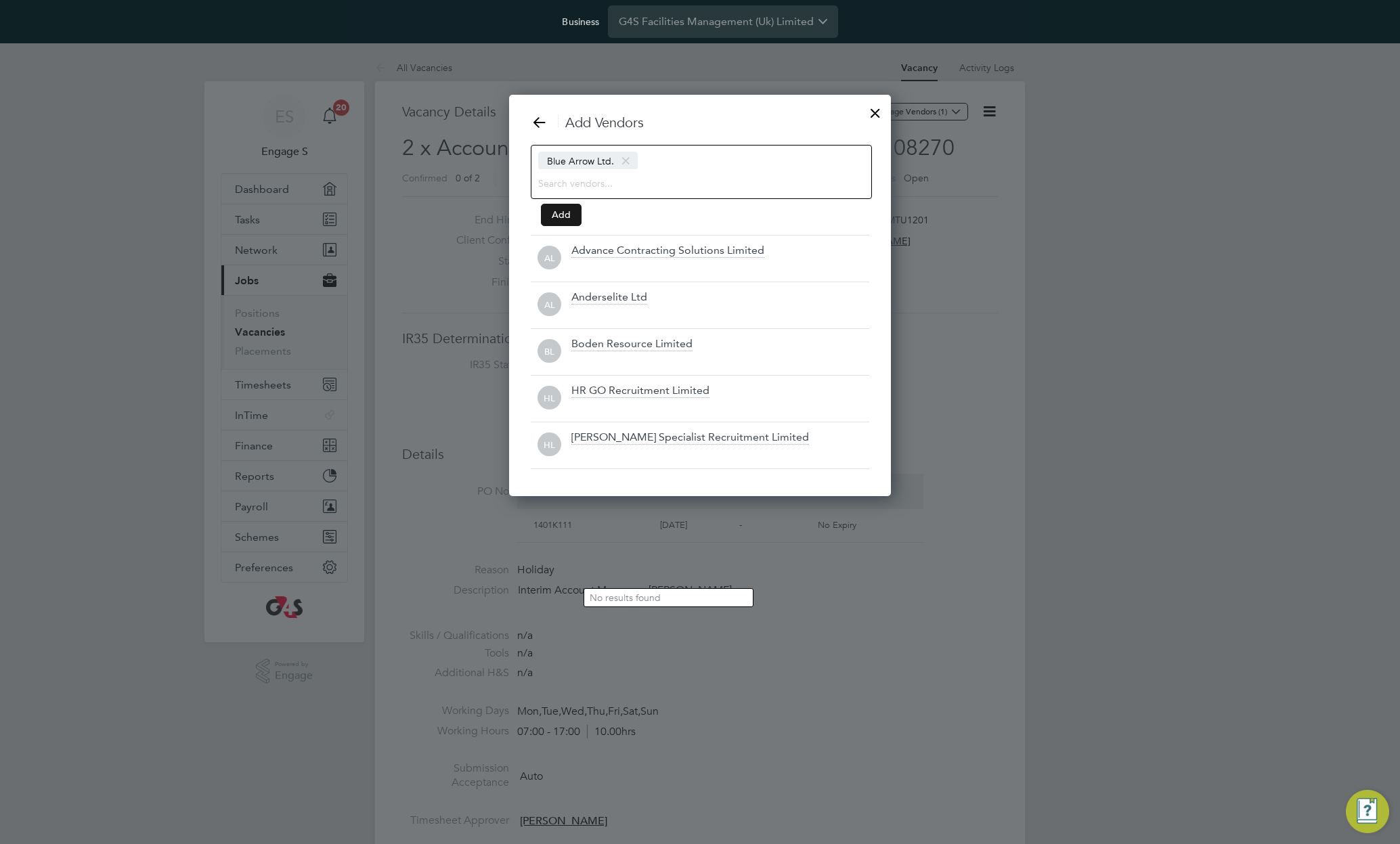
click at [559, 215] on button "Add" at bounding box center [561, 214] width 41 height 22
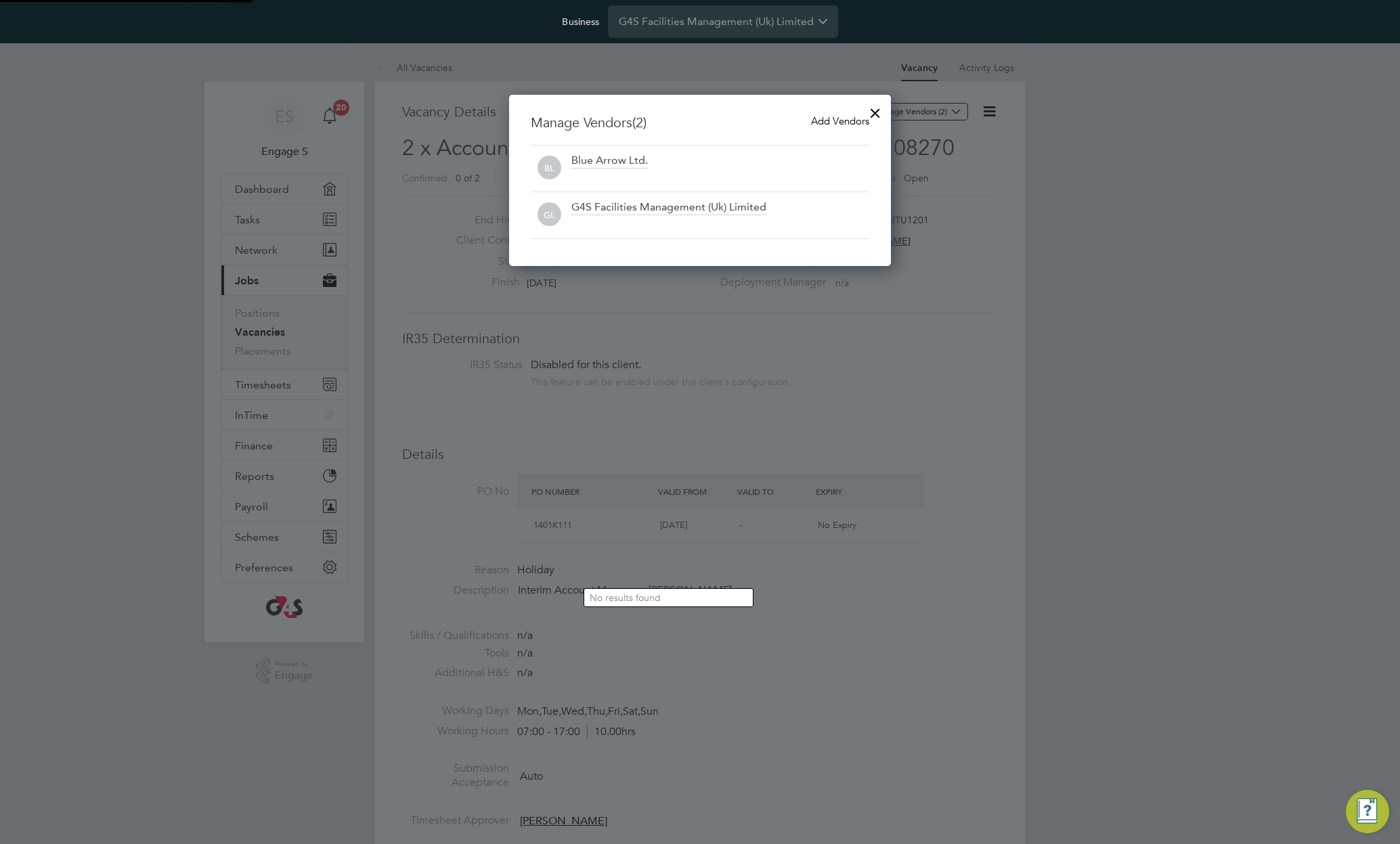
scroll to position [172, 382]
click at [872, 112] on div at bounding box center [875, 109] width 24 height 24
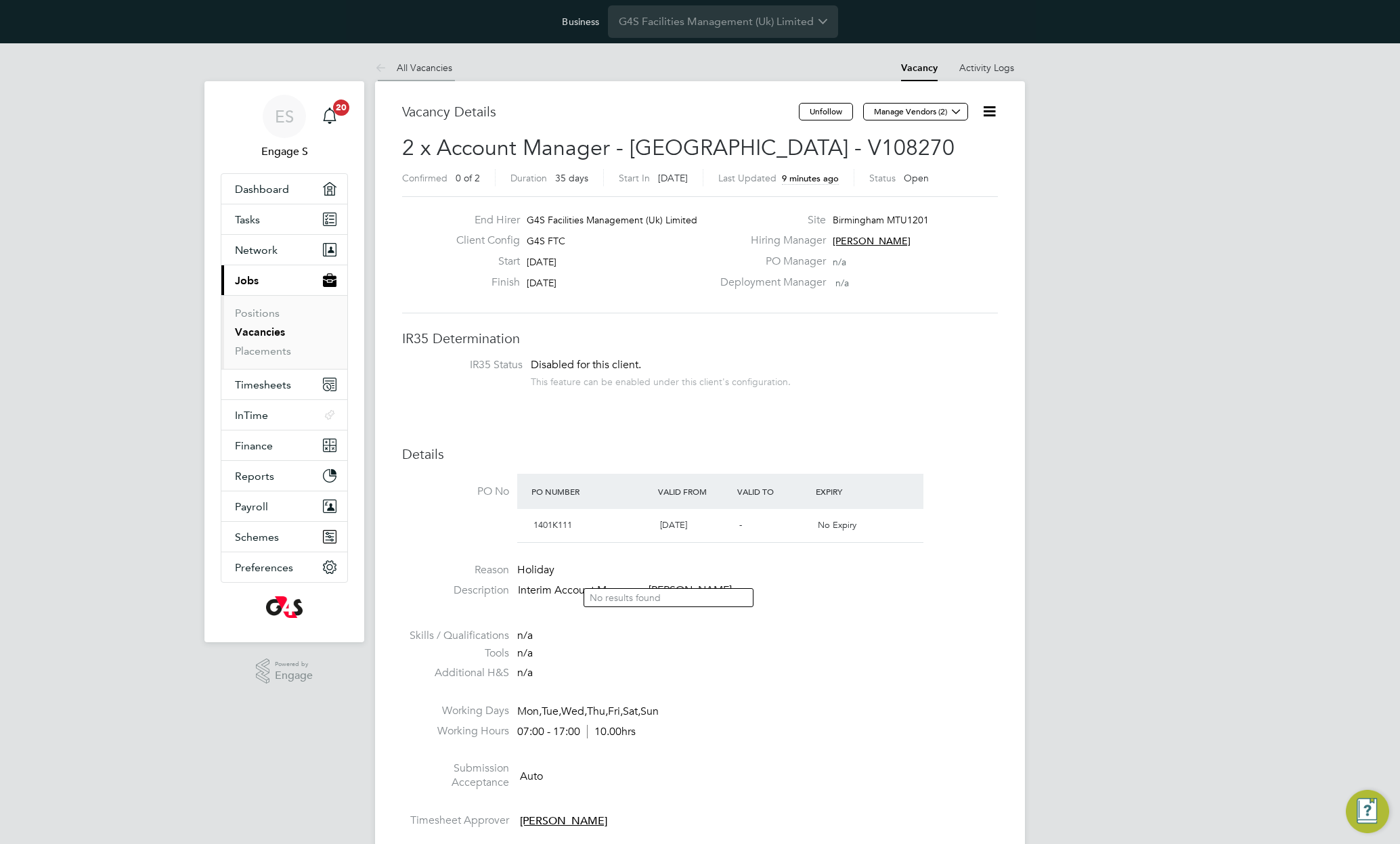
click at [415, 68] on link "All Vacancies" at bounding box center [414, 67] width 77 height 12
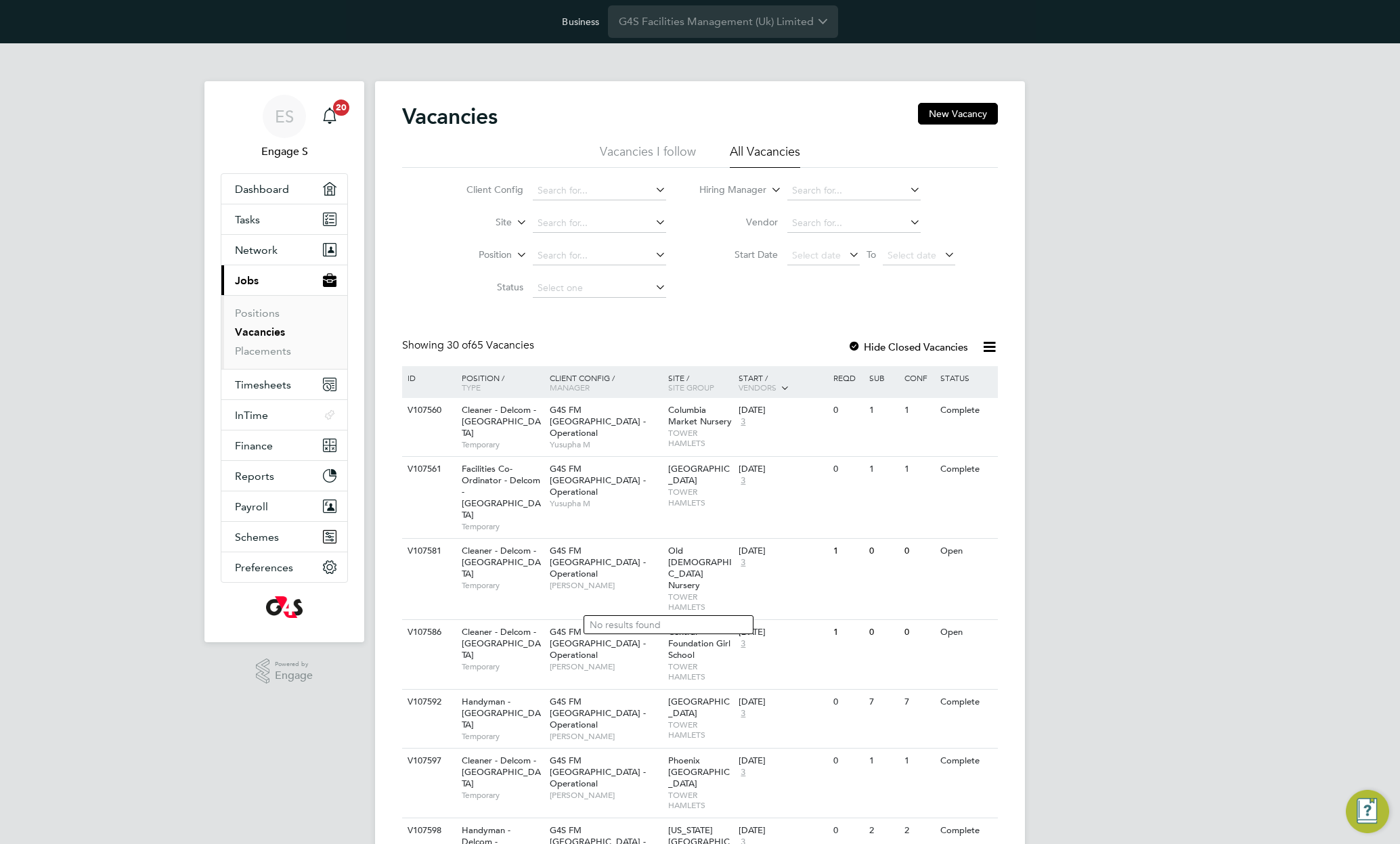
click at [729, 20] on input "G4S Facilities Management (Uk) Limited" at bounding box center [723, 22] width 230 height 32
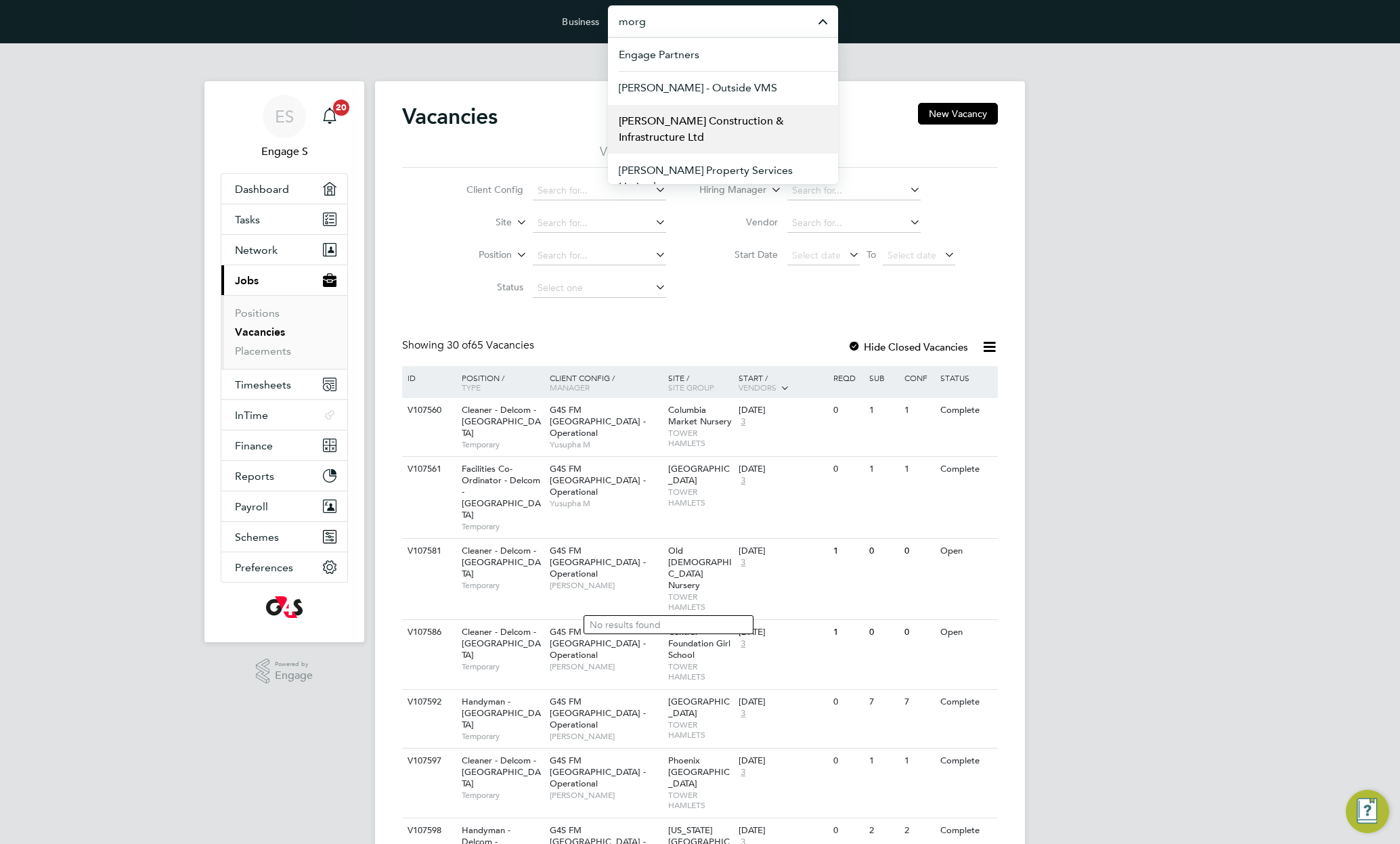
click at [695, 133] on span "Morgan Sindall Construction & Infrastructure Ltd" at bounding box center [723, 129] width 208 height 32
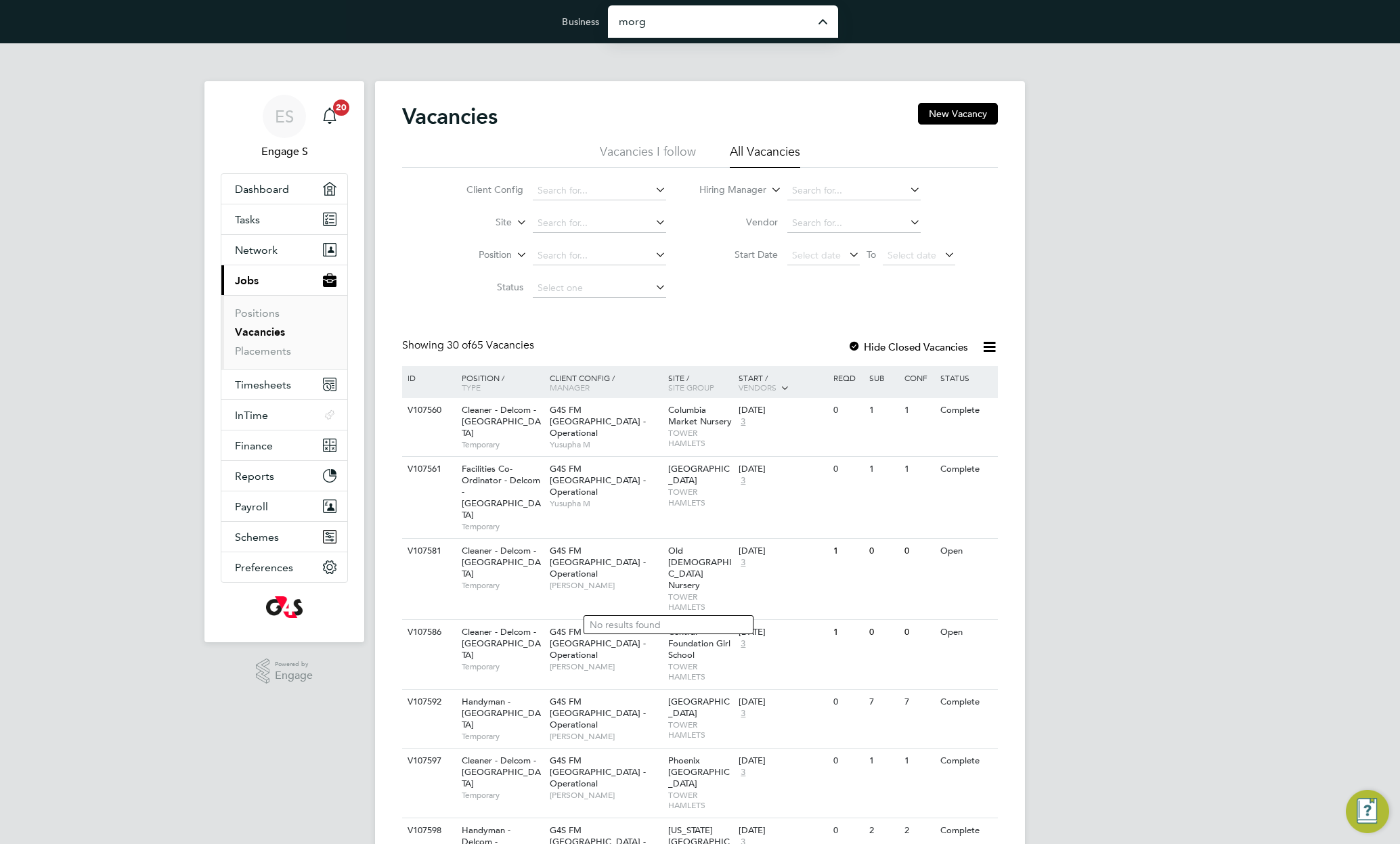
type input "Morgan Sindall Construction & Infrastructure Ltd"
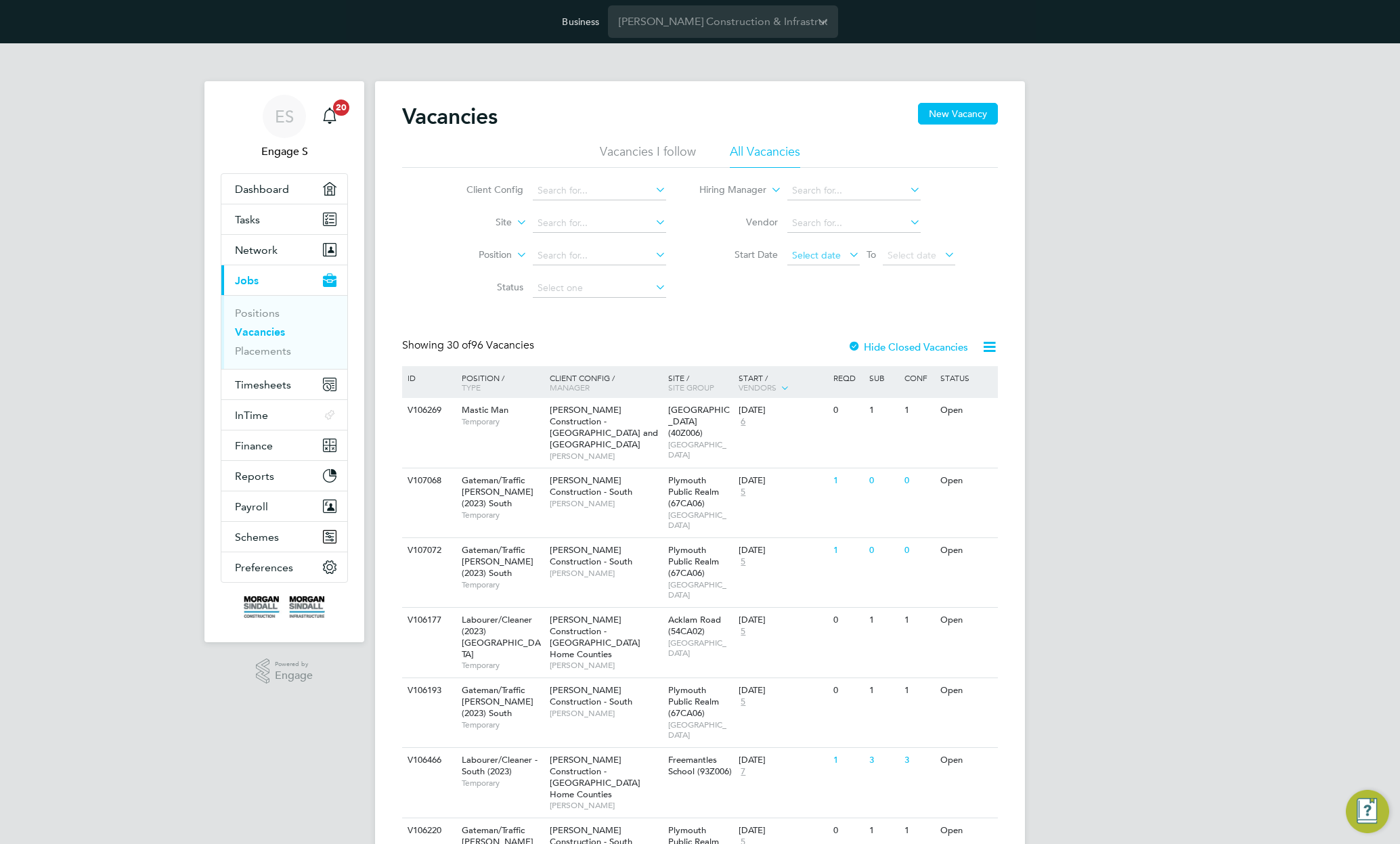
click at [834, 255] on span "Select date" at bounding box center [816, 254] width 49 height 12
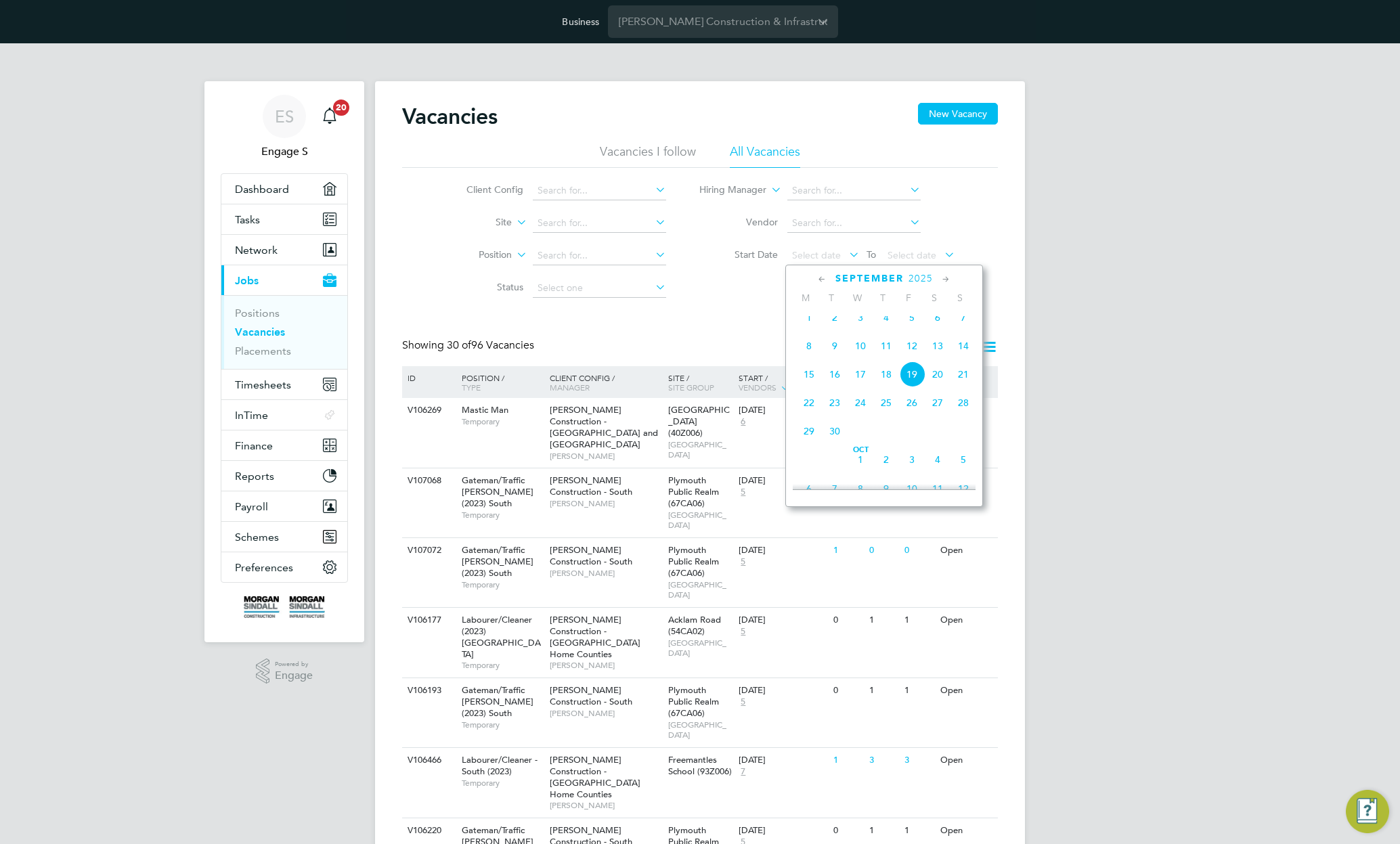
click at [808, 325] on span "Sep 1" at bounding box center [809, 317] width 26 height 26
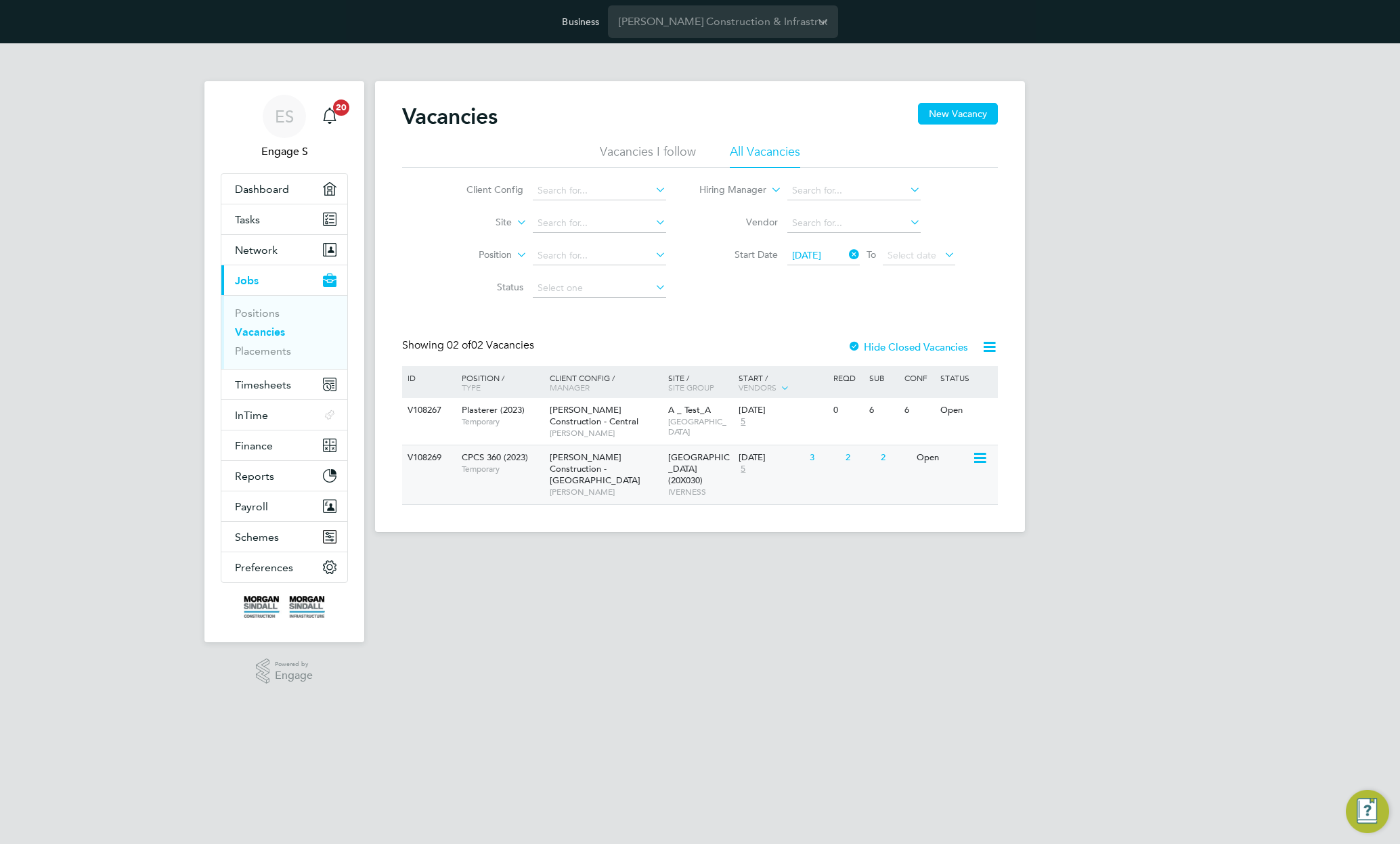
click at [727, 460] on div "Avoch Primary School (20X030) IVERNESS" at bounding box center [700, 474] width 71 height 58
click at [820, 254] on span "[DATE]" at bounding box center [807, 254] width 29 height 12
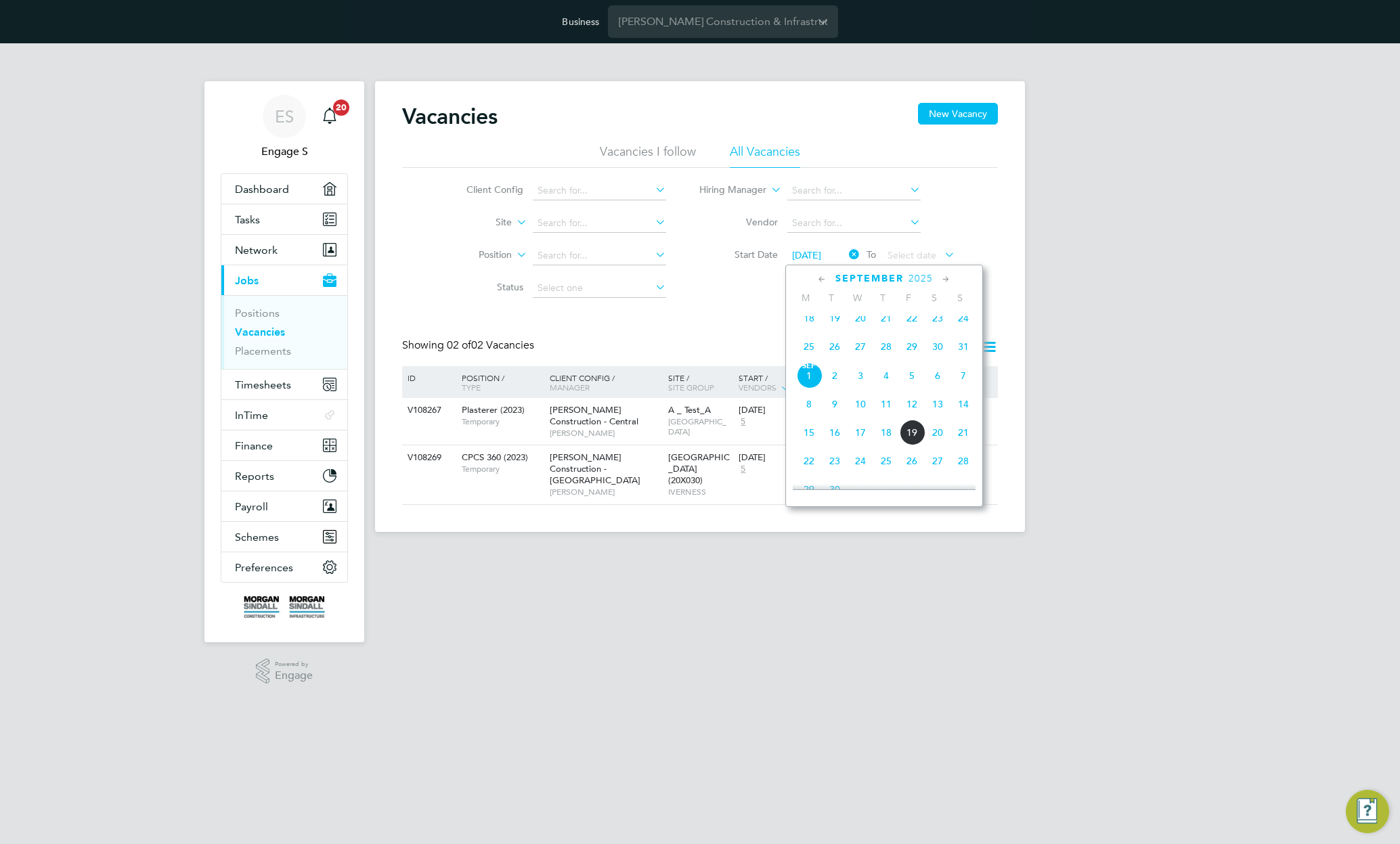
click at [911, 352] on span "29" at bounding box center [911, 347] width 26 height 26
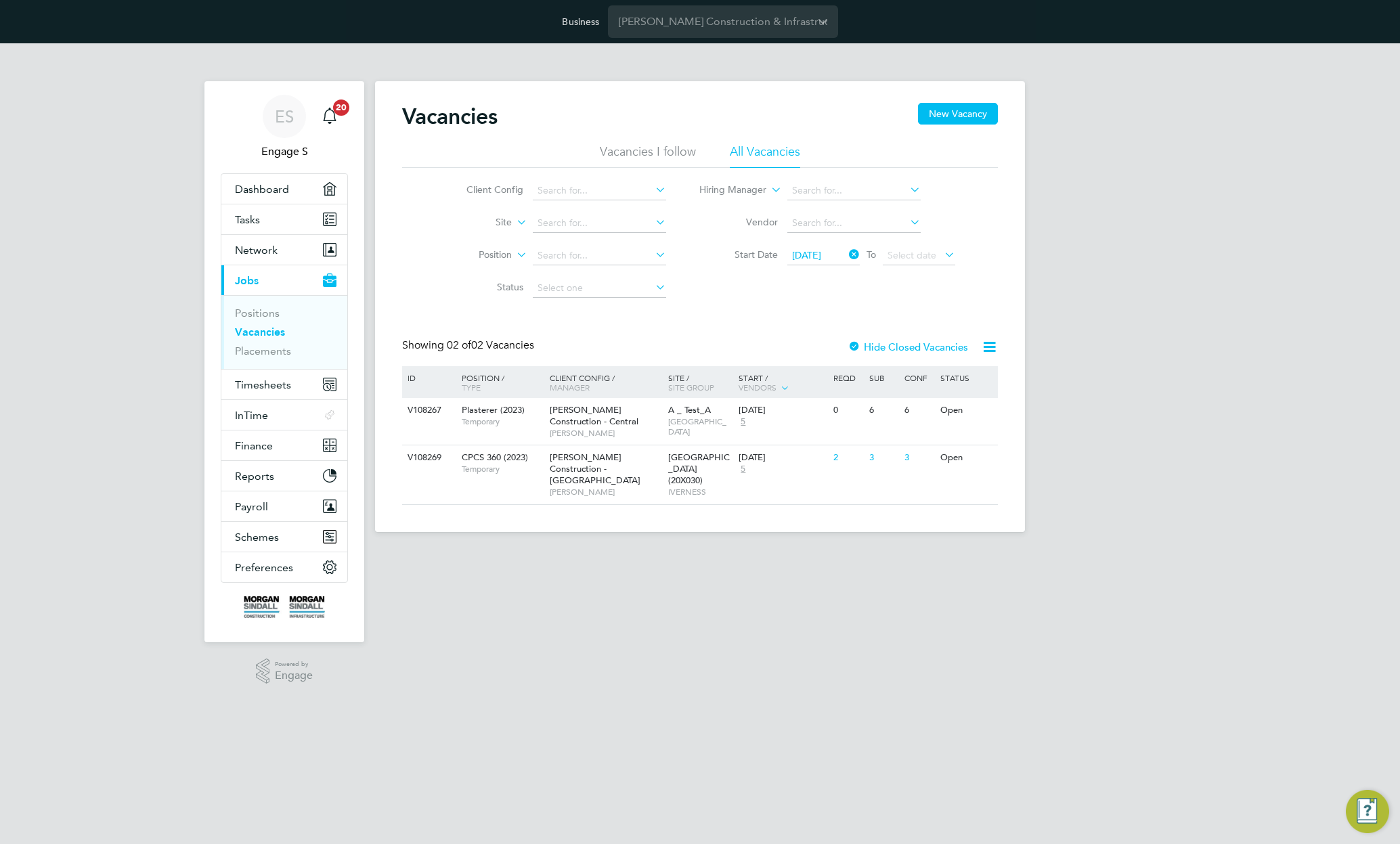
click at [993, 344] on icon at bounding box center [990, 347] width 17 height 17
click at [972, 381] on li "Download Vacancies Report" at bounding box center [927, 379] width 138 height 19
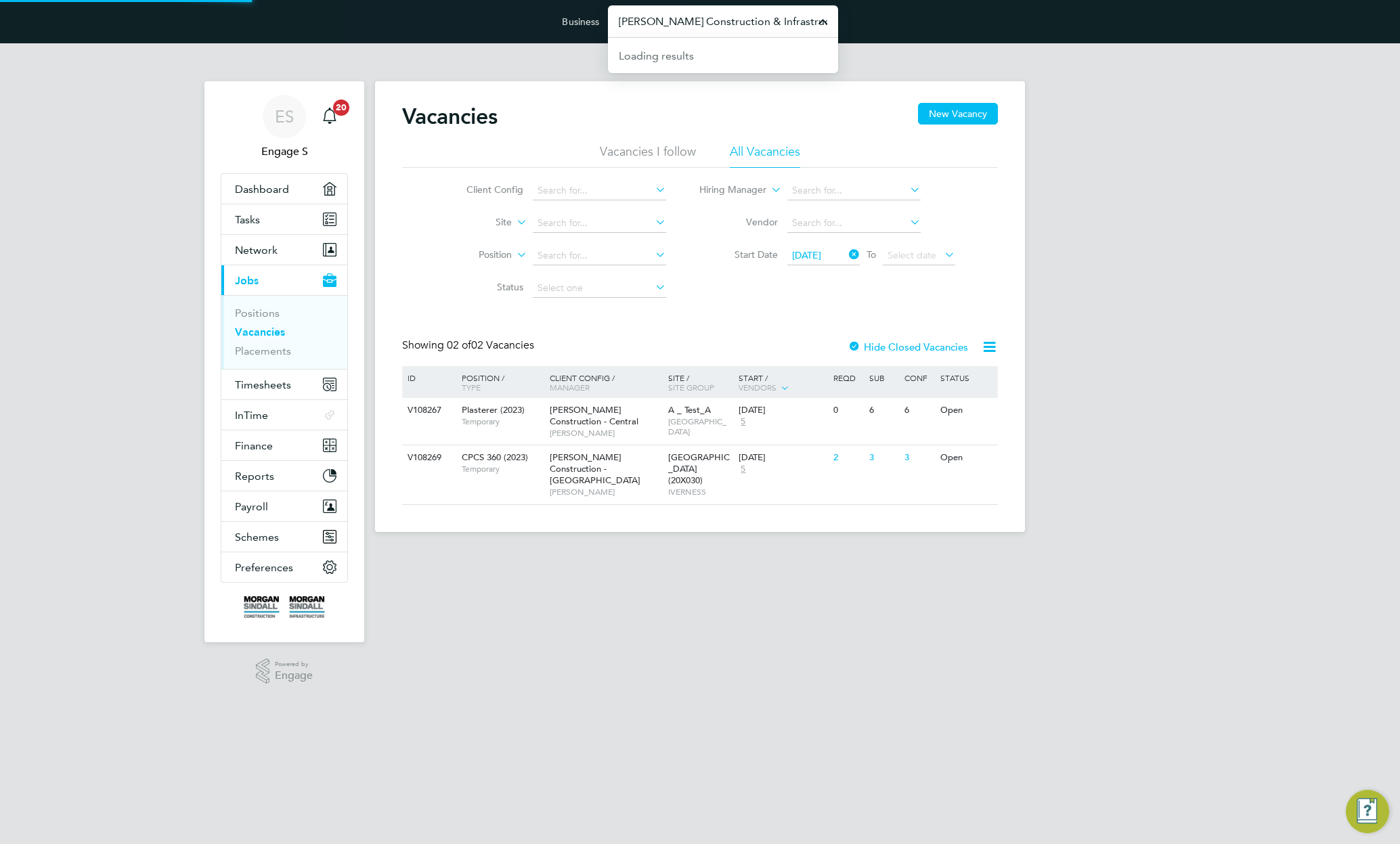
click at [689, 24] on input "Morgan Sindall Construction & Infrastructure Ltd" at bounding box center [723, 22] width 230 height 32
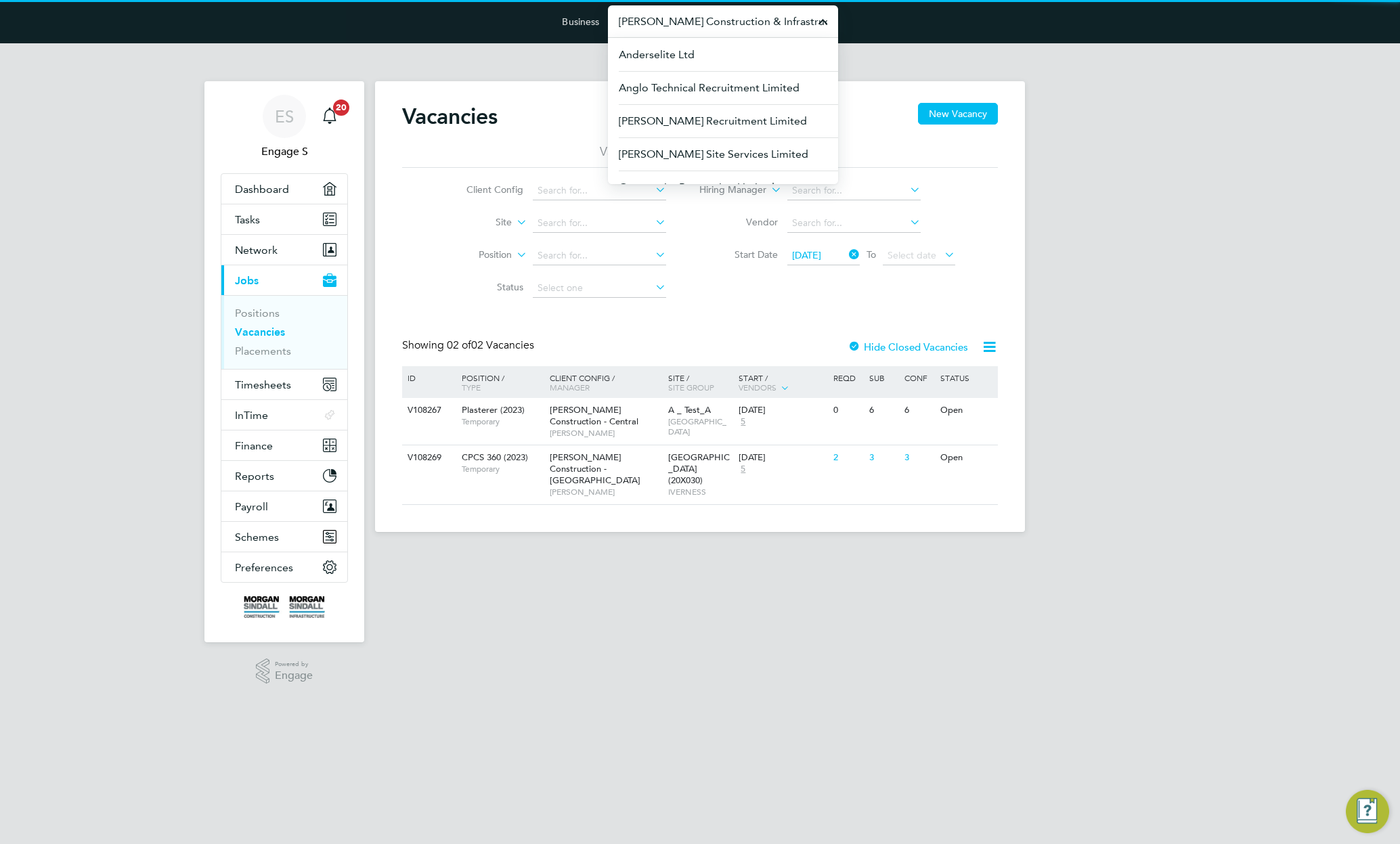
click at [688, 23] on input "Morgan Sindall Construction & Infrastructure Ltd" at bounding box center [723, 22] width 230 height 32
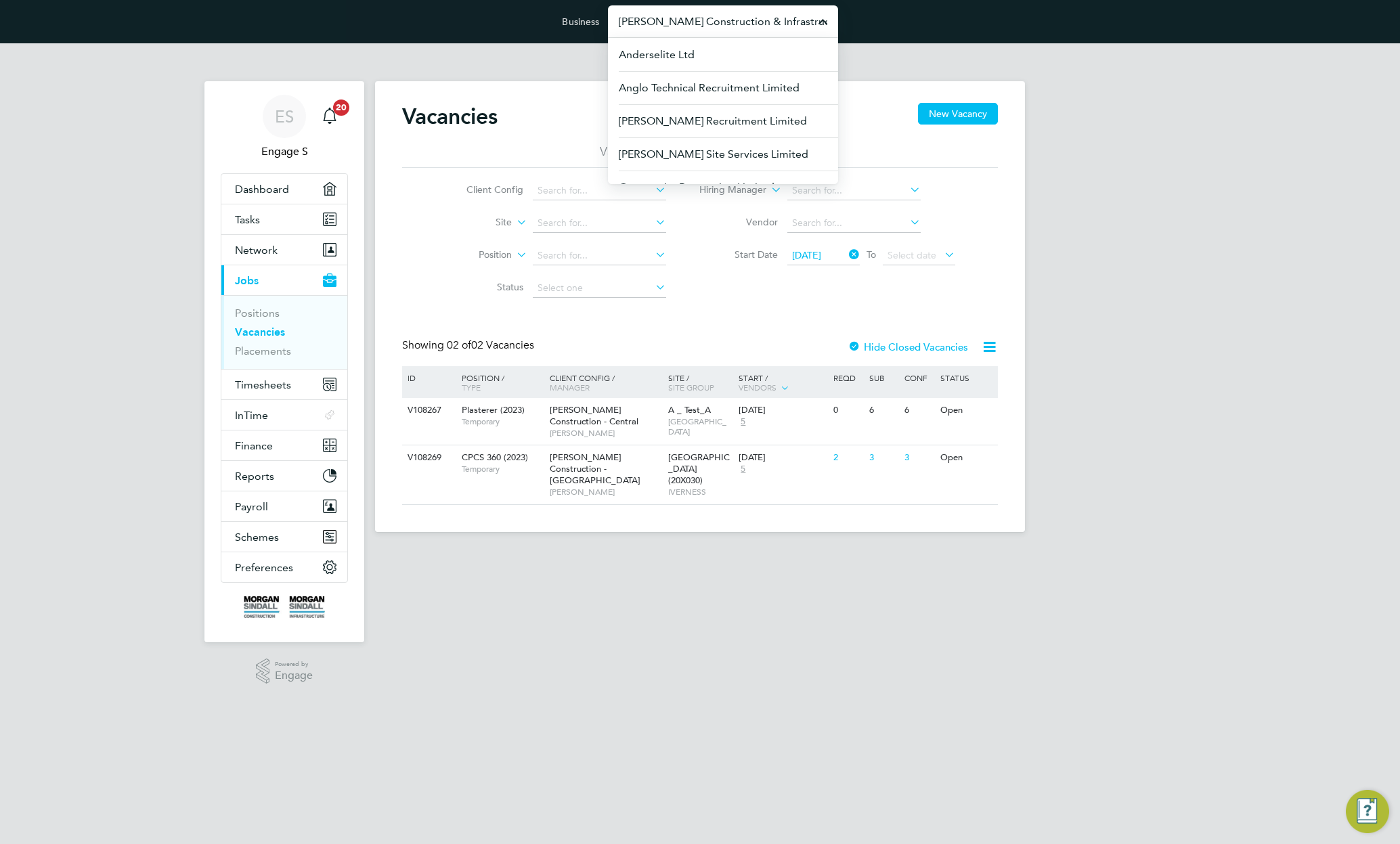
click at [688, 23] on input "Morgan Sindall Construction & Infrastructure Ltd" at bounding box center [723, 22] width 230 height 32
click at [744, 98] on li "Countryside Properties (UK) Limited" at bounding box center [723, 87] width 230 height 33
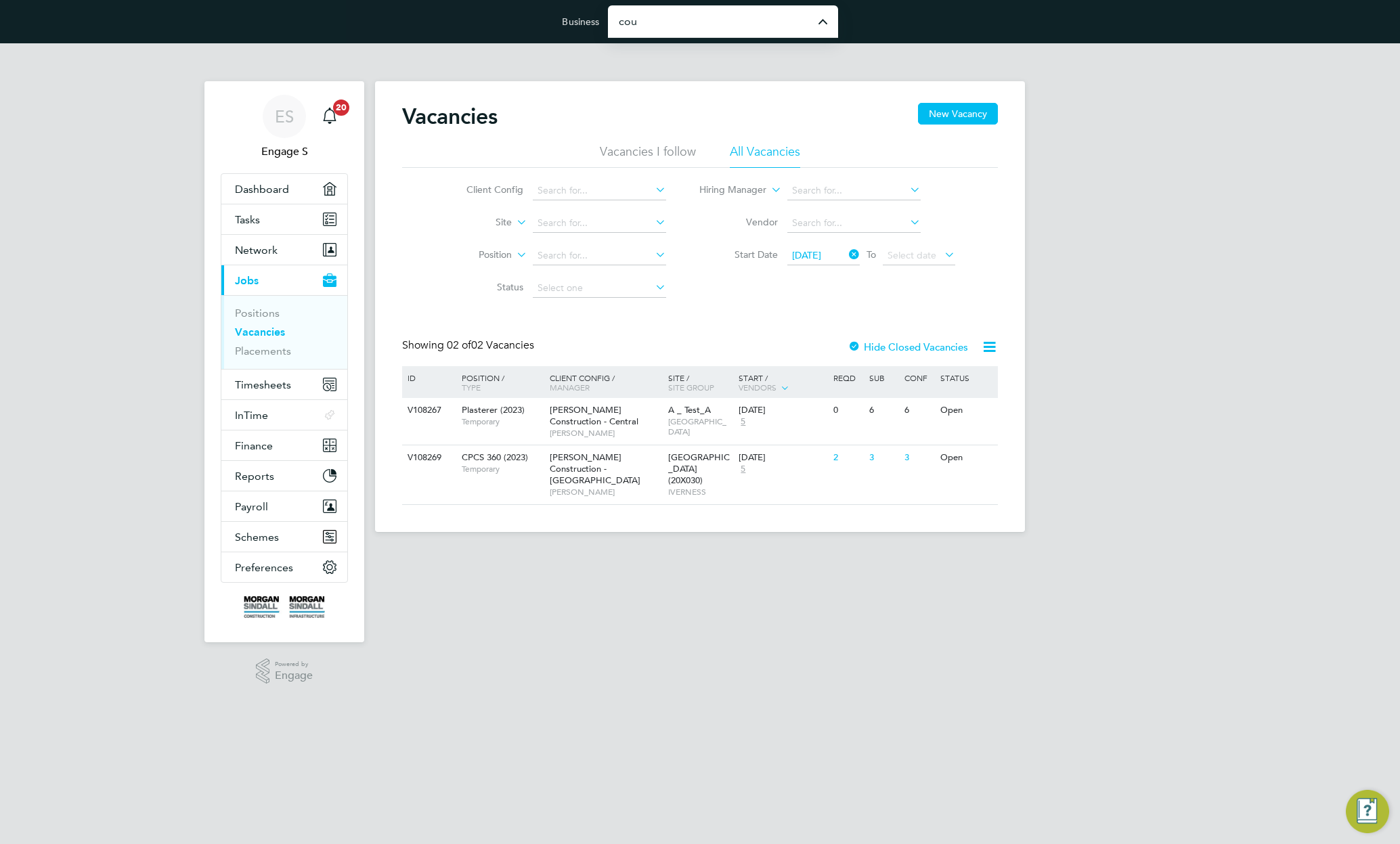
type input "Countryside Properties (UK) Limited"
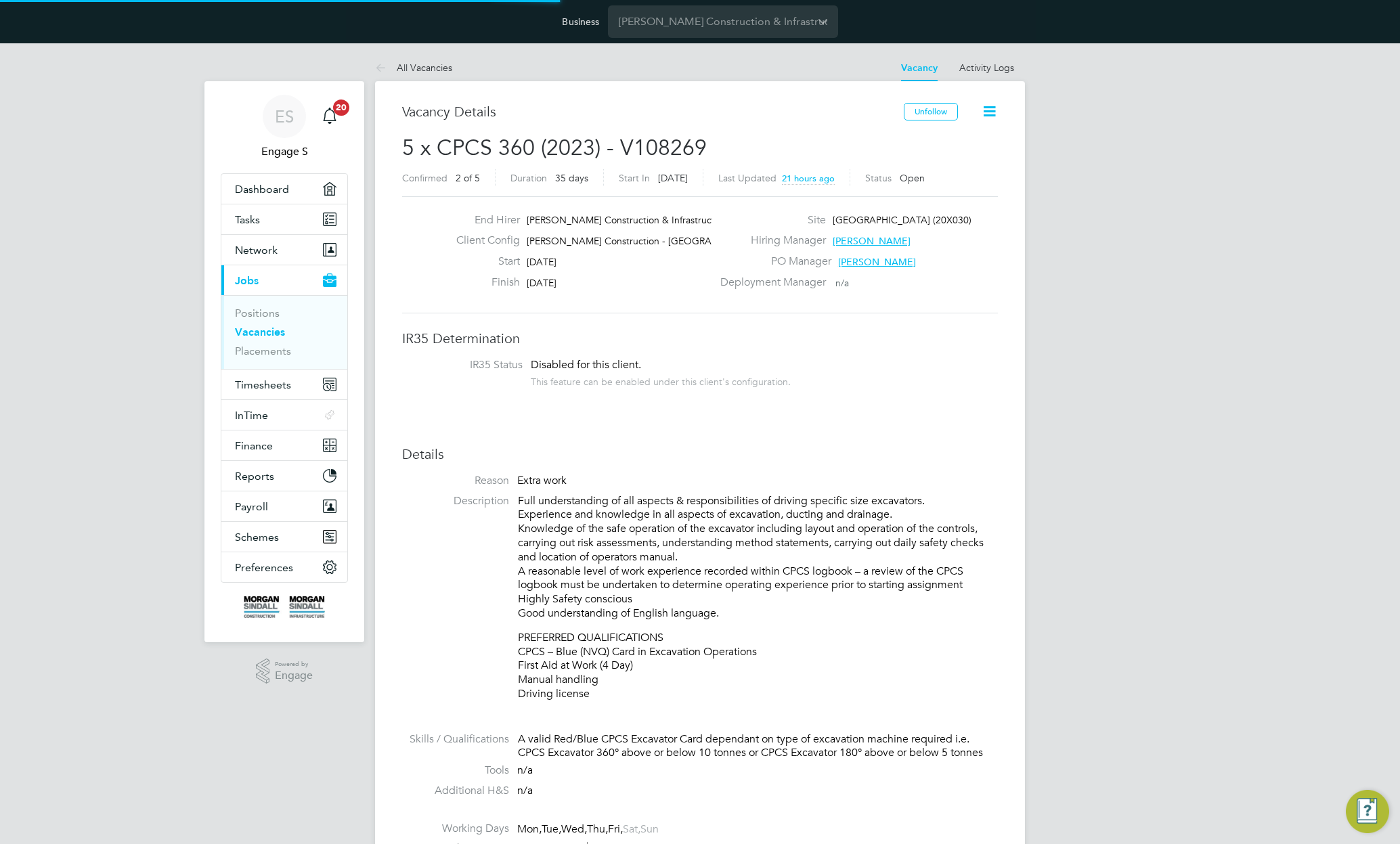
scroll to position [22, 292]
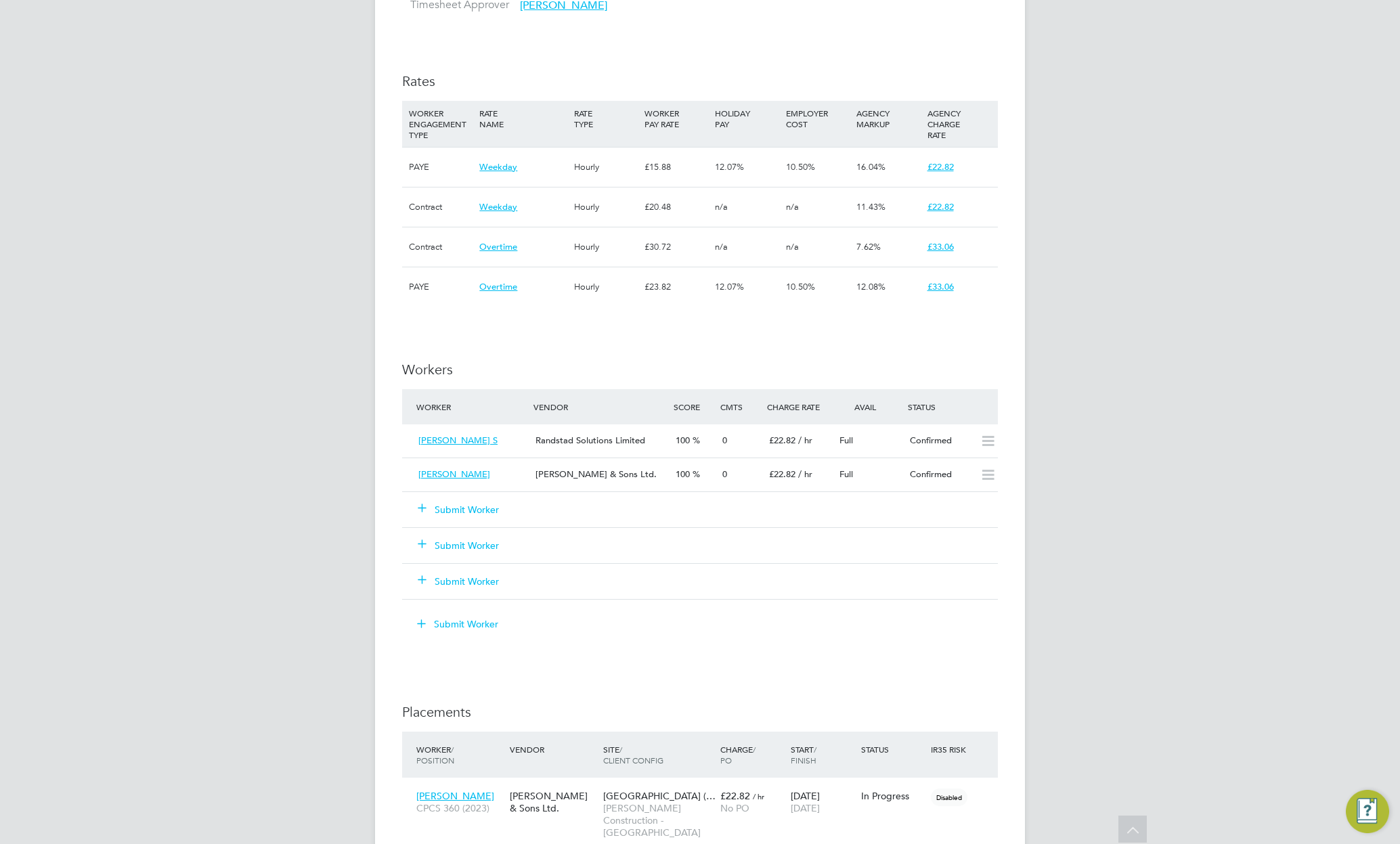
click at [459, 549] on button "Submit Worker" at bounding box center [459, 545] width 81 height 13
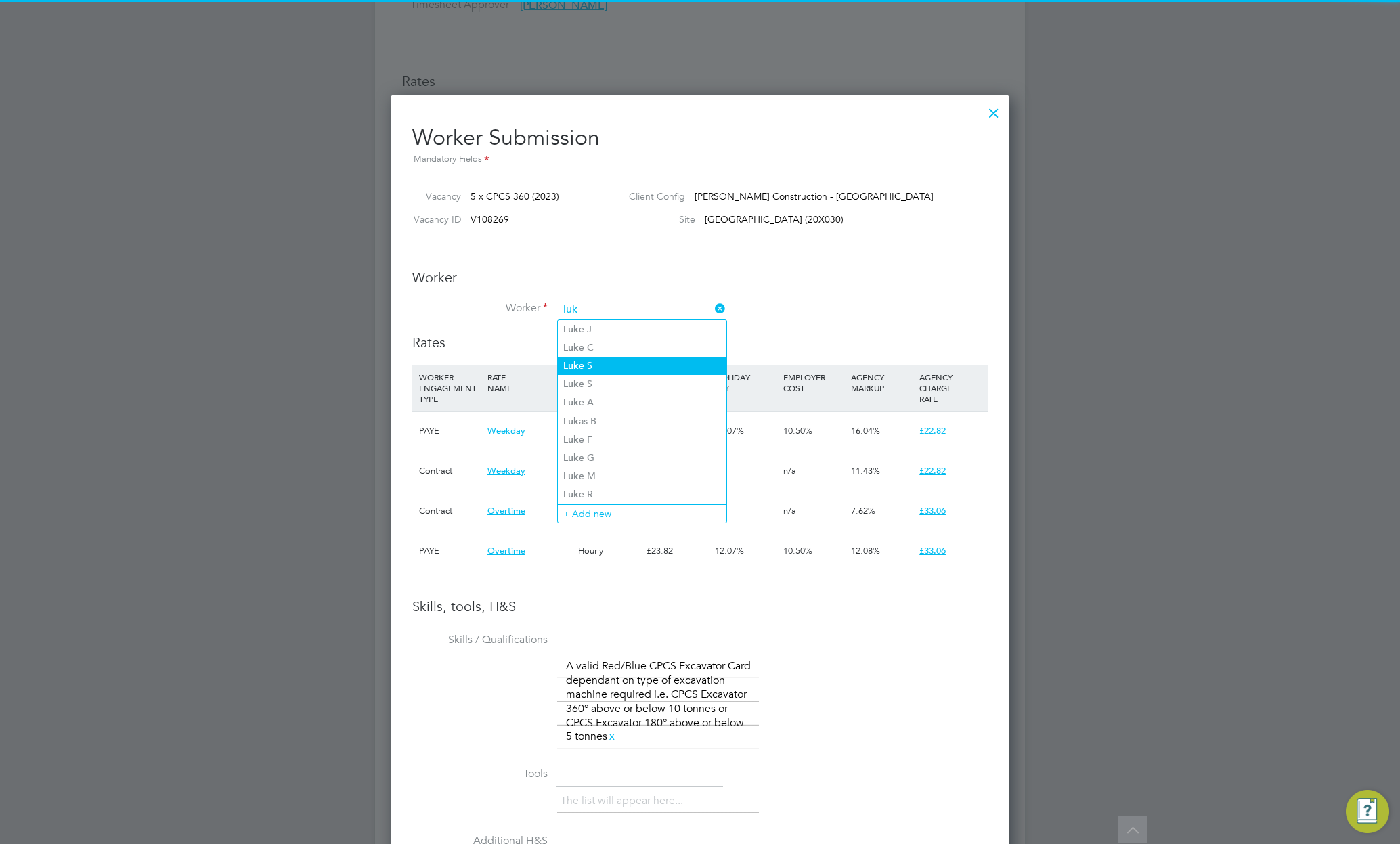
click at [598, 361] on li "Luk e S" at bounding box center [642, 366] width 168 height 18
type input "[PERSON_NAME]"
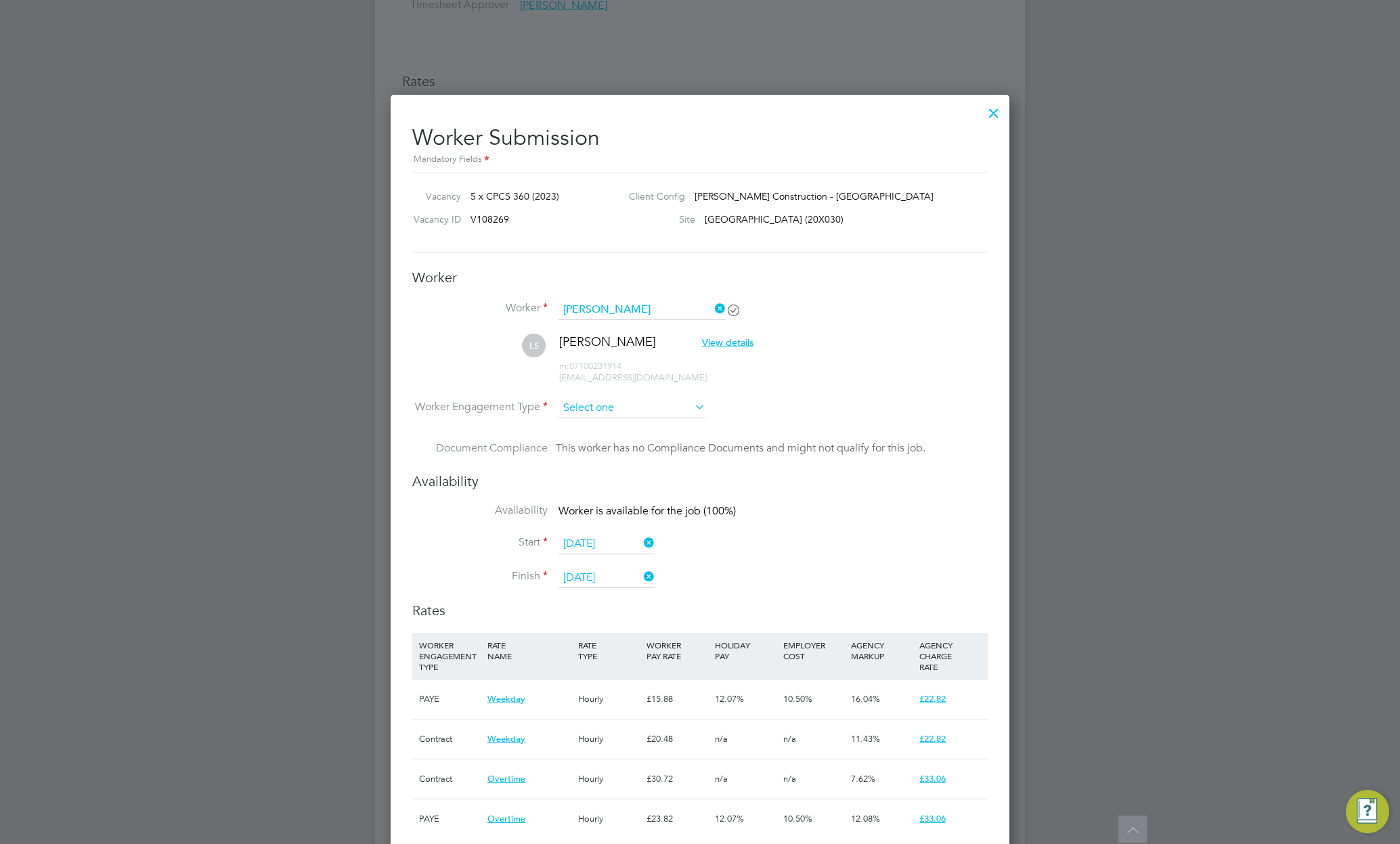
click at [626, 405] on input at bounding box center [632, 408] width 147 height 20
click at [603, 444] on li "PAYE" at bounding box center [632, 444] width 148 height 17
type input "PAYE"
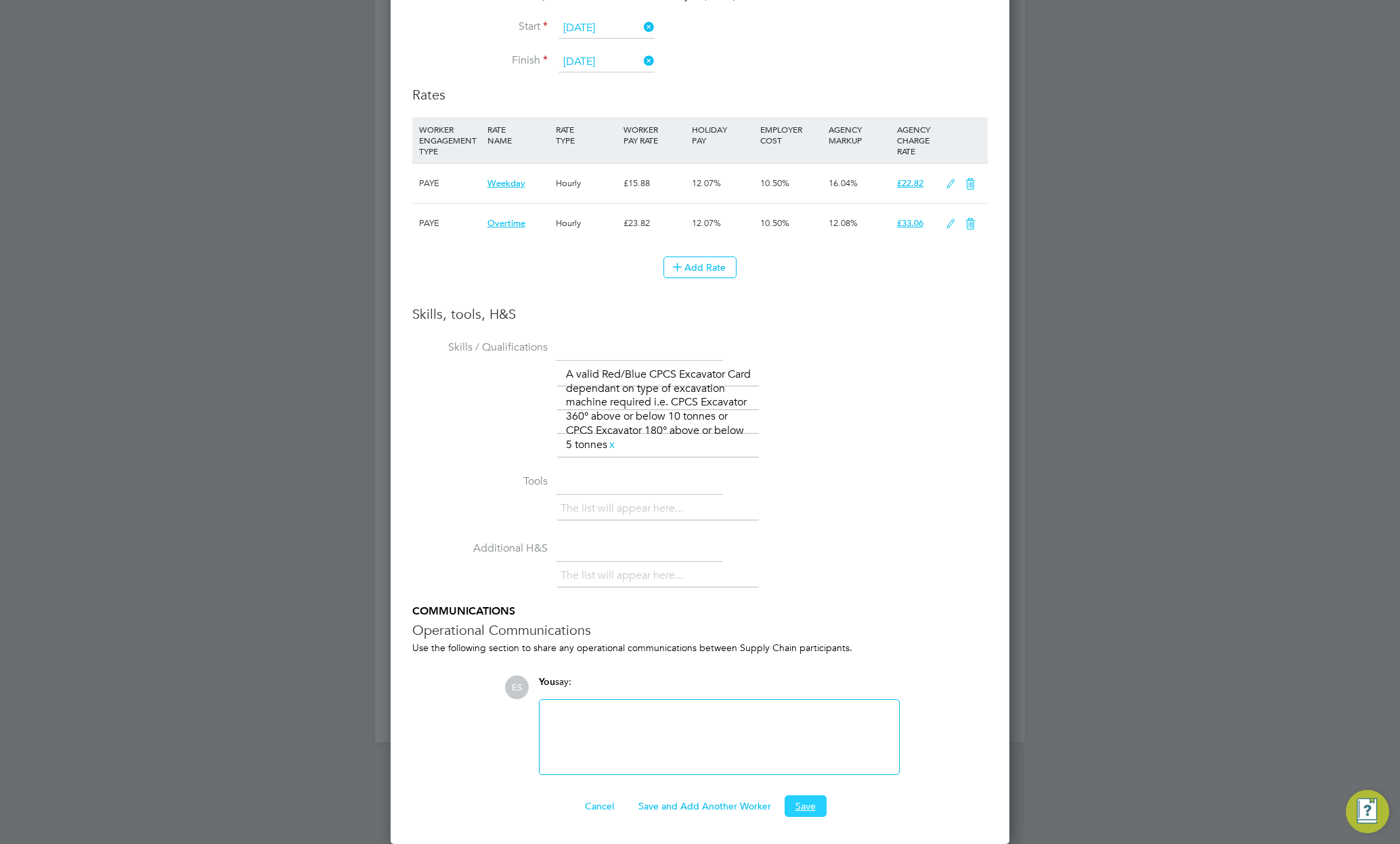
click at [806, 806] on button "Save" at bounding box center [806, 806] width 42 height 22
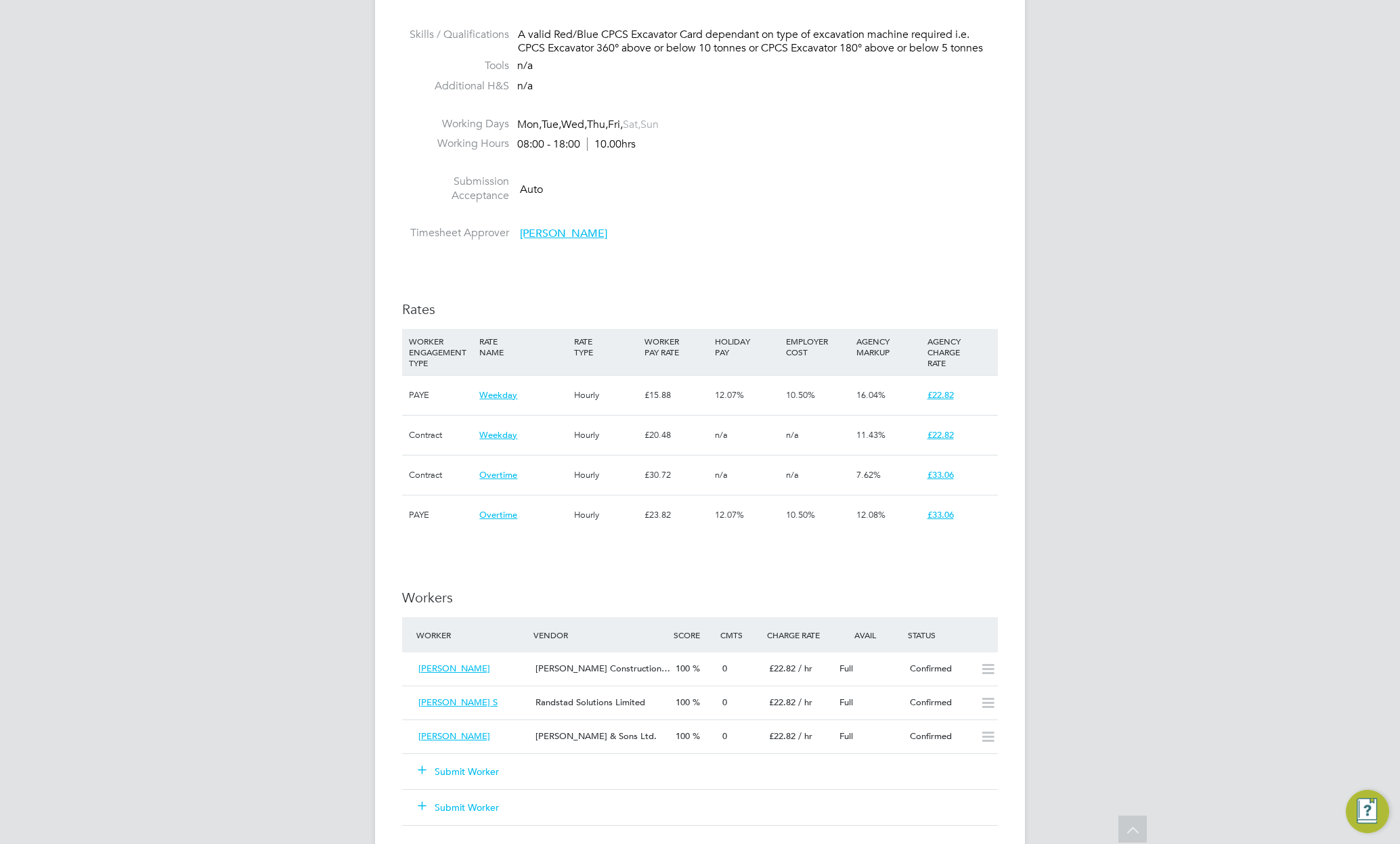
scroll to position [0, 0]
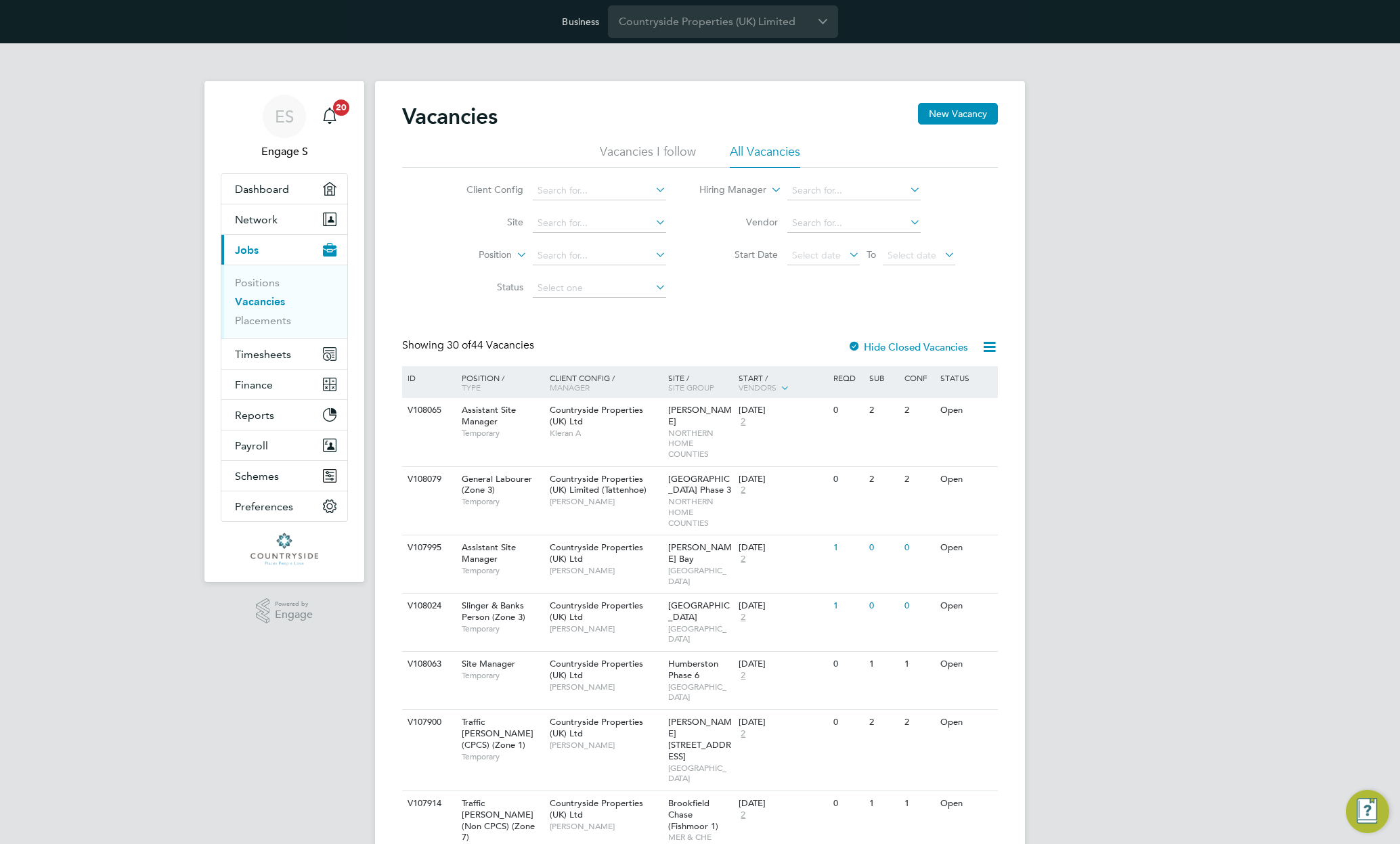
click at [983, 344] on icon at bounding box center [990, 347] width 17 height 17
click at [964, 376] on li "Download Vacancies Report" at bounding box center [927, 379] width 138 height 19
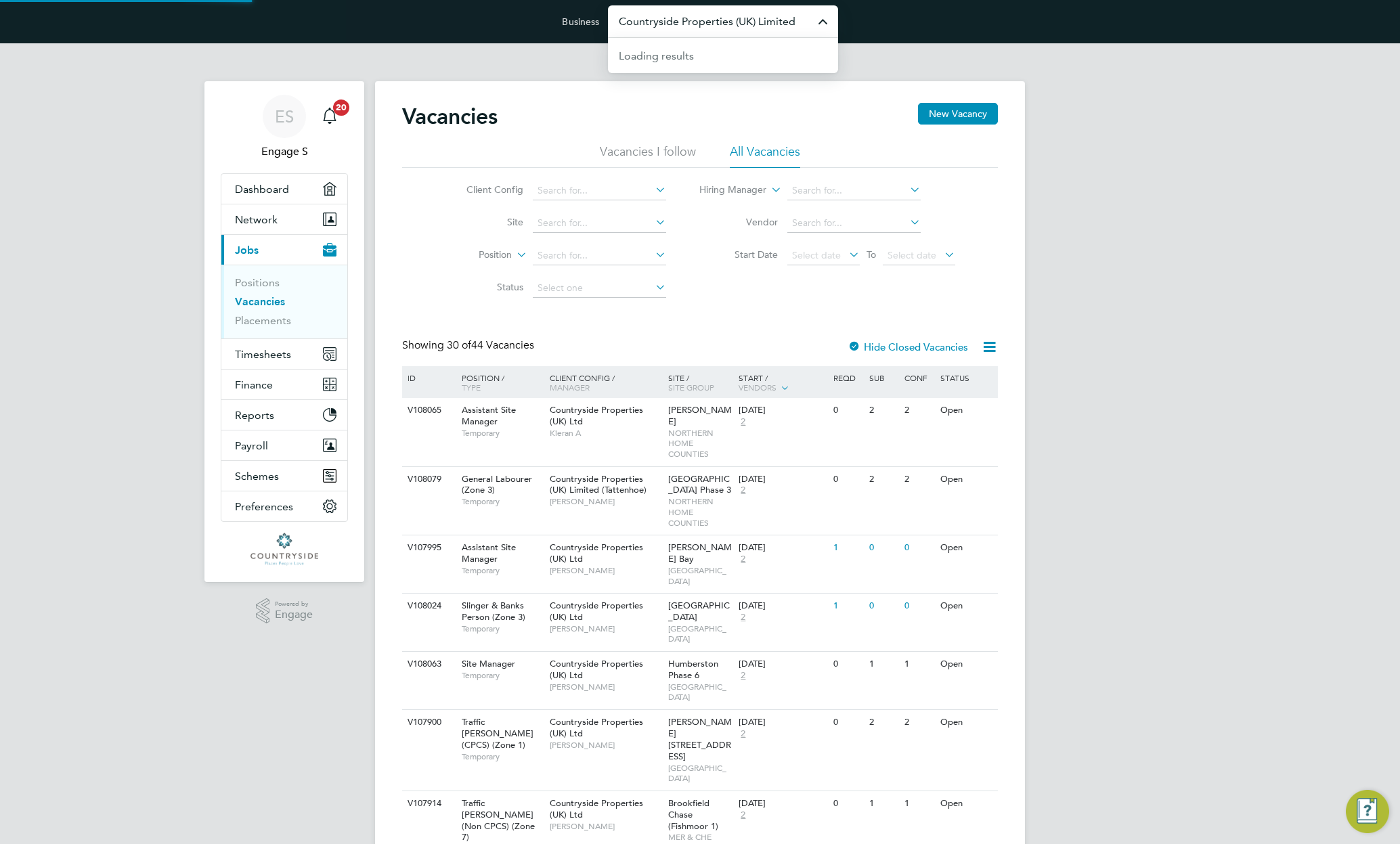
click at [693, 20] on input "Countryside Properties (UK) Limited" at bounding box center [723, 22] width 230 height 32
click at [693, 20] on input "Countryside Properties (UK) Limited" at bounding box center [723, 22] width 230 height 32
